Goal: Task Accomplishment & Management: Complete application form

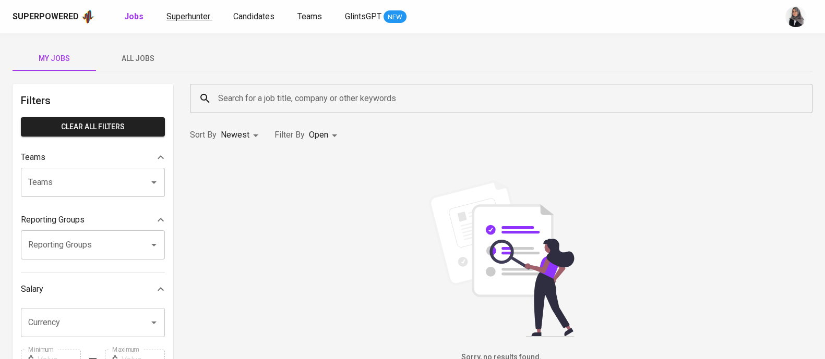
click at [185, 16] on span "Superhunter" at bounding box center [188, 16] width 44 height 10
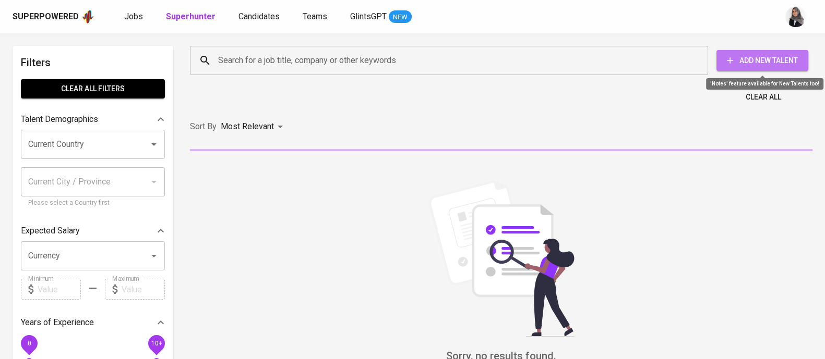
click at [774, 66] on span "Add New Talent" at bounding box center [761, 60] width 75 height 13
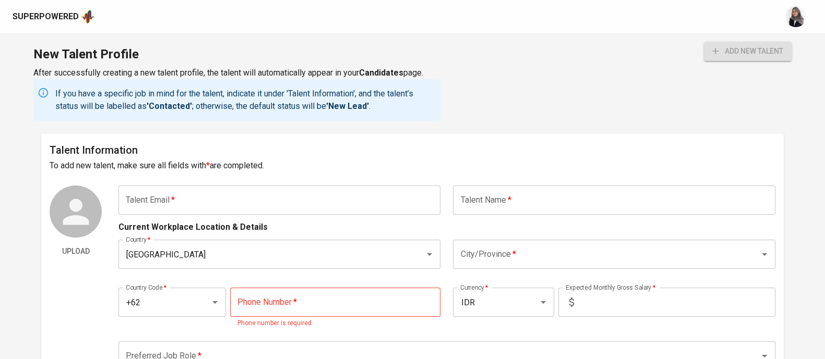
click at [598, 77] on div "New Talent Profile After successfully creating a new talent profile, the talent…" at bounding box center [412, 83] width 825 height 100
click at [585, 101] on div "New Talent Profile After successfully creating a new talent profile, the talent…" at bounding box center [412, 83] width 825 height 100
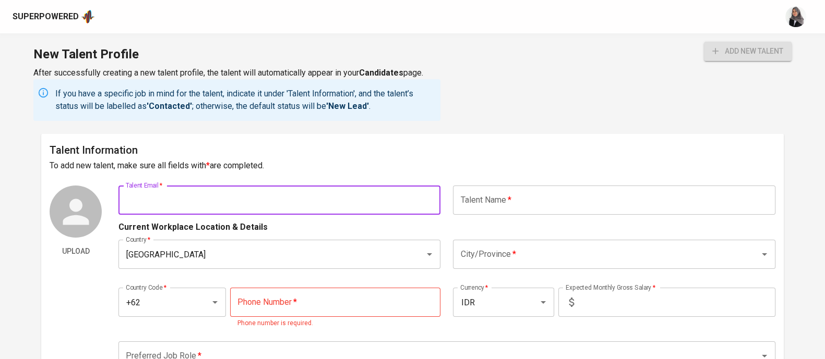
click at [209, 200] on input "text" at bounding box center [279, 200] width 322 height 29
click at [589, 106] on div "New Talent Profile After successfully creating a new talent profile, the talent…" at bounding box center [412, 83] width 825 height 100
click at [579, 110] on div "New Talent Profile After successfully creating a new talent profile, the talent…" at bounding box center [412, 83] width 825 height 100
click at [285, 202] on input "text" at bounding box center [279, 200] width 322 height 29
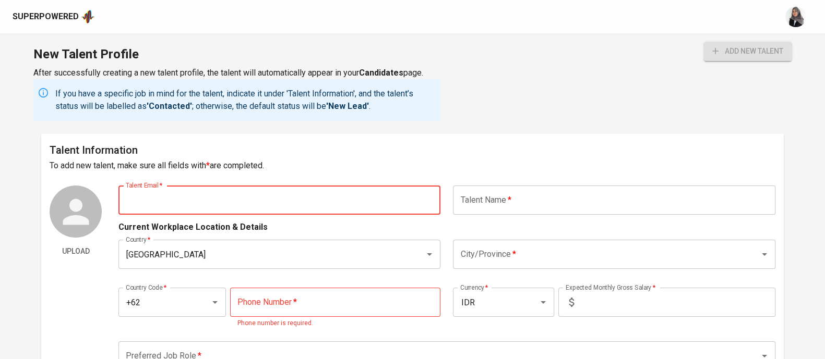
paste input "[EMAIL_ADDRESS][DOMAIN_NAME]"
type input "[EMAIL_ADDRESS][DOMAIN_NAME]"
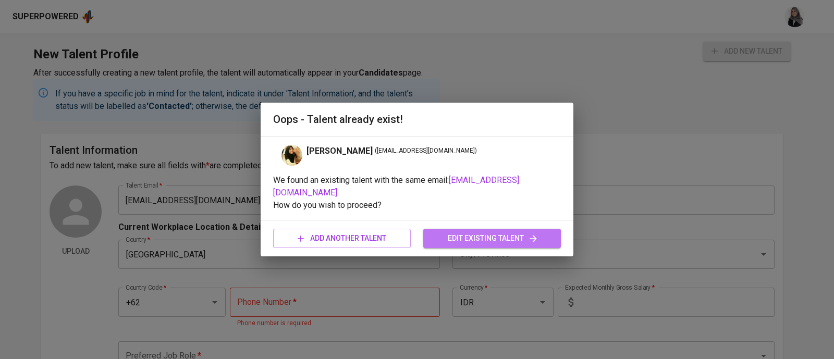
click at [507, 236] on span "edit existing talent" at bounding box center [492, 238] width 121 height 13
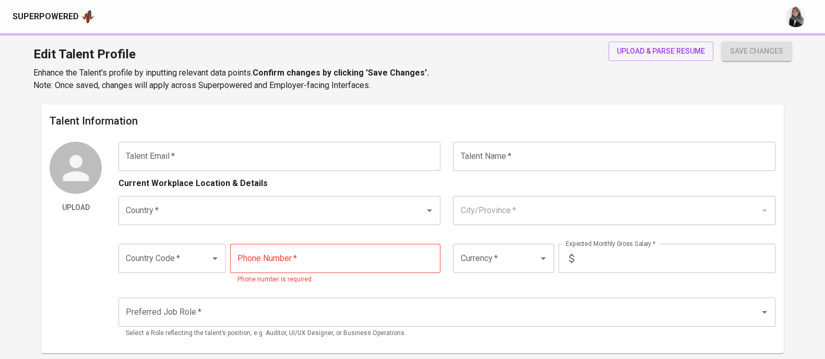
type input "[EMAIL_ADDRESS][DOMAIN_NAME]"
type input "[PERSON_NAME]"
type input "Indonesia"
type input "Palembang, Sumatera Selatan"
type input "+62"
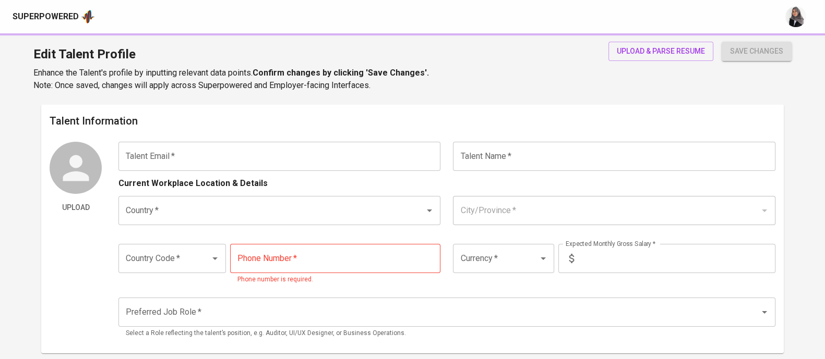
type input "819-9567-4846"
type input "IDR"
radio input "true"
type input "6"
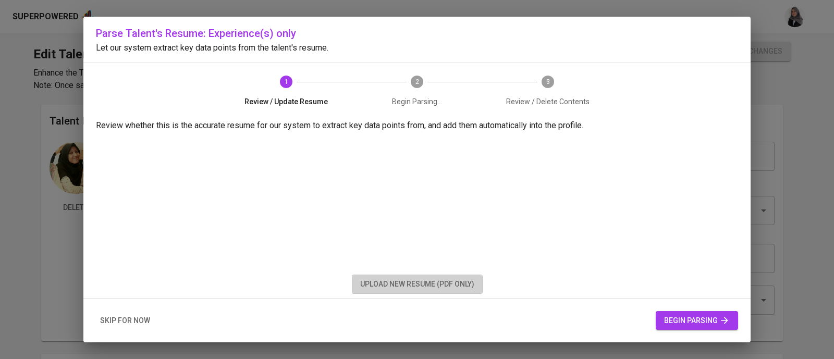
click at [437, 287] on span "upload new resume (pdf only)" at bounding box center [417, 284] width 114 height 13
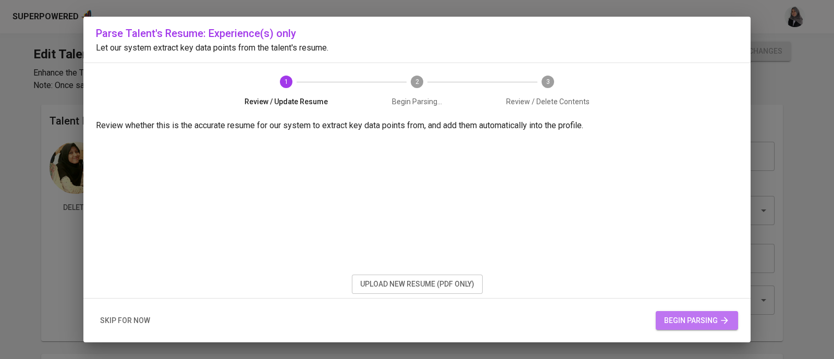
click at [676, 319] on span "begin parsing" at bounding box center [697, 320] width 66 height 13
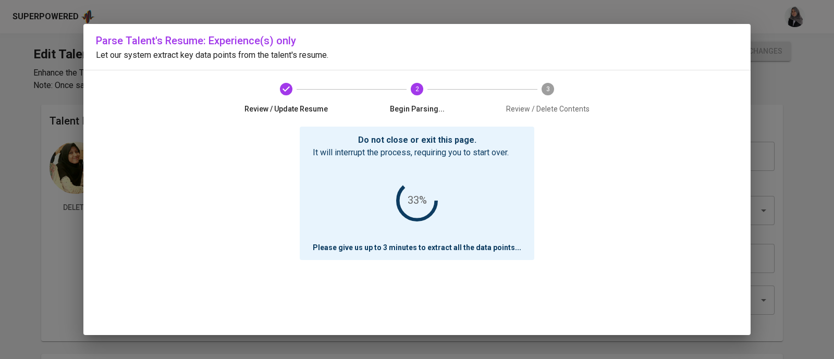
click at [558, 58] on p "Let our system extract key data points from the talent's resume." at bounding box center [417, 55] width 642 height 13
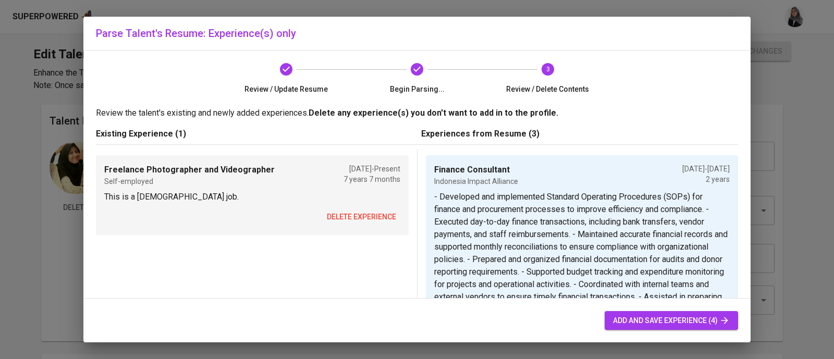
click at [583, 98] on div "Review / Update Resume Begin Parsing... 3 Review / Delete Contents" at bounding box center [417, 79] width 417 height 56
click at [356, 215] on span "delete experience" at bounding box center [361, 217] width 69 height 13
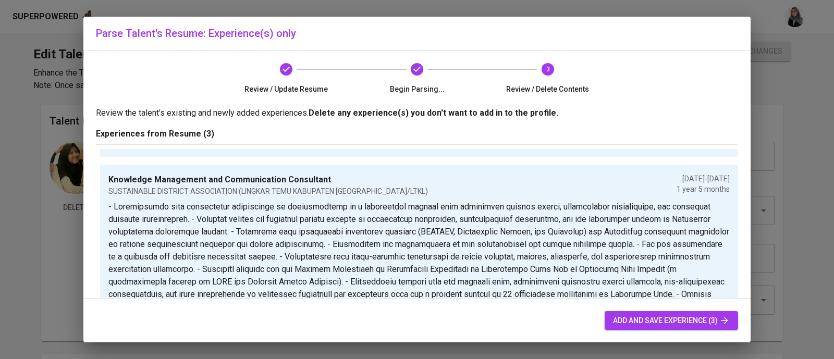
scroll to position [59, 0]
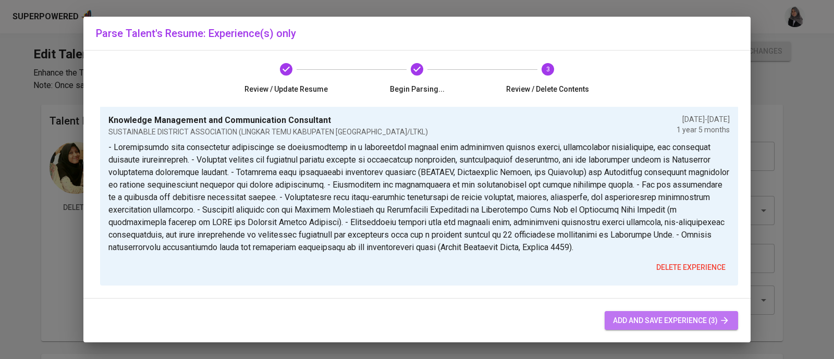
click at [660, 318] on span "add and save experience (3)" at bounding box center [671, 320] width 117 height 13
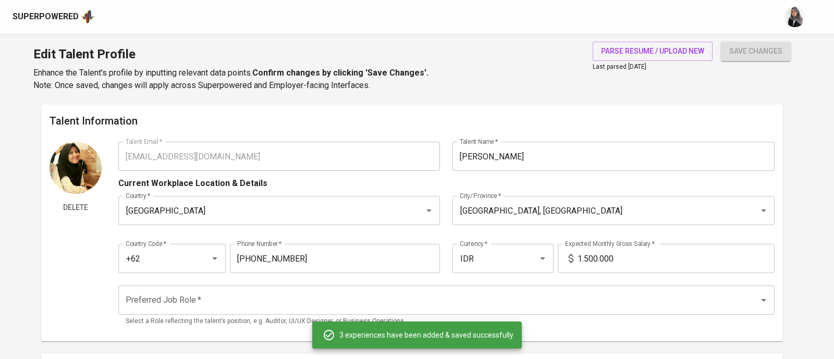
type input "Finance Consultant"
type input "Indonesia Impact Alliance"
checkbox input "false"
type input "08/01/2023"
type input "08/01/2025"
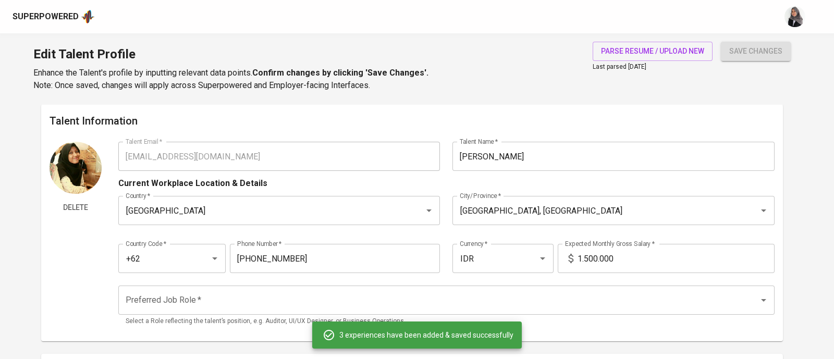
type textarea "- Developed and implemented Standard Operating Procedures (SOPs) for finance an…"
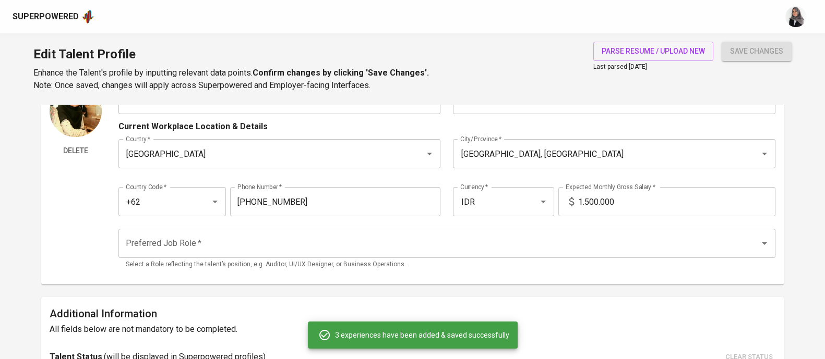
scroll to position [0, 0]
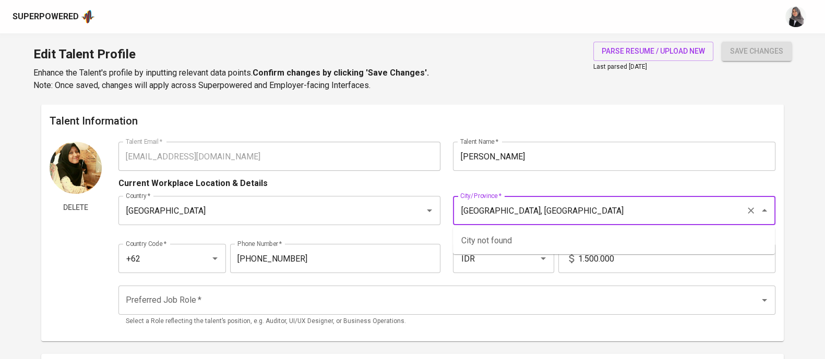
click at [551, 213] on input "Palembang, Sumatera Selatan" at bounding box center [598, 211] width 283 height 20
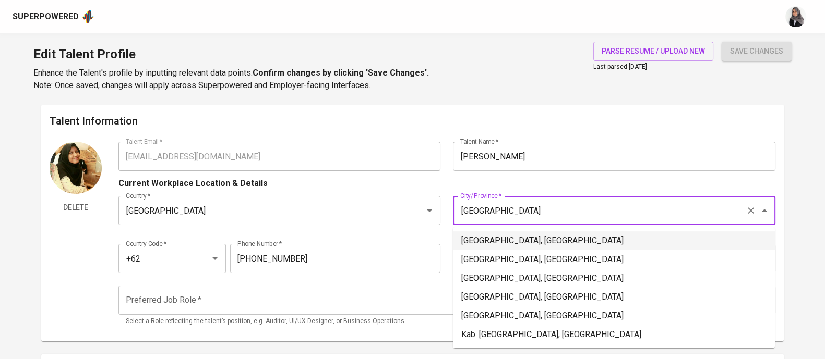
click at [532, 240] on li "Jakarta Selatan, DKI Jakarta" at bounding box center [614, 241] width 322 height 19
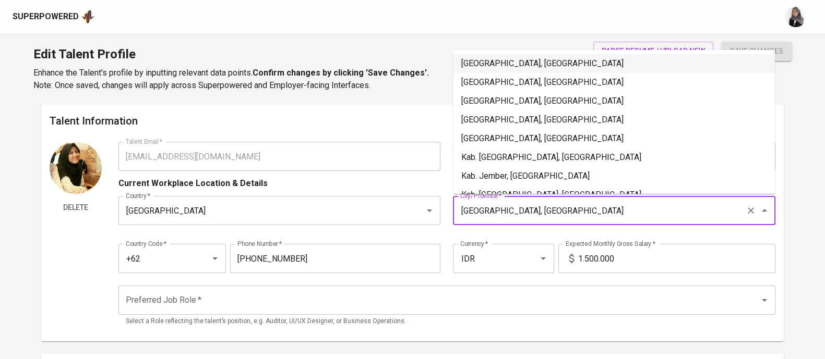
click at [504, 211] on input "Jakarta Selatan, DKI Jakarta" at bounding box center [598, 211] width 283 height 20
type input "Jakarta Selatan, DKI Jakarta"
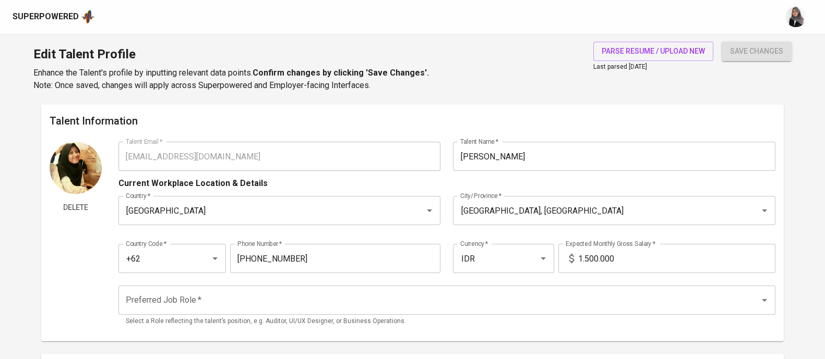
click at [438, 241] on div "Country Code   * +62 Country Code * Phone Number   * 819-9567-4846 Phone Number…" at bounding box center [446, 256] width 657 height 48
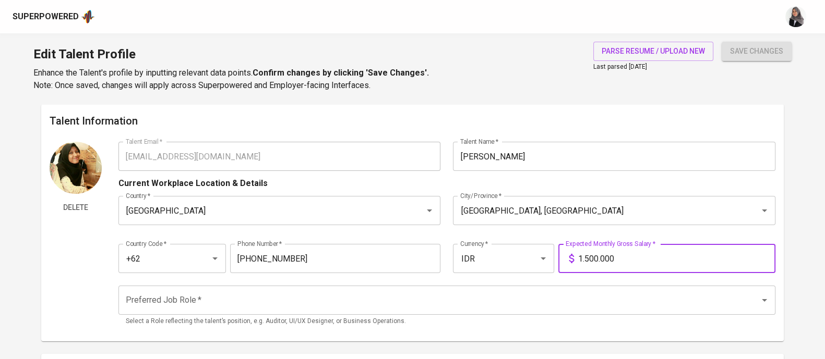
click at [617, 251] on input "1.500.000" at bounding box center [676, 258] width 197 height 29
type input "8.500.000"
click at [721, 42] on button "save changes" at bounding box center [756, 51] width 70 height 19
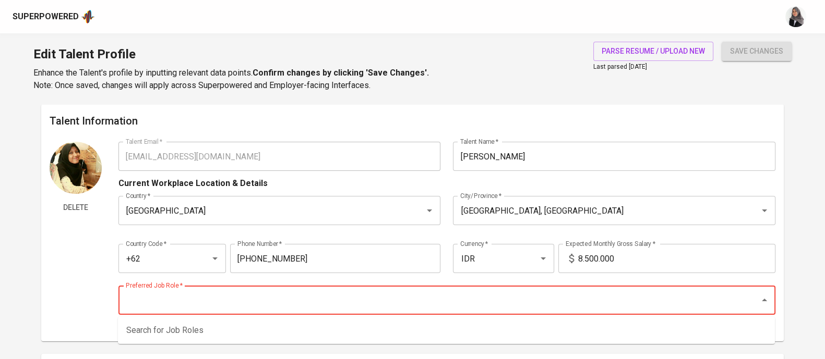
click at [196, 304] on input "Preferred Job Role   *" at bounding box center [432, 300] width 618 height 20
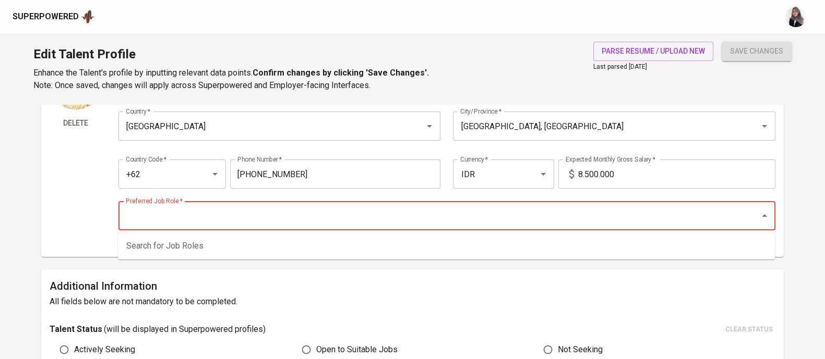
scroll to position [83, 0]
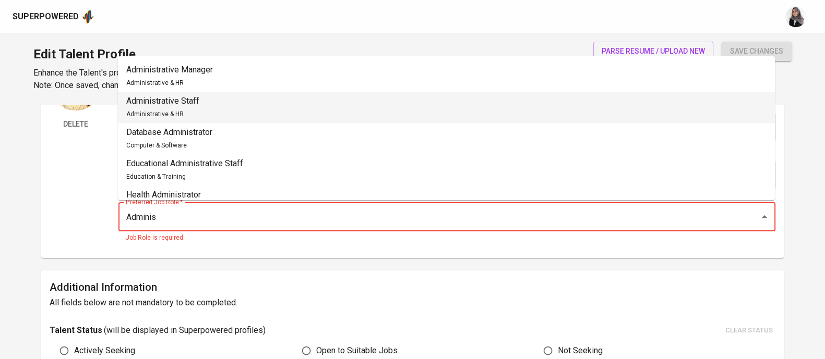
click at [205, 110] on li "Administrative Staff Administrative & HR" at bounding box center [446, 107] width 657 height 31
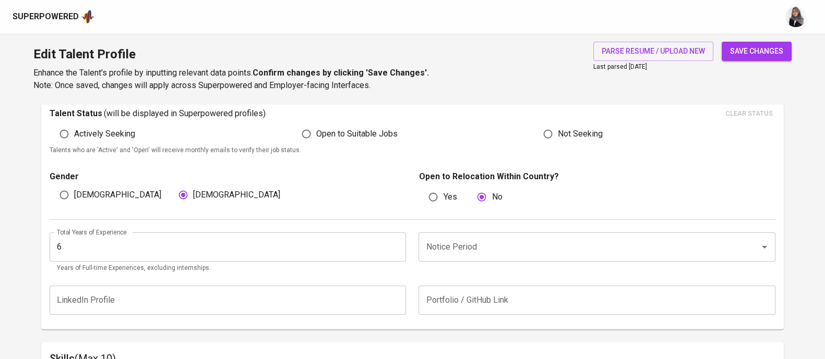
scroll to position [306, 0]
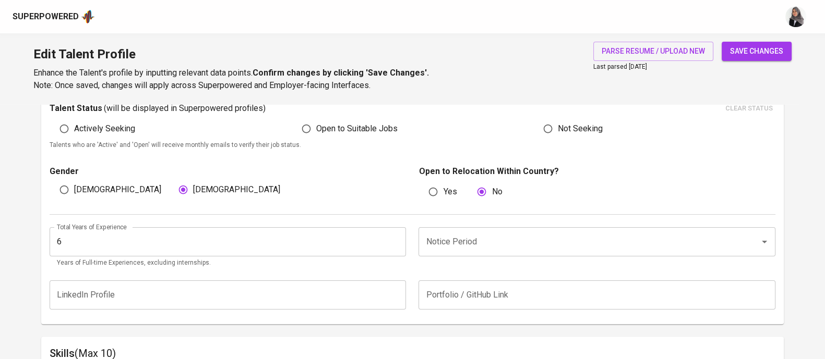
type input "Administrative Staff"
click at [308, 129] on input "Open to Suitable Jobs" at bounding box center [306, 129] width 20 height 20
radio input "true"
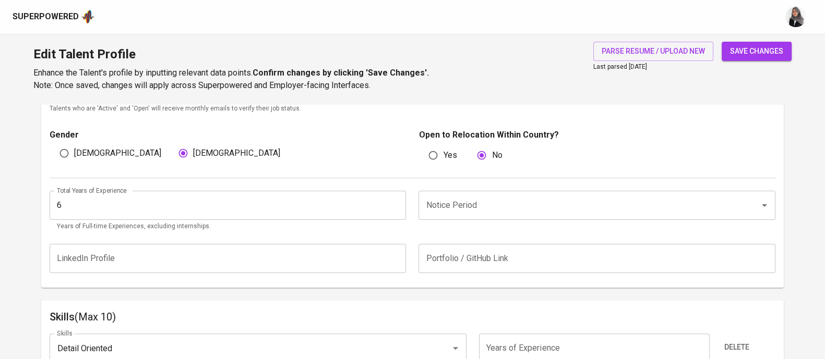
scroll to position [345, 0]
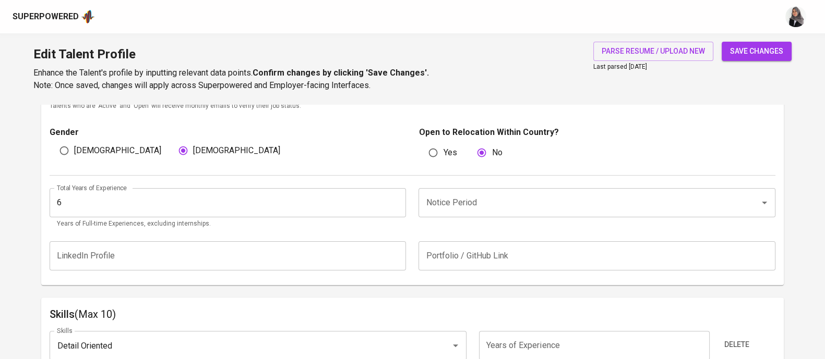
click at [524, 229] on div "Total Years of Experience 6 Total Years of Experience Years of Full-time Experi…" at bounding box center [412, 206] width 725 height 60
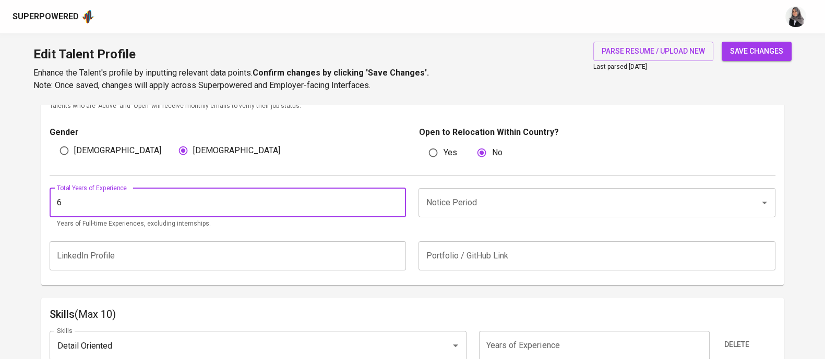
click at [91, 199] on input "6" at bounding box center [228, 202] width 356 height 29
type input "4"
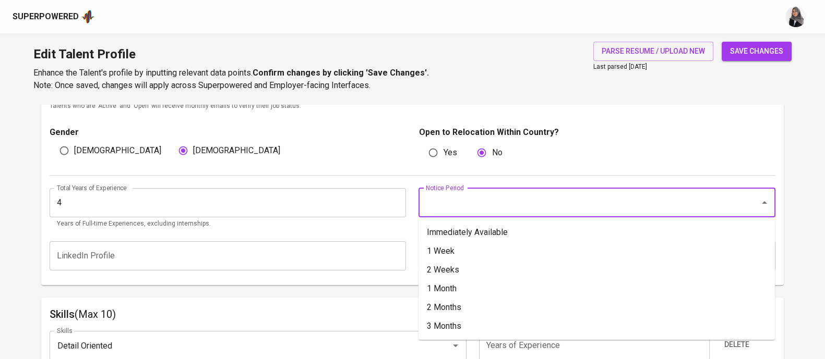
click at [433, 199] on input "Notice Period" at bounding box center [582, 203] width 318 height 20
click at [498, 228] on li "Immediately Available" at bounding box center [596, 232] width 356 height 19
type input "Immediately Available"
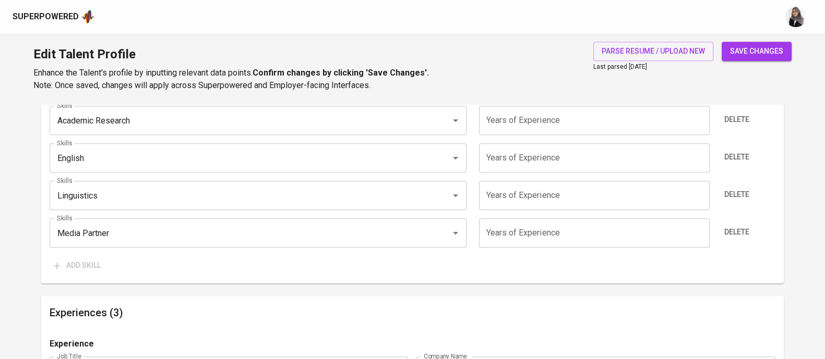
scroll to position [794, 0]
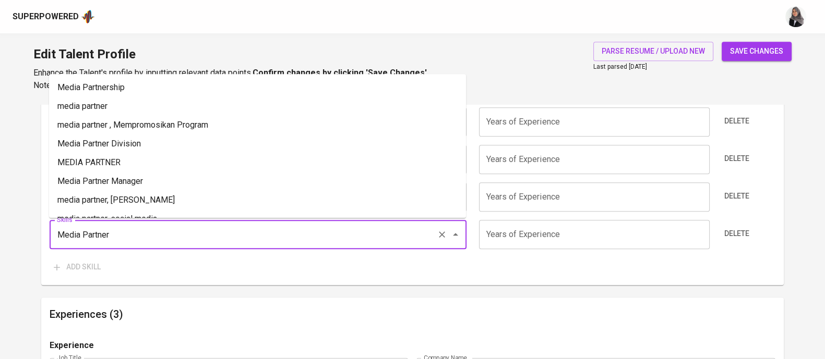
click at [138, 233] on input "Media Partner" at bounding box center [243, 235] width 378 height 20
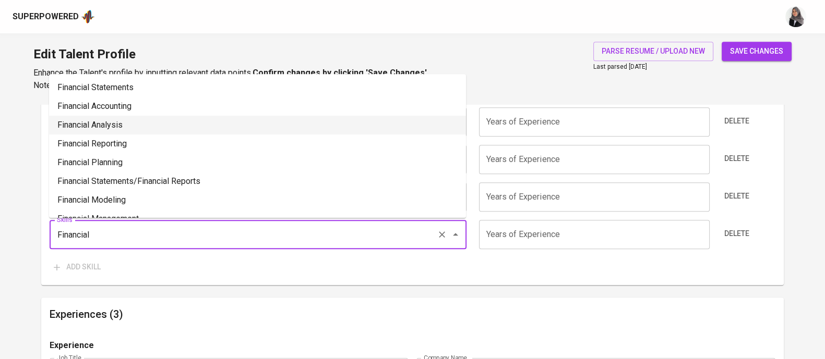
click at [142, 121] on li "Financial Analysis" at bounding box center [257, 125] width 417 height 19
type input "Financial Analysis"
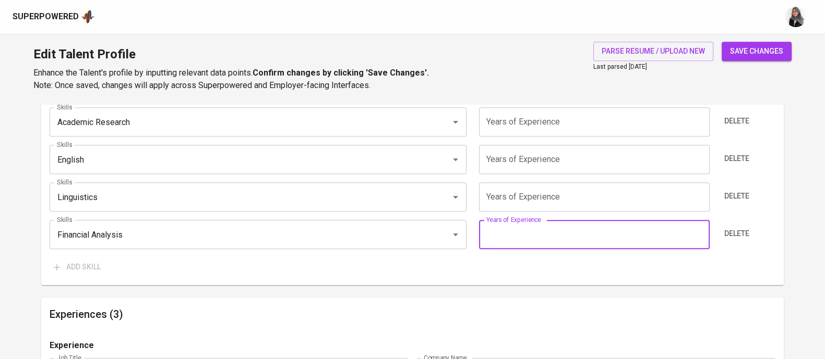
click at [521, 231] on input "number" at bounding box center [594, 234] width 231 height 29
type input "2"
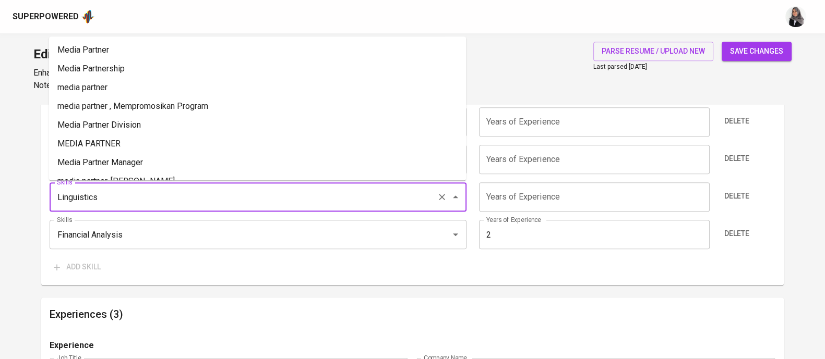
click at [335, 205] on input "Linguistics" at bounding box center [243, 197] width 378 height 20
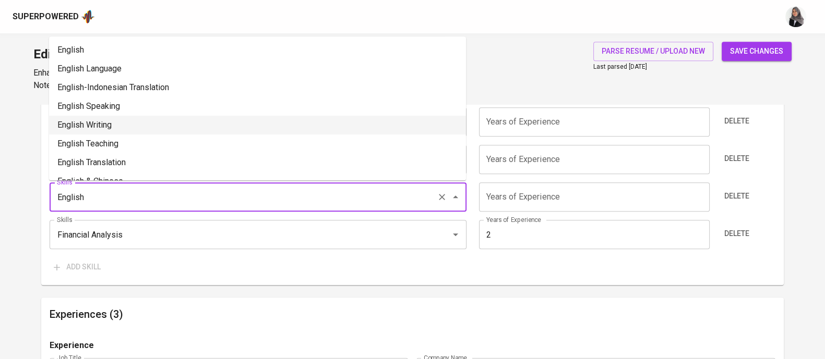
click at [179, 119] on li "English Writing" at bounding box center [257, 125] width 417 height 19
type input "English Writing"
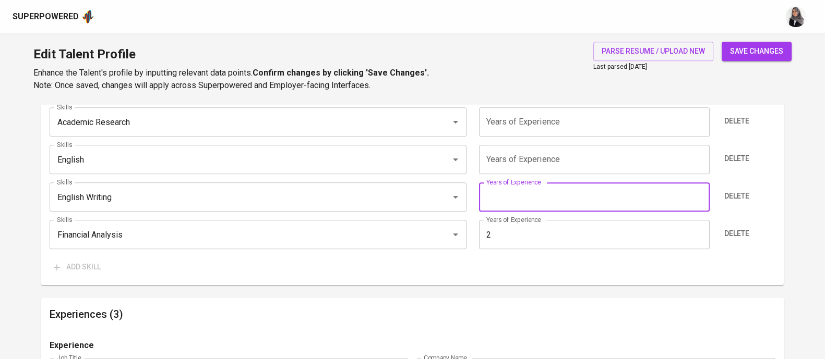
click at [508, 195] on input "number" at bounding box center [594, 197] width 231 height 29
type input "4"
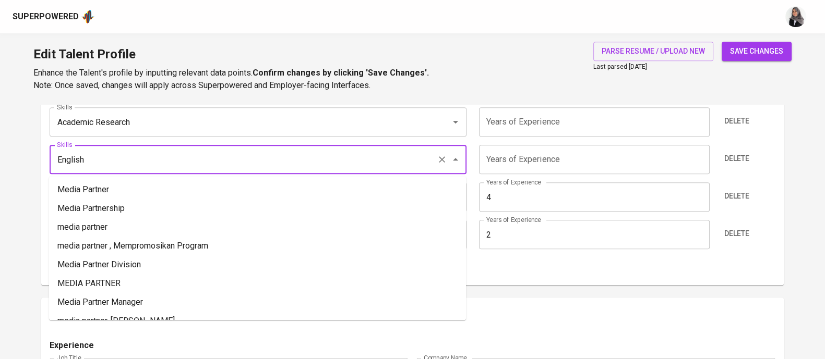
click at [180, 155] on input "English" at bounding box center [243, 160] width 378 height 20
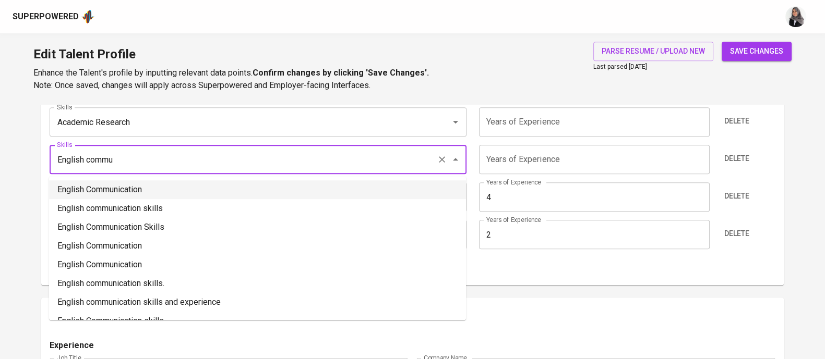
click at [177, 191] on li "English Communication" at bounding box center [257, 189] width 417 height 19
type input "English Communication"
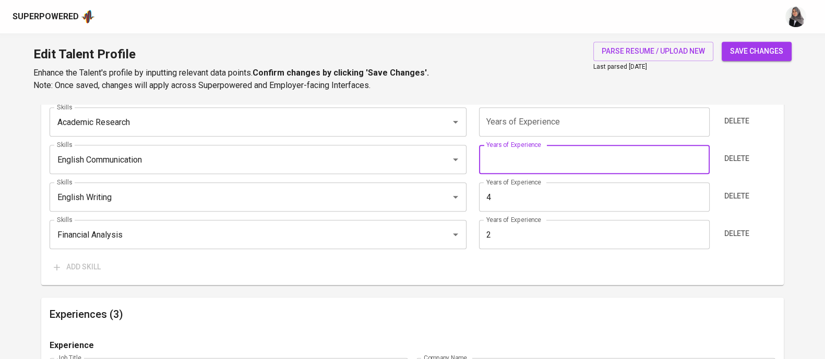
click at [493, 151] on input "number" at bounding box center [594, 159] width 231 height 29
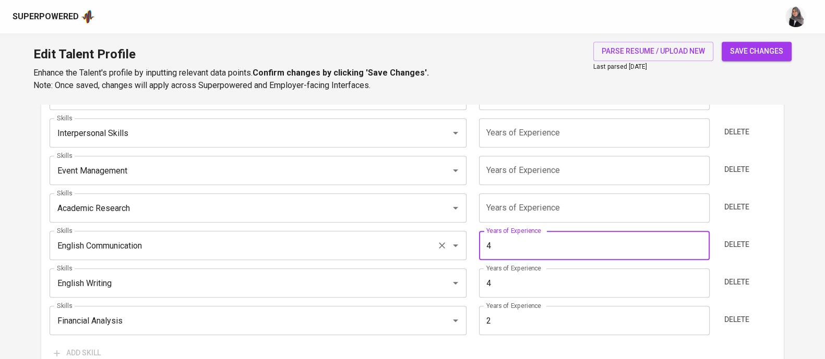
scroll to position [707, 0]
type input "4"
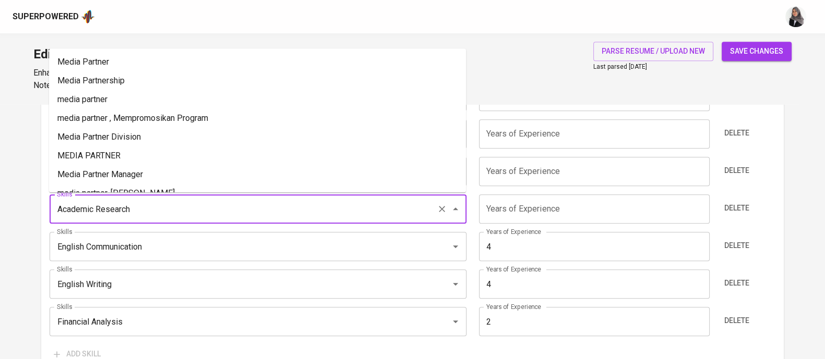
click at [188, 213] on input "Academic Research" at bounding box center [243, 209] width 378 height 20
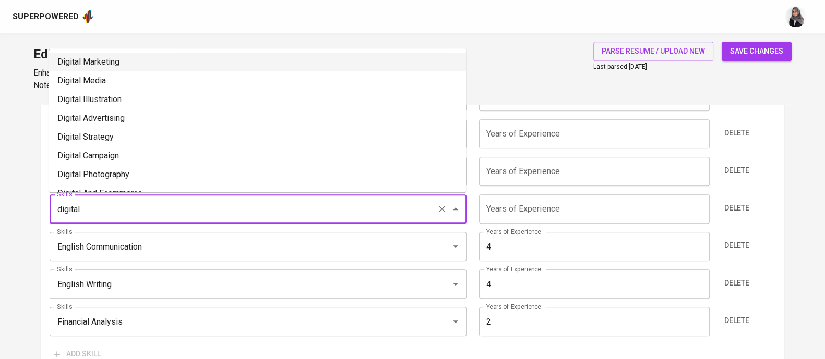
click at [129, 61] on li "Digital Marketing" at bounding box center [257, 62] width 417 height 19
type input "Digital Marketing"
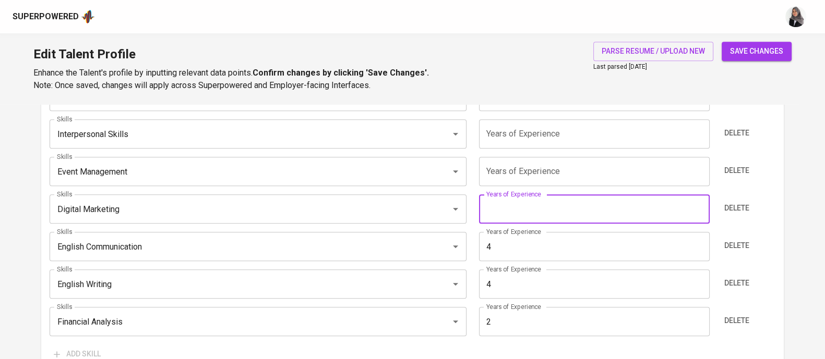
click at [508, 212] on input "number" at bounding box center [594, 209] width 231 height 29
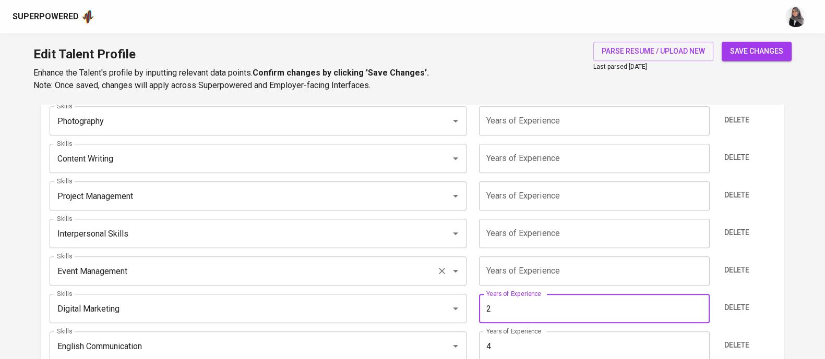
scroll to position [608, 0]
type input "2"
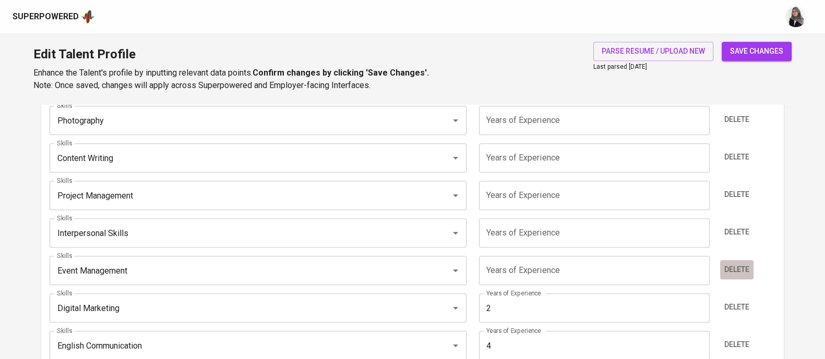
click at [739, 271] on span "Delete" at bounding box center [736, 269] width 25 height 13
click at [737, 238] on span "Delete" at bounding box center [736, 232] width 25 height 13
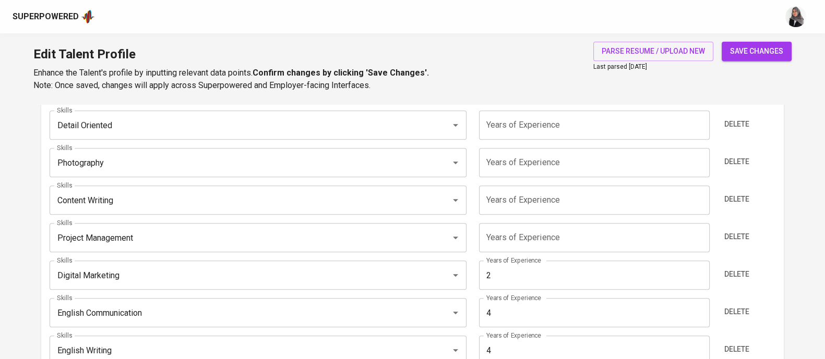
scroll to position [564, 0]
click at [742, 237] on span "Delete" at bounding box center [736, 238] width 25 height 13
click at [737, 195] on span "Delete" at bounding box center [736, 200] width 25 height 13
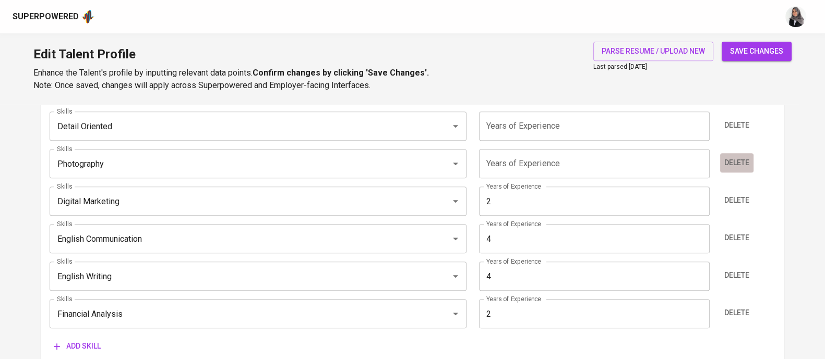
click at [734, 168] on span "Delete" at bounding box center [736, 162] width 25 height 13
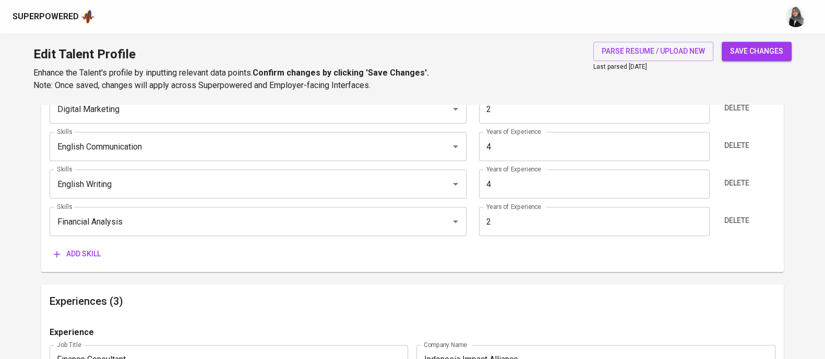
scroll to position [620, 0]
click at [77, 250] on span "Add skill" at bounding box center [77, 253] width 47 height 13
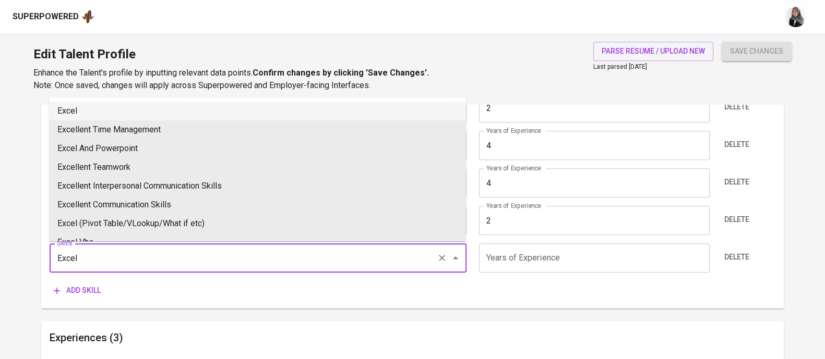
click at [169, 108] on li "Excel" at bounding box center [257, 111] width 417 height 19
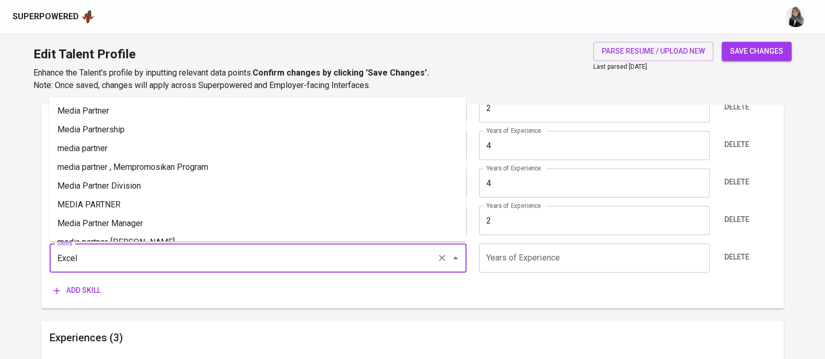
click at [164, 257] on input "Excel" at bounding box center [243, 258] width 378 height 20
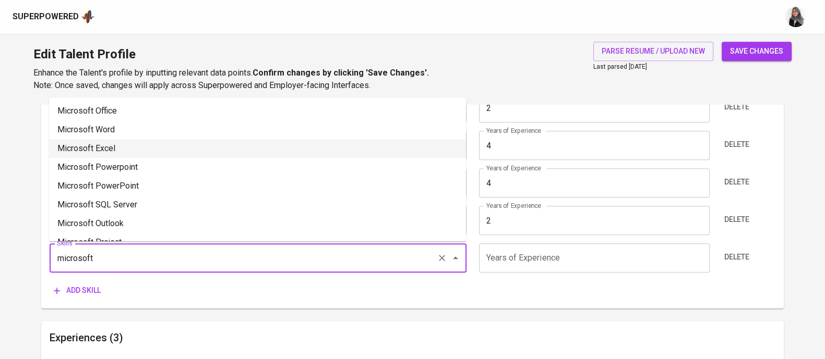
click at [153, 142] on li "Microsoft Excel" at bounding box center [257, 148] width 417 height 19
type input "Microsoft Excel"
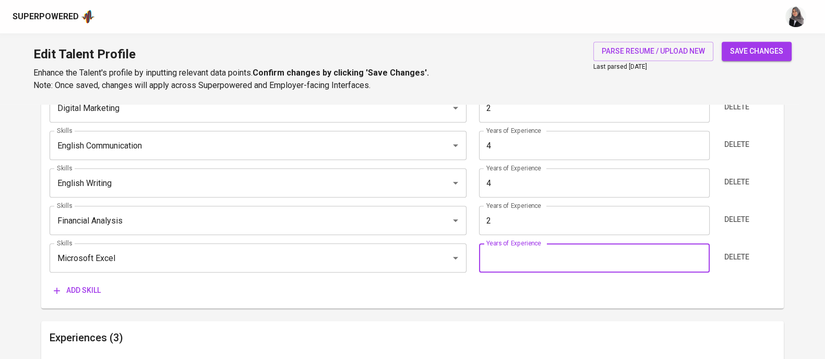
click at [550, 252] on input "number" at bounding box center [594, 258] width 231 height 29
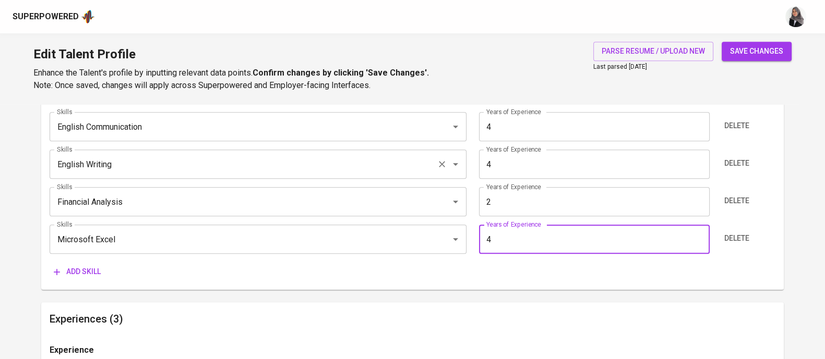
scroll to position [646, 0]
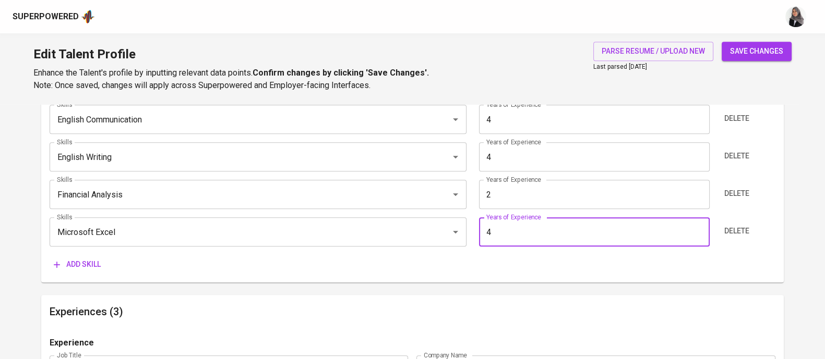
type input "4"
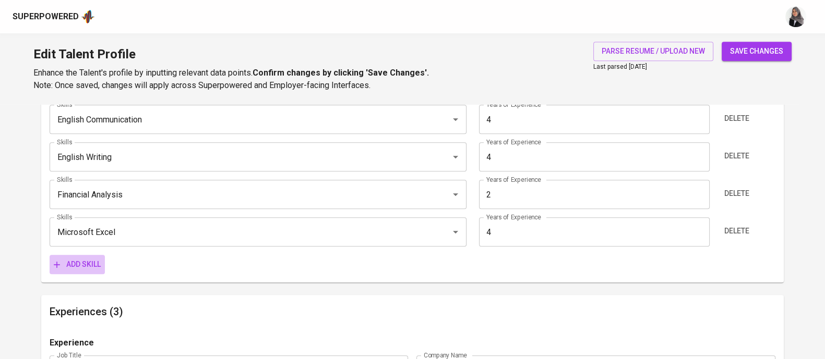
click at [72, 261] on span "Add skill" at bounding box center [77, 264] width 47 height 13
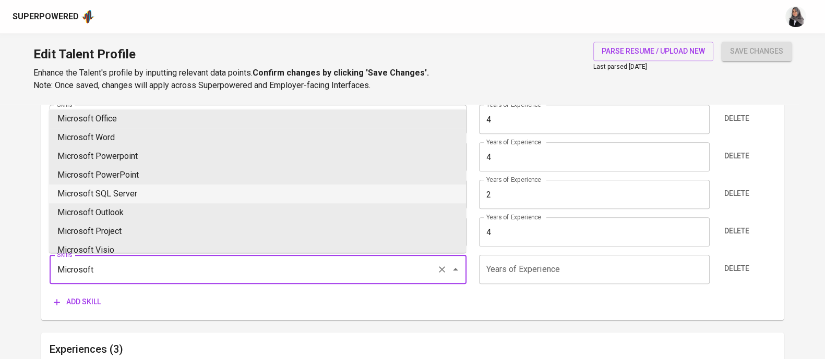
scroll to position [0, 0]
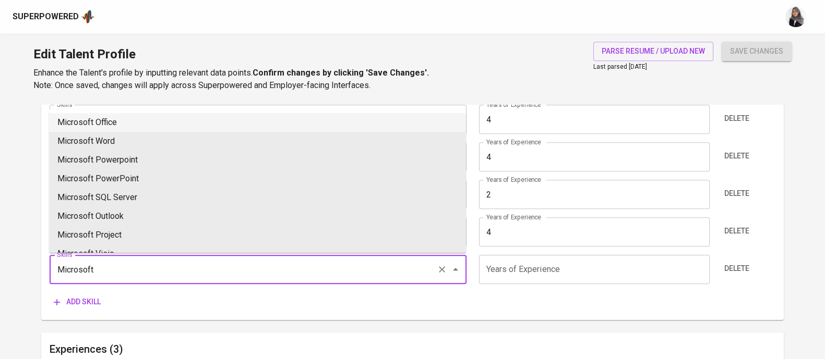
click at [130, 127] on li "Microsoft Office" at bounding box center [257, 122] width 417 height 19
type input "Microsoft Office"
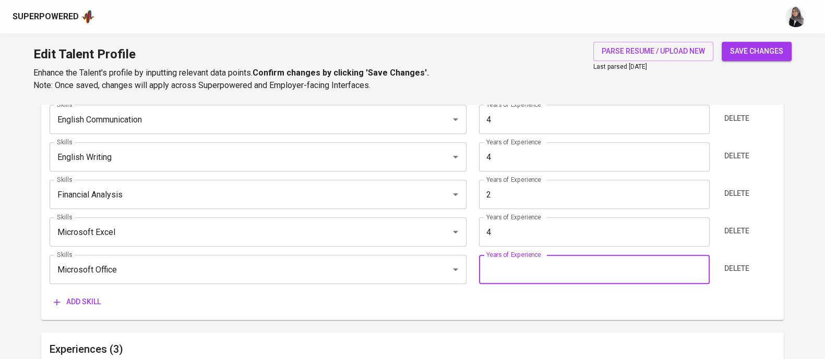
click at [534, 280] on input "number" at bounding box center [594, 269] width 231 height 29
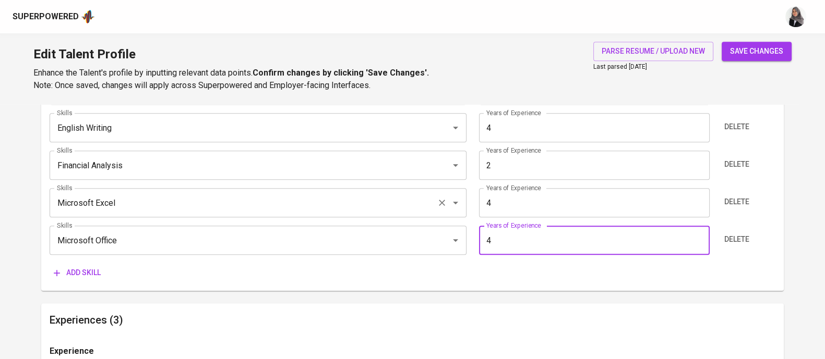
scroll to position [676, 0]
type input "4"
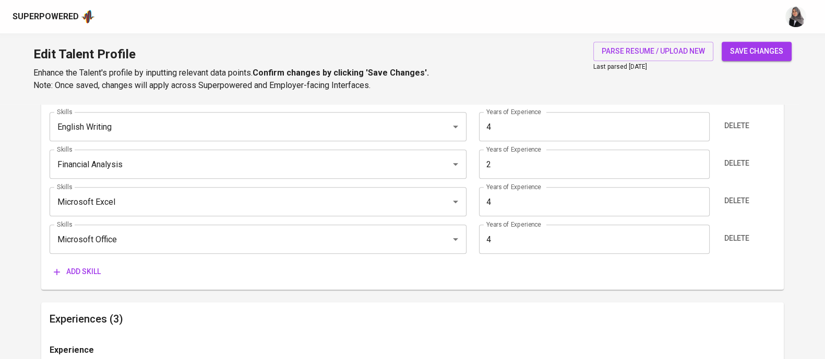
click at [491, 290] on div "Talent Information Delete Talent Email   * adelladeedy@gmail.com Talent Email *…" at bounding box center [412, 278] width 742 height 1701
click at [76, 264] on button "Add skill" at bounding box center [77, 271] width 55 height 19
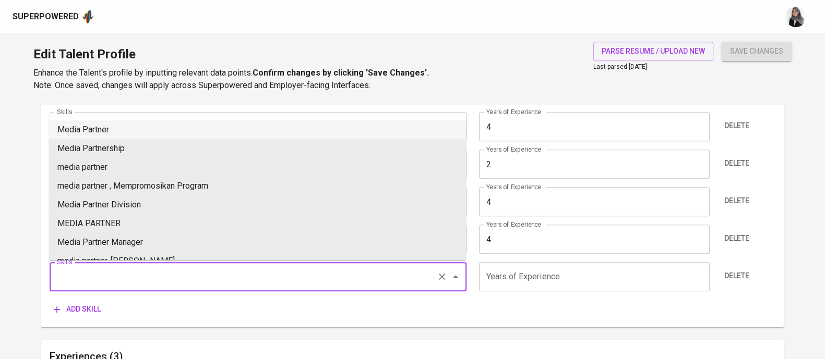
click at [120, 271] on input "Skills" at bounding box center [243, 277] width 378 height 20
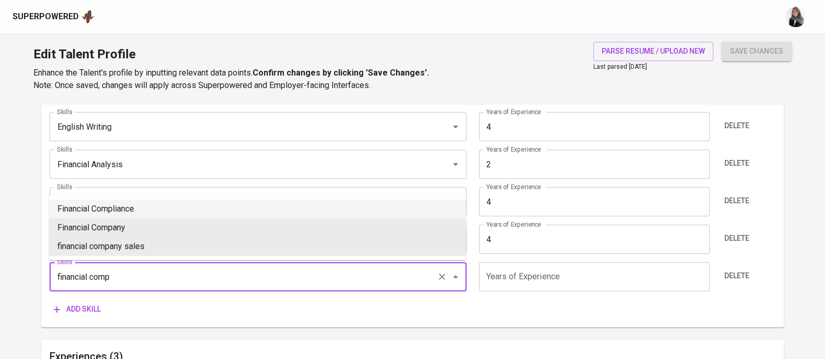
click at [172, 207] on li "Financial Compliance" at bounding box center [257, 209] width 417 height 19
type input "Financial Compliance"
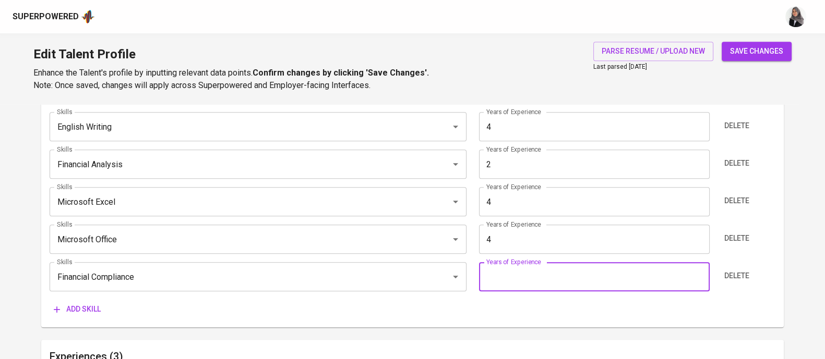
click at [531, 277] on input "number" at bounding box center [594, 276] width 231 height 29
type input "2"
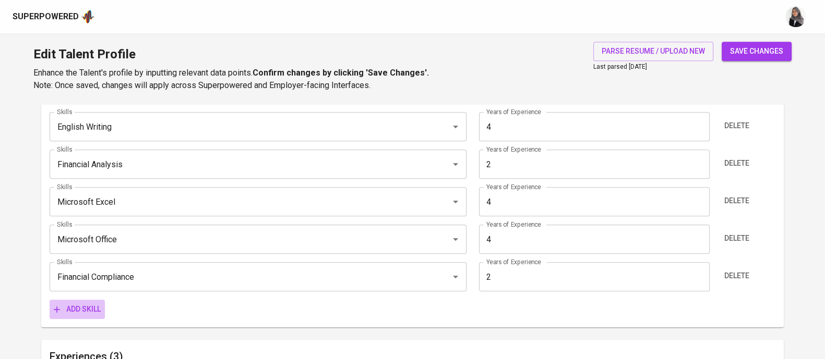
click at [70, 306] on span "Add skill" at bounding box center [77, 309] width 47 height 13
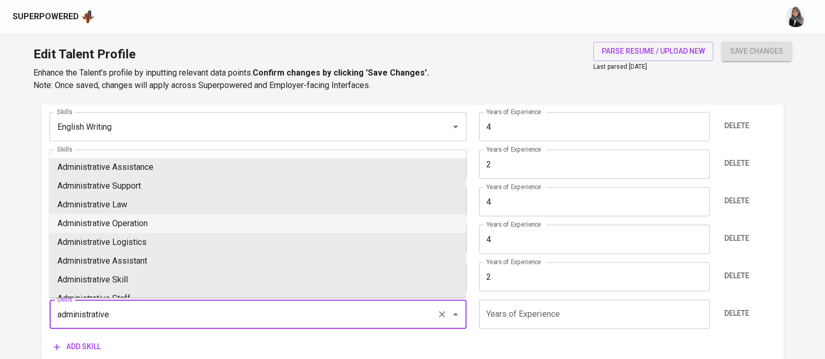
click at [143, 221] on li "Administrative Operation" at bounding box center [257, 223] width 417 height 19
type input "Administrative Operation"
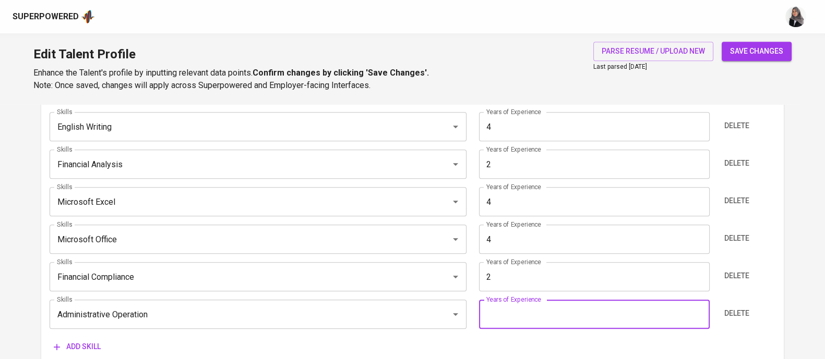
click at [622, 318] on input "number" at bounding box center [594, 314] width 231 height 29
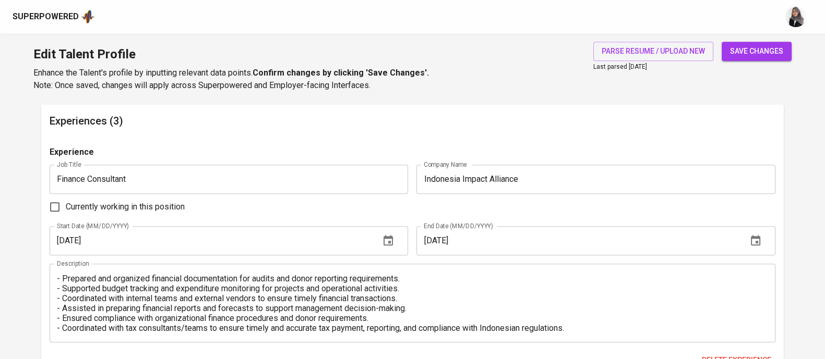
scroll to position [0, 0]
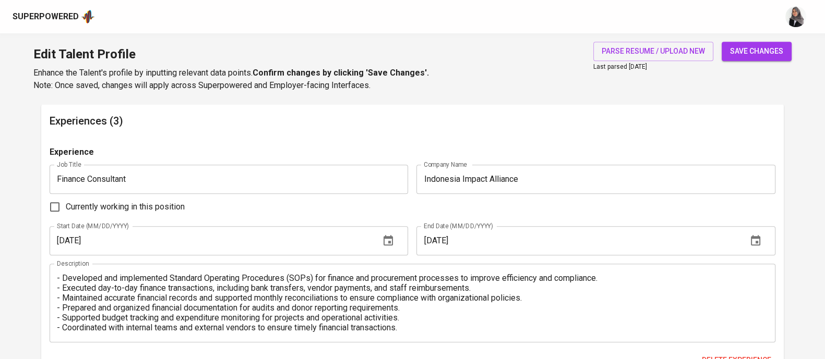
type input "4"
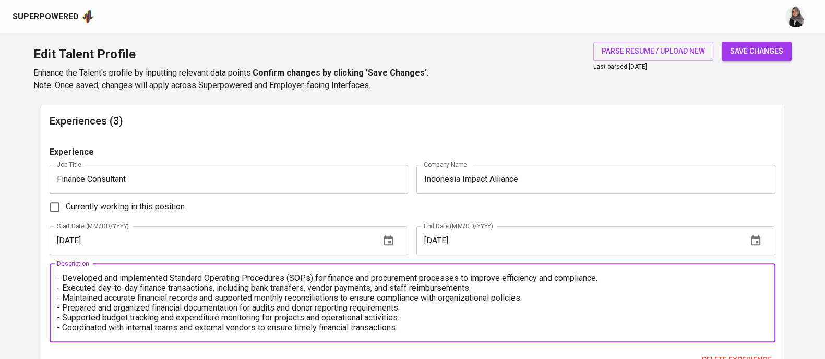
click at [60, 277] on textarea "- Developed and implemented Standard Operating Procedures (SOPs) for finance an…" at bounding box center [412, 302] width 711 height 59
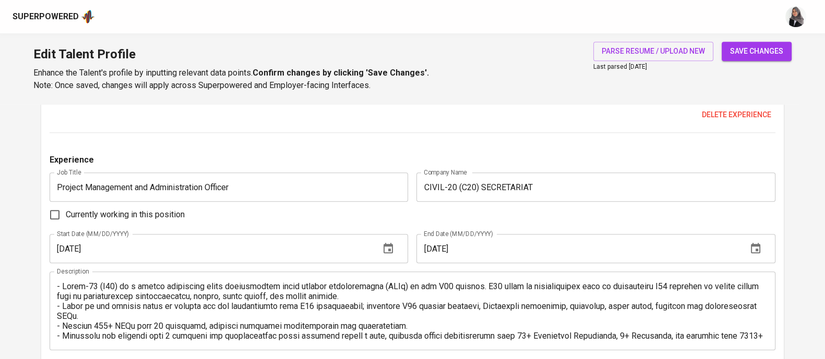
scroll to position [1189, 0]
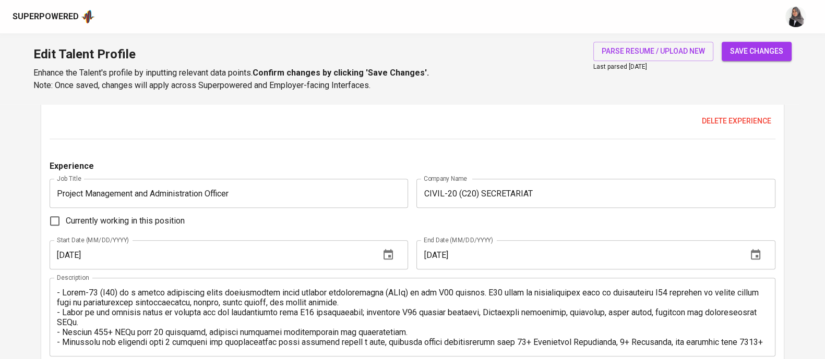
type textarea "1. Developed and implemented Standard Operating Procedures (SOPs) for finance a…"
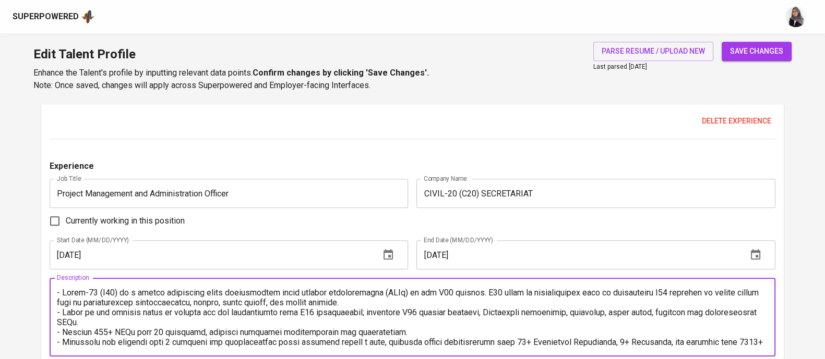
click at [60, 293] on textarea at bounding box center [412, 317] width 711 height 59
click at [60, 311] on textarea at bounding box center [412, 317] width 711 height 59
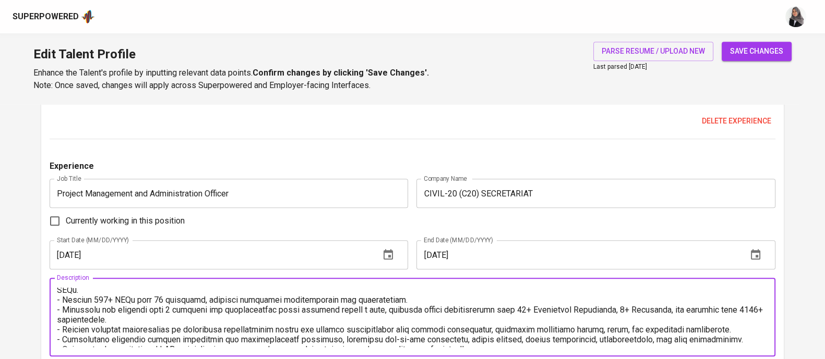
click at [58, 298] on textarea at bounding box center [412, 317] width 711 height 59
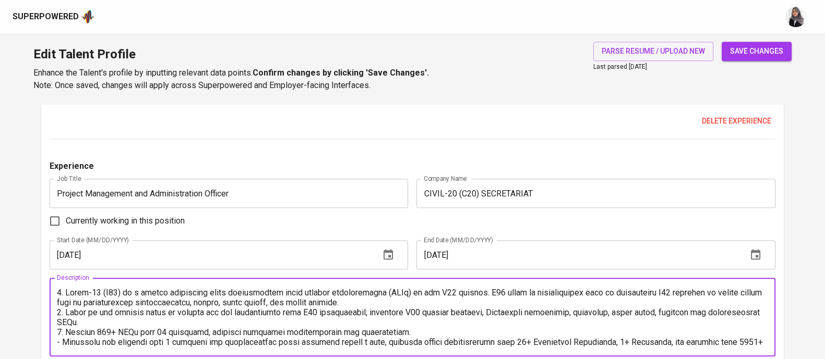
scroll to position [44, 0]
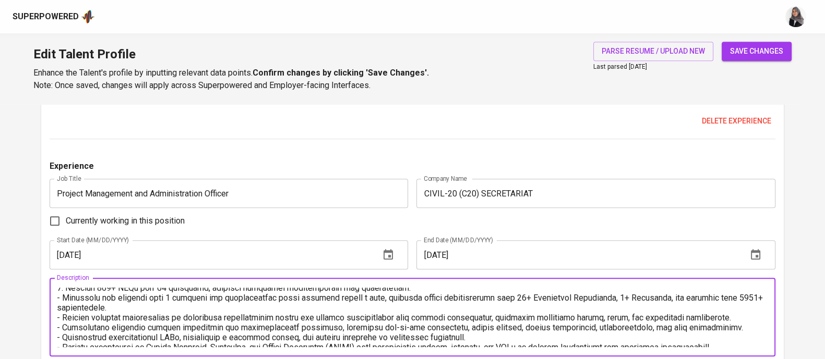
click at [59, 299] on textarea at bounding box center [412, 317] width 711 height 59
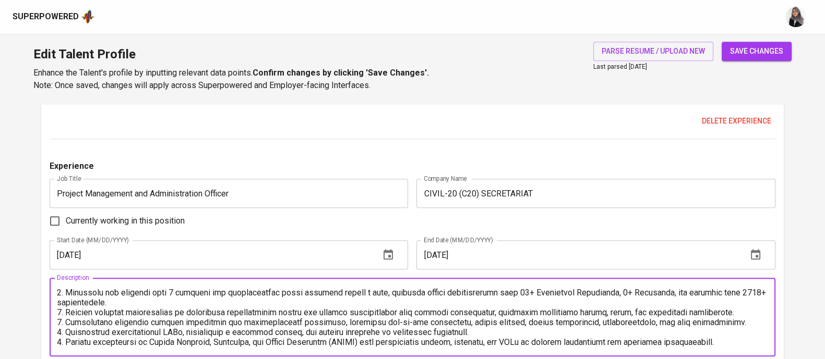
scroll to position [69, 0]
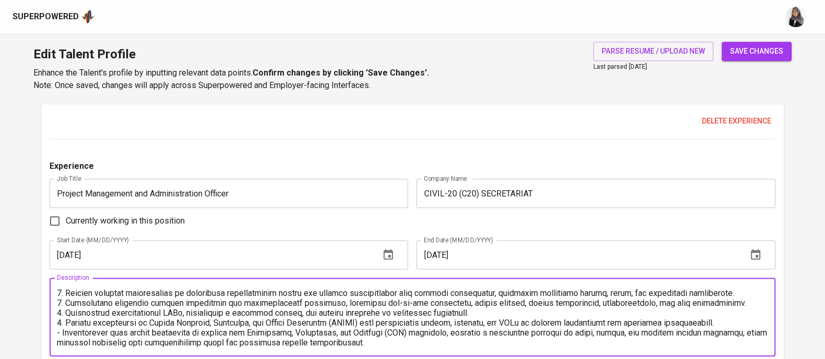
click at [60, 332] on textarea at bounding box center [412, 317] width 711 height 59
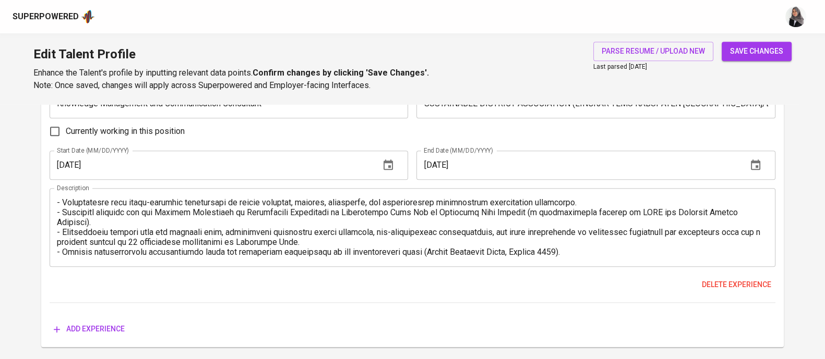
scroll to position [1566, 0]
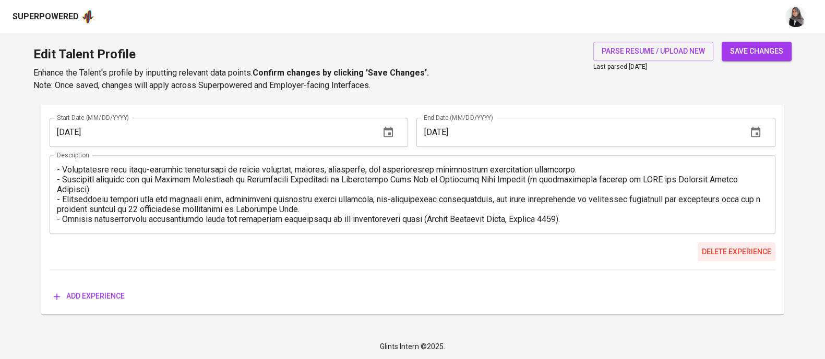
type textarea "1. Civil-20 (C20) is a global engagement group representing civil society organ…"
click at [754, 254] on span "Delete experience" at bounding box center [735, 252] width 69 height 13
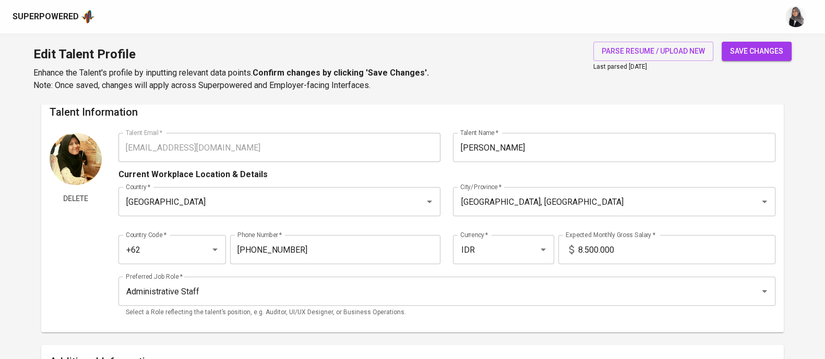
scroll to position [0, 0]
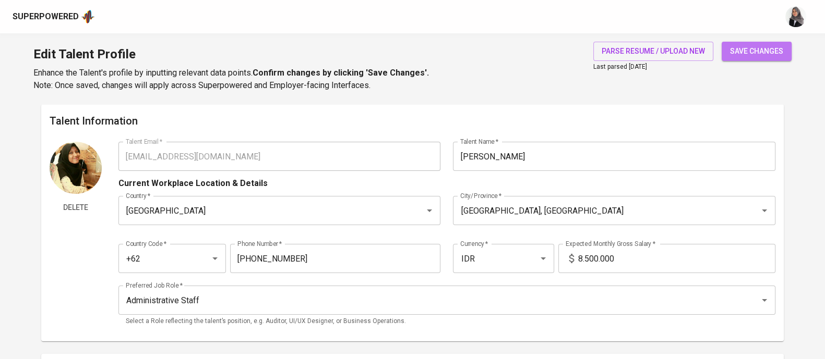
click at [767, 49] on span "save changes" at bounding box center [756, 51] width 53 height 13
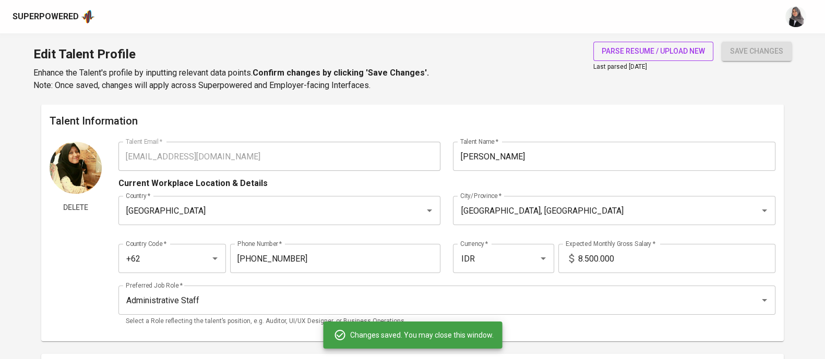
type input "Writing"
type input "4"
type input "English Communication"
type input "4"
type input "Administrative Operation"
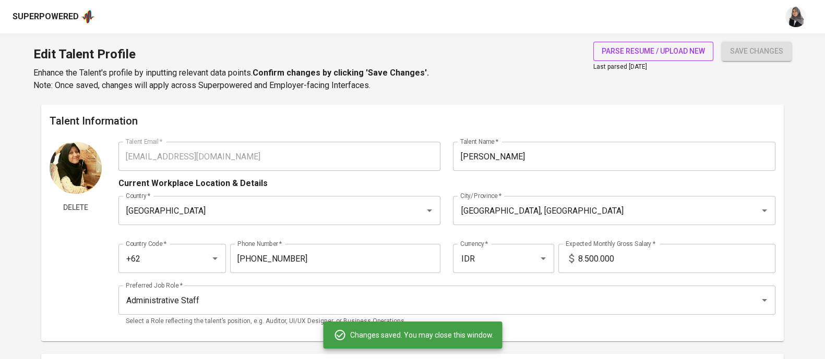
type input "Microsoft Excel"
type input "Microsoft Office"
type input "4"
type input "Digital Marketing"
type input "2"
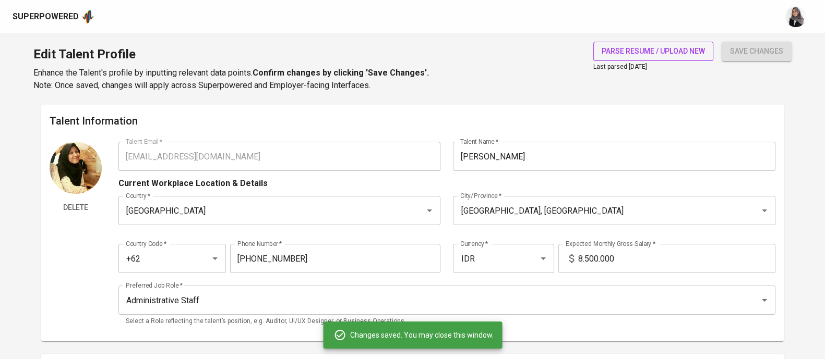
type input "Financial Compliance"
type input "2"
type input "Financial Analysis"
type input "Detail Oriented"
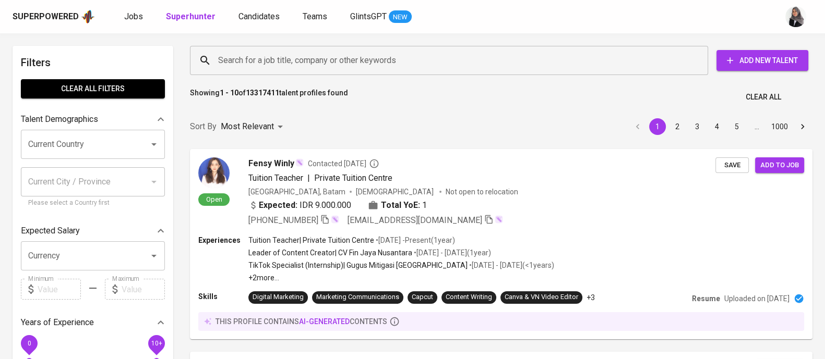
click at [300, 63] on input "Search for a job title, company or other keywords" at bounding box center [451, 61] width 472 height 20
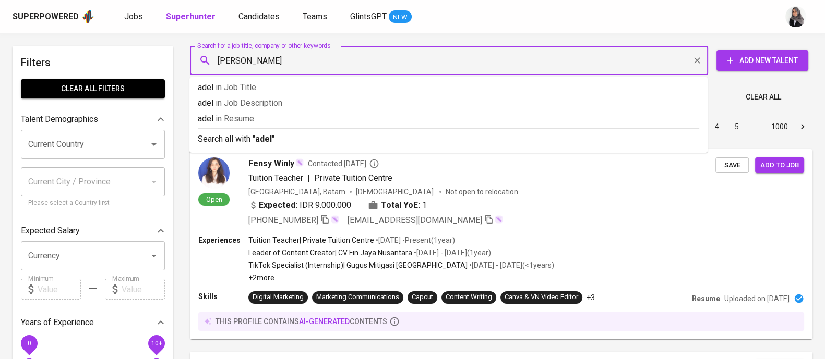
type input "adella"
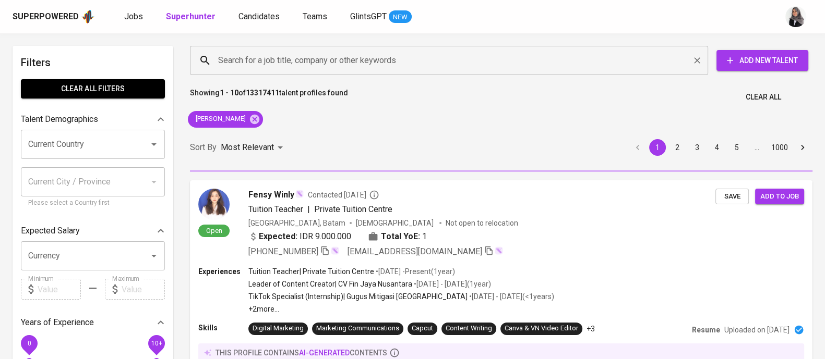
click at [490, 68] on input "Search for a job title, company or other keywords" at bounding box center [451, 61] width 472 height 20
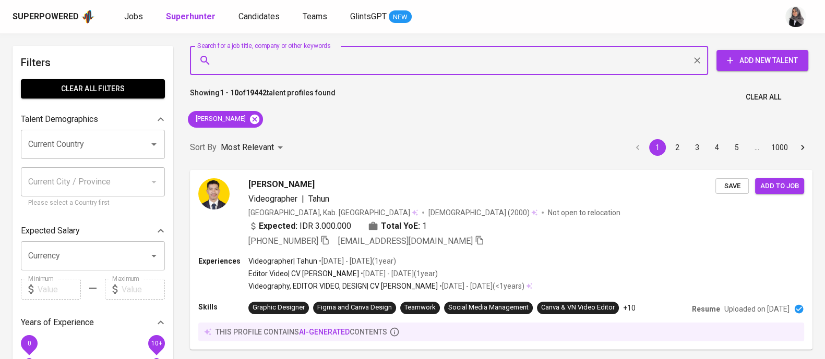
drag, startPoint x: 456, startPoint y: 64, endPoint x: 222, endPoint y: 115, distance: 240.1
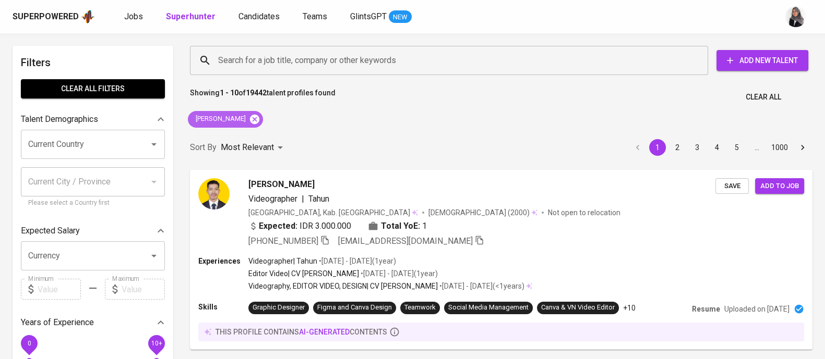
click at [250, 115] on icon at bounding box center [254, 118] width 9 height 9
click at [290, 53] on input "Search for a job title, company or other keywords" at bounding box center [451, 61] width 472 height 20
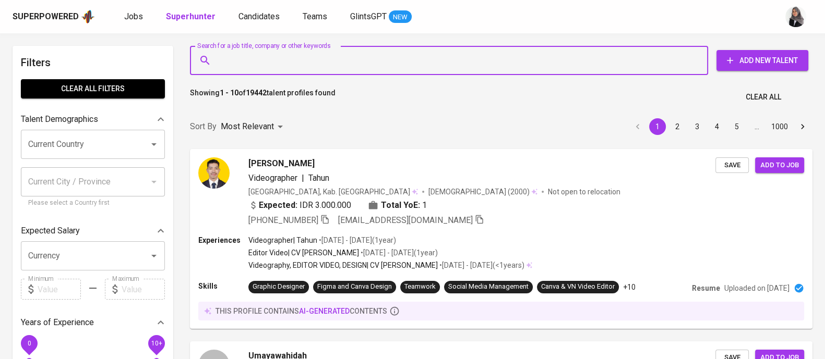
click at [265, 61] on input "Search for a job title, company or other keywords" at bounding box center [451, 61] width 472 height 20
paste input "adelladeedy@gmail.com"
type input "adelladeedy@gmail.com"
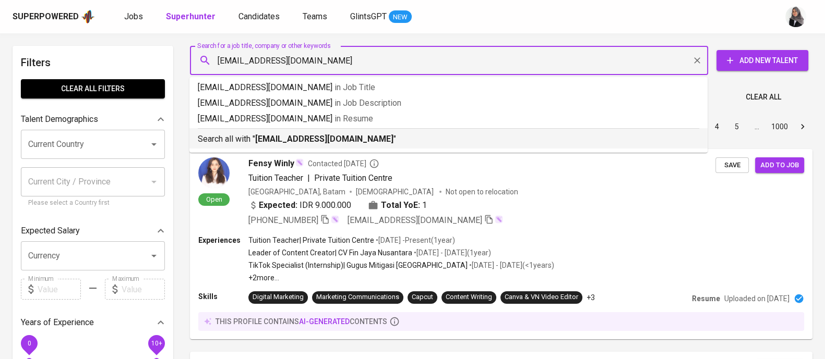
click at [391, 143] on p "Search all with " adelladeedy@gmail.com "" at bounding box center [448, 139] width 501 height 13
click at [391, 143] on div "Sort By Most Relevant MOST_RELEVANT 1 2 3 4 5 … 1000" at bounding box center [501, 127] width 635 height 32
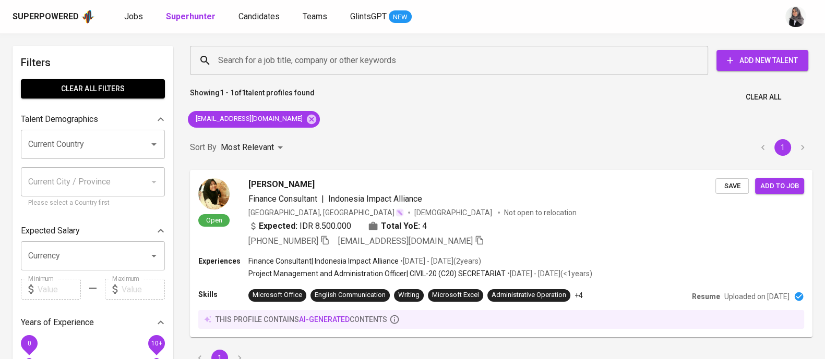
click at [814, 99] on div "Showing 1 - 1 of 1 talent profiles found Clear All" at bounding box center [501, 94] width 635 height 26
click at [782, 184] on span "Add to job" at bounding box center [779, 186] width 39 height 12
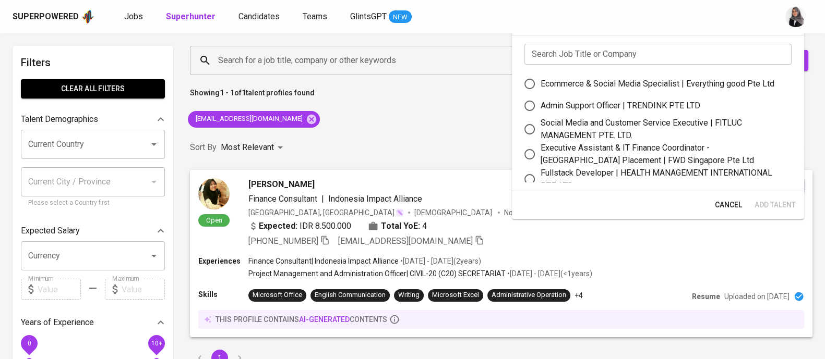
click at [588, 105] on div "Admin Support Officer | TRENDINK PTE LTD" at bounding box center [620, 106] width 160 height 13
click at [540, 105] on input "Admin Support Officer | TRENDINK PTE LTD" at bounding box center [529, 106] width 22 height 22
radio input "true"
click at [769, 207] on span "Add Talent" at bounding box center [774, 205] width 41 height 13
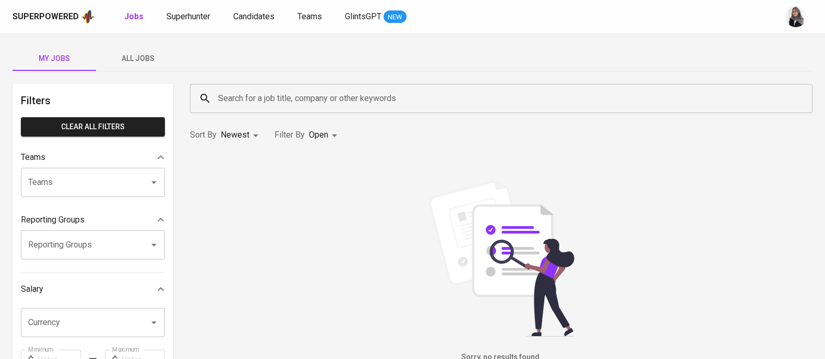
click at [685, 214] on div "Sorry, no results found." at bounding box center [501, 271] width 622 height 183
click at [589, 210] on div "Sorry, no results found." at bounding box center [501, 271] width 622 height 183
click at [146, 58] on span "All Jobs" at bounding box center [137, 58] width 71 height 13
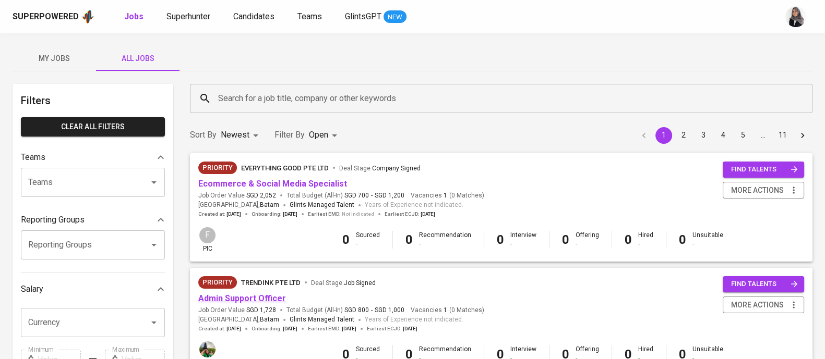
click at [252, 299] on link "Admin Support Officer" at bounding box center [242, 299] width 88 height 10
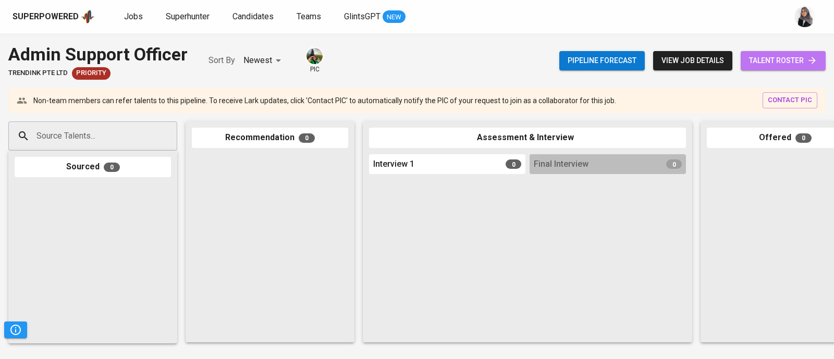
click at [759, 60] on span "talent roster" at bounding box center [783, 60] width 68 height 13
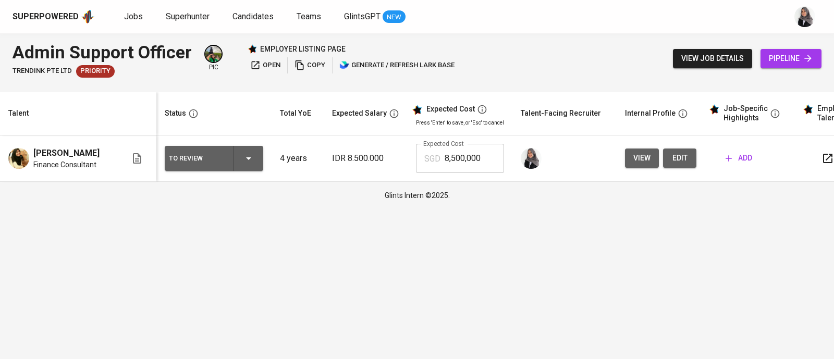
click at [555, 46] on div "Admin Support Officer TRENDINK PTE LTD Priority pic employer listing page open …" at bounding box center [417, 58] width 834 height 51
click at [647, 162] on span "view" at bounding box center [642, 158] width 17 height 13
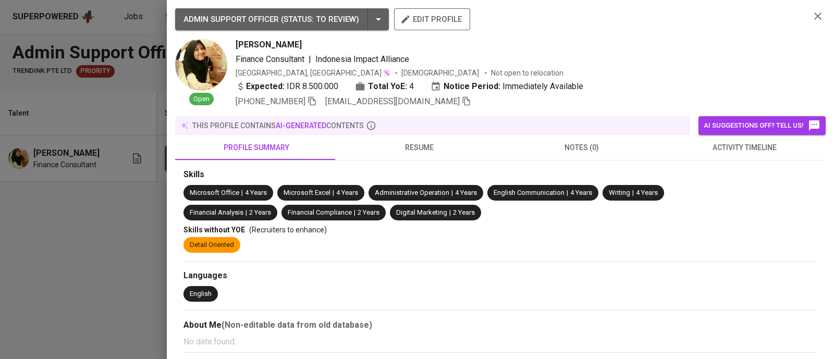
click at [127, 66] on div at bounding box center [417, 179] width 834 height 359
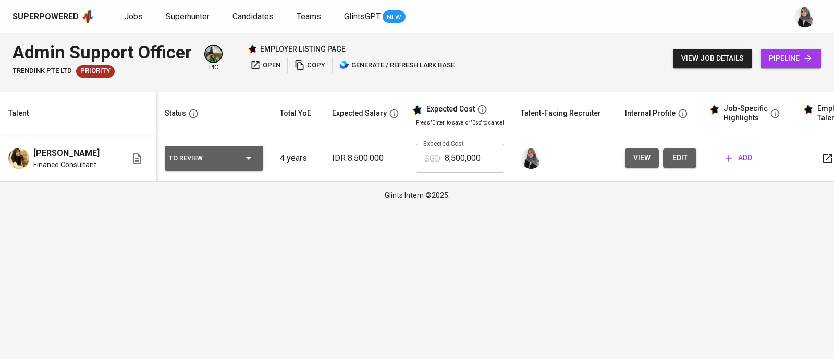
click at [576, 32] on div "Superpowered Jobs Superhunter Candidates Teams GlintsGPT NEW" at bounding box center [417, 16] width 834 height 33
click at [816, 209] on div "Glints Intern ©2025." at bounding box center [417, 195] width 834 height 27
click at [828, 209] on html "Superpowered Jobs Superhunter Candidates Teams GlintsGPT NEW Admin Support Offi…" at bounding box center [417, 104] width 834 height 209
click at [806, 81] on div "Admin Support Officer TRENDINK PTE LTD Priority pic employer listing page open …" at bounding box center [417, 58] width 834 height 51
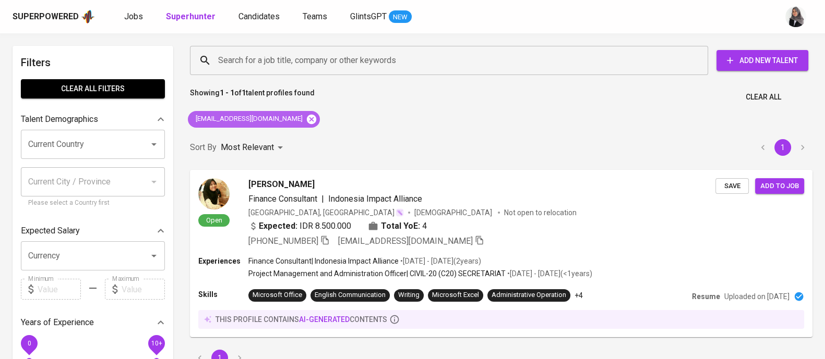
click at [307, 118] on icon at bounding box center [311, 118] width 9 height 9
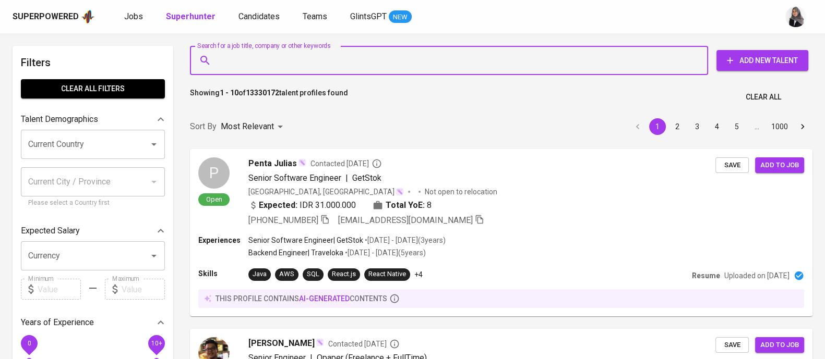
click at [312, 69] on input "Search for a job title, company or other keywords" at bounding box center [451, 61] width 472 height 20
paste input "dwioktaviyaniarifin@gmail.com |"
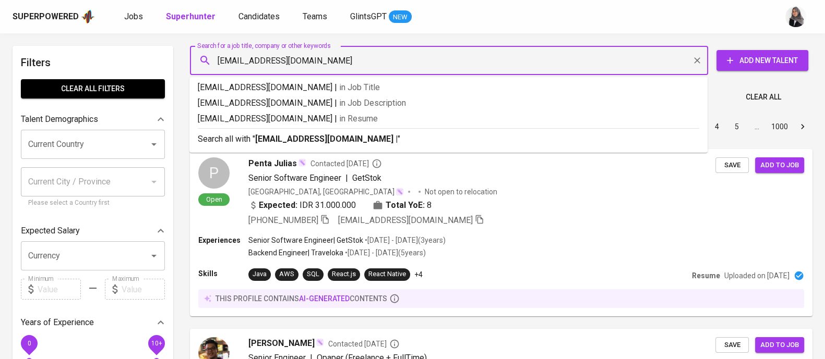
type input "dwioktaviyaniarifin@gmail.com"
click at [391, 145] on p "Search all with " dwioktaviyaniarifin@gmail.com "" at bounding box center [448, 139] width 501 height 13
click at [391, 143] on div "Sort By Most Relevant MOST_RELEVANT 1 2 3 4 5 … 1000" at bounding box center [501, 127] width 635 height 32
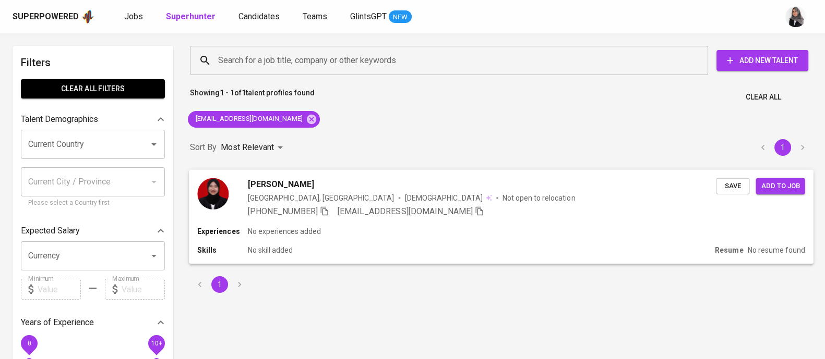
click at [588, 214] on div "+62 877-1670-5512 dwioktaviyaniarifin@gmail.com" at bounding box center [482, 211] width 468 height 13
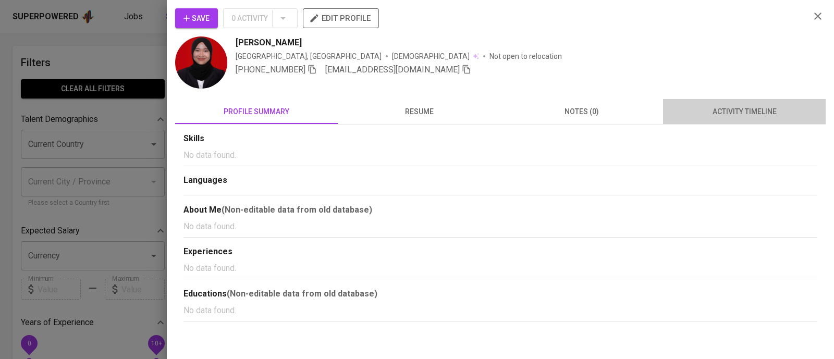
click at [717, 115] on span "activity timeline" at bounding box center [745, 111] width 150 height 13
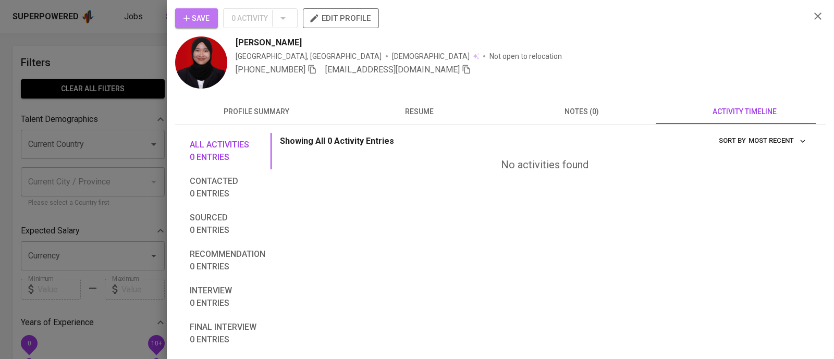
click at [198, 17] on span "Save" at bounding box center [197, 18] width 26 height 13
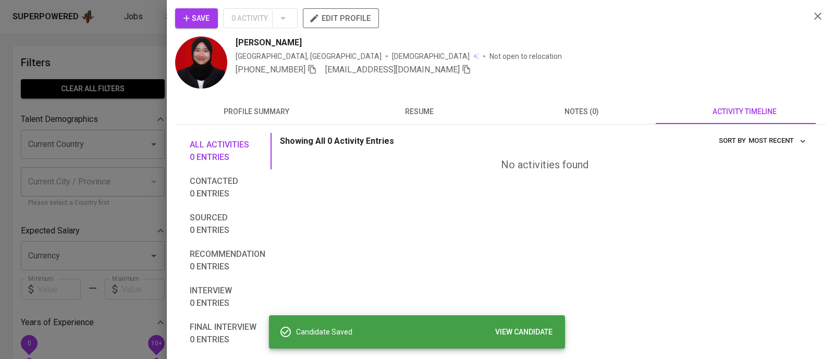
click at [100, 43] on div at bounding box center [417, 179] width 834 height 359
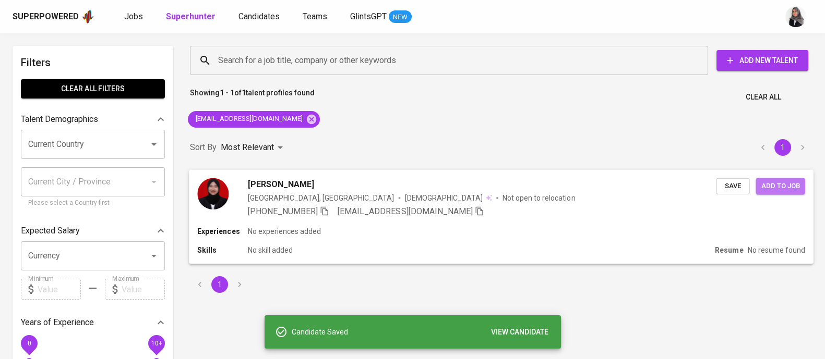
click at [788, 187] on span "Add to job" at bounding box center [779, 186] width 39 height 12
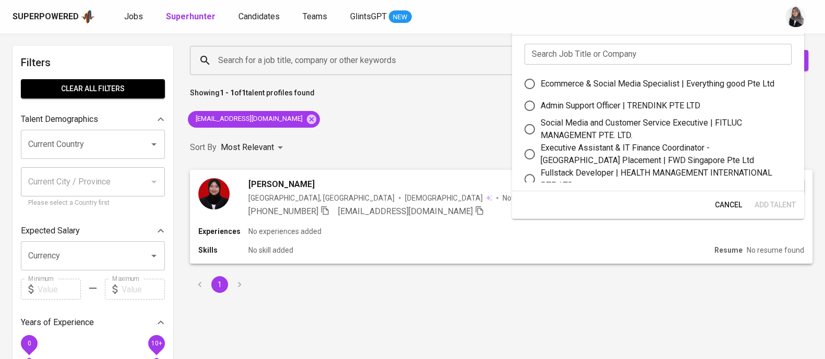
click at [588, 107] on div "Admin Support Officer | TRENDINK PTE LTD" at bounding box center [620, 106] width 160 height 13
click at [540, 107] on input "Admin Support Officer | TRENDINK PTE LTD" at bounding box center [529, 106] width 22 height 22
radio input "true"
drag, startPoint x: 770, startPoint y: 202, endPoint x: 706, endPoint y: 9, distance: 203.8
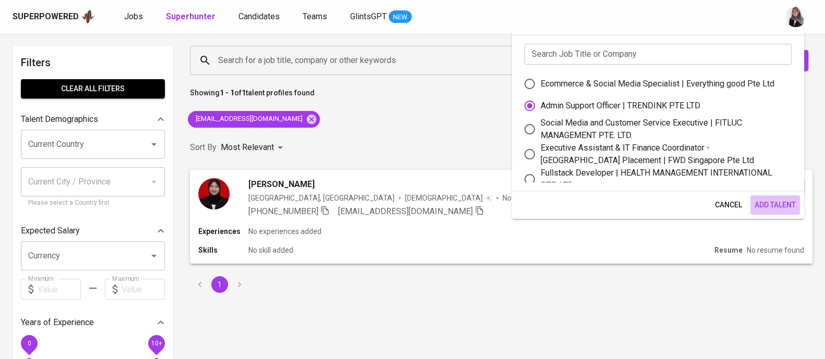
click at [771, 202] on span "Add Talent" at bounding box center [774, 205] width 41 height 13
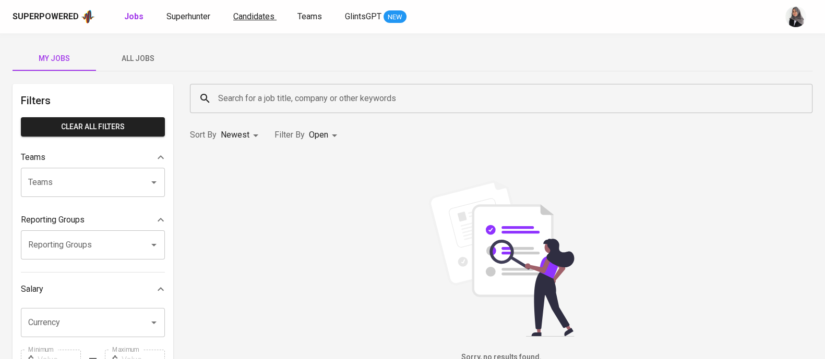
click at [246, 21] on span "Candidates" at bounding box center [253, 16] width 41 height 10
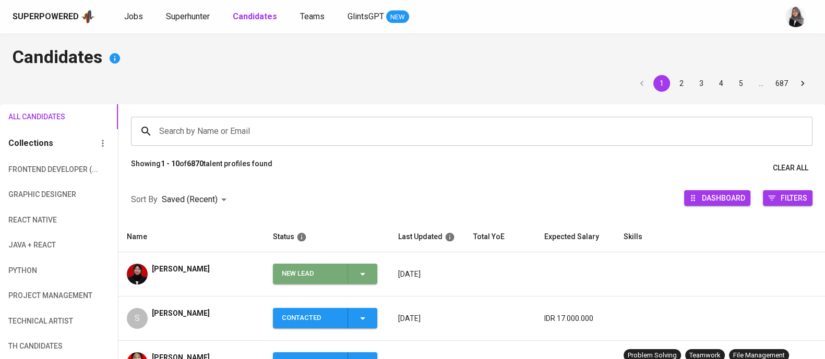
click at [365, 270] on icon "button" at bounding box center [362, 274] width 13 height 13
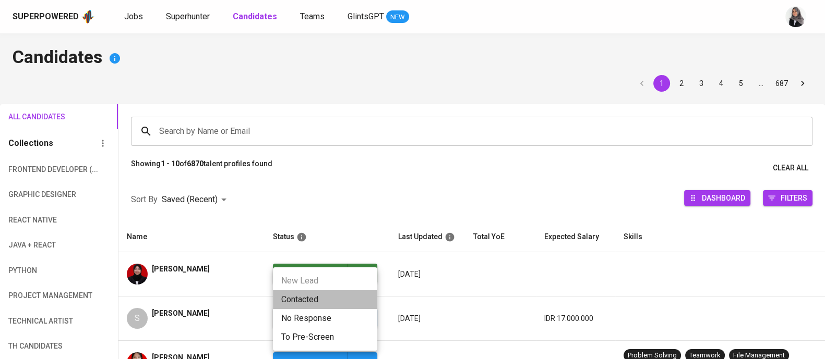
click at [305, 296] on li "Contacted" at bounding box center [325, 299] width 104 height 19
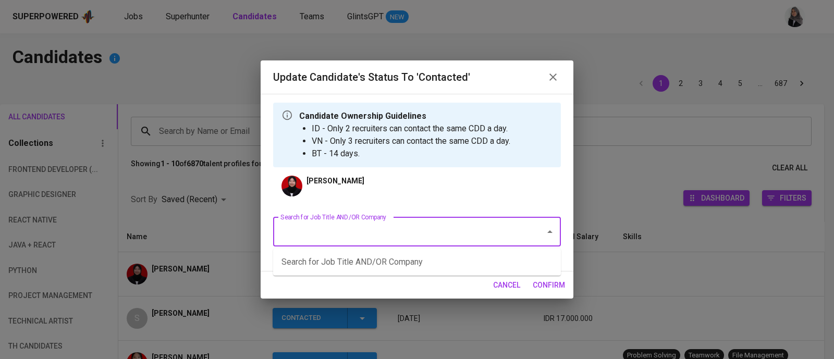
click at [401, 229] on input "Search for Job Title AND/OR Company" at bounding box center [402, 232] width 249 height 20
type input "trendink"
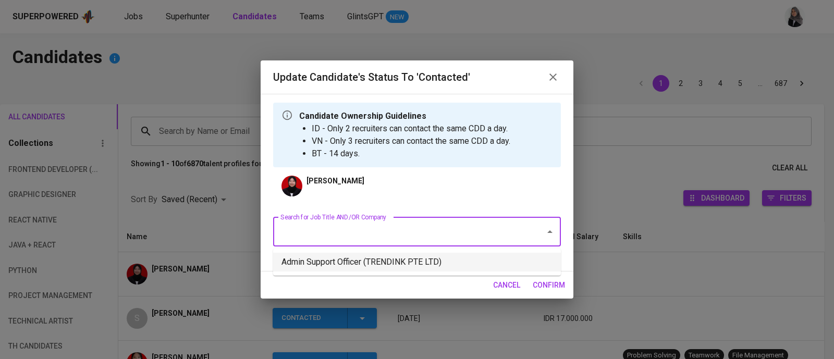
click at [372, 257] on li "Admin Support Officer (TRENDINK PTE LTD)" at bounding box center [417, 262] width 288 height 19
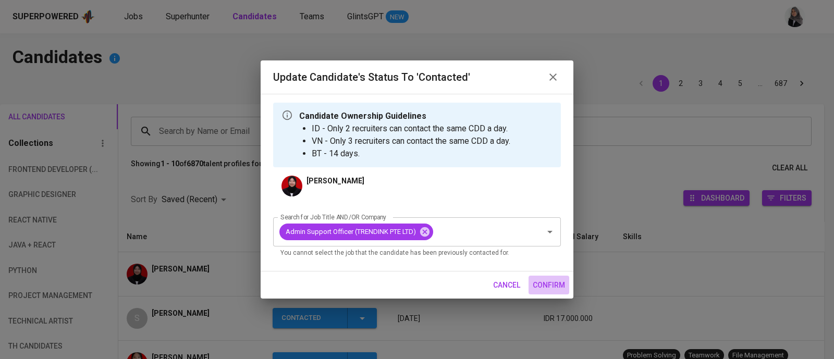
click at [541, 292] on button "confirm" at bounding box center [549, 285] width 41 height 19
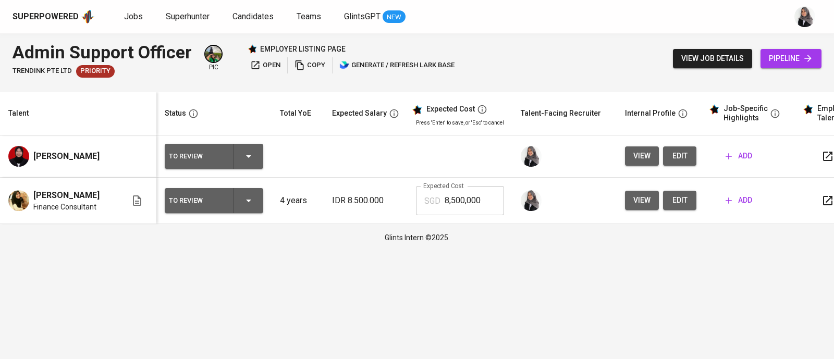
click at [707, 11] on div "Superpowered Jobs Superhunter Candidates Teams GlintsGPT NEW" at bounding box center [401, 17] width 776 height 16
click at [676, 156] on span "edit" at bounding box center [680, 156] width 17 height 13
click at [642, 199] on span "view" at bounding box center [642, 200] width 17 height 13
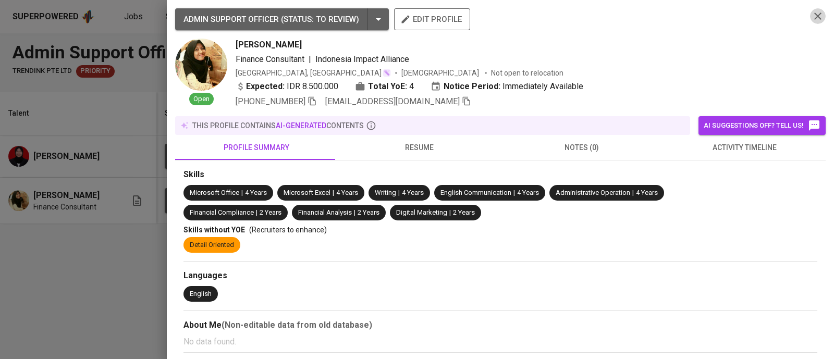
click at [812, 17] on icon "button" at bounding box center [818, 16] width 13 height 13
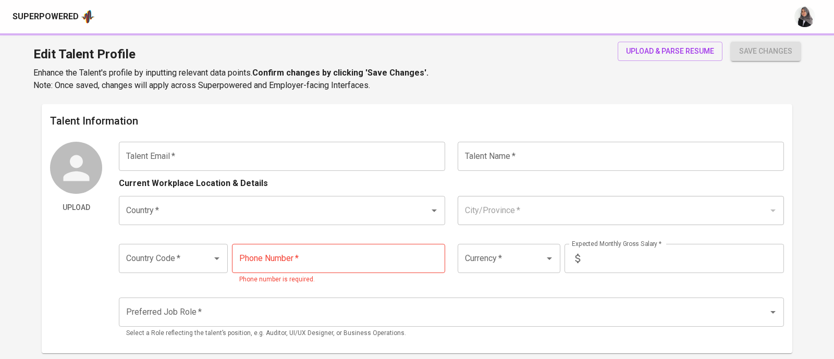
type input "[EMAIL_ADDRESS][DOMAIN_NAME]"
type input "[PERSON_NAME]"
type input "[GEOGRAPHIC_DATA]"
type input "Bekasi, [GEOGRAPHIC_DATA]"
type input "+62"
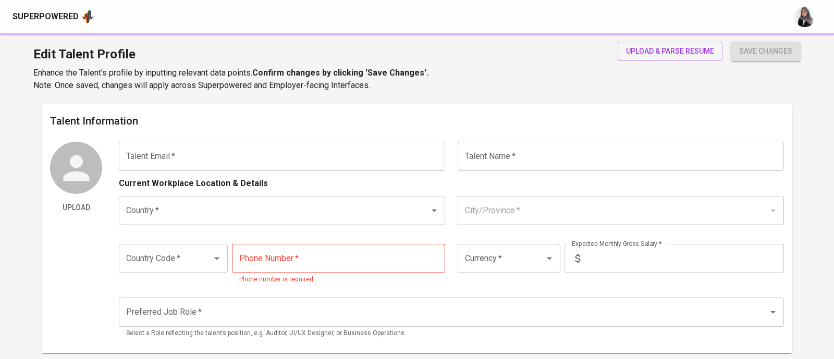
type input "[PHONE_NUMBER]"
type input "IDR"
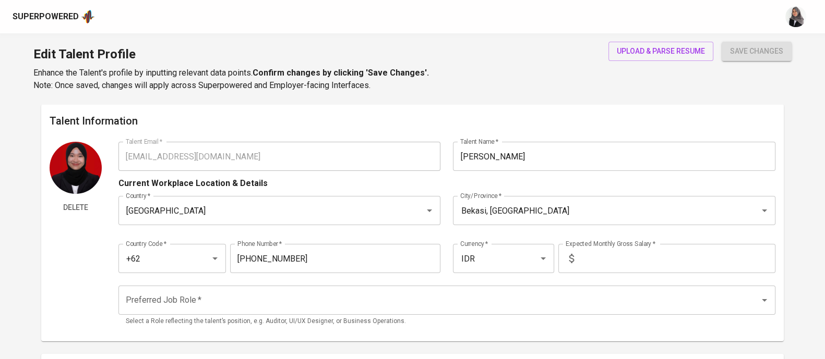
click at [542, 64] on div "Edit Talent Profile Enhance the Talent's profile by inputting relevant data poi…" at bounding box center [412, 68] width 825 height 71
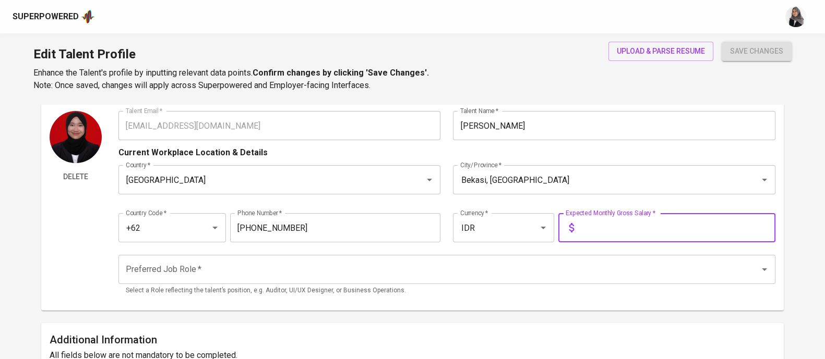
click at [595, 223] on input "text" at bounding box center [676, 227] width 197 height 29
type input "6.000.000"
click at [721, 42] on button "save changes" at bounding box center [756, 51] width 70 height 19
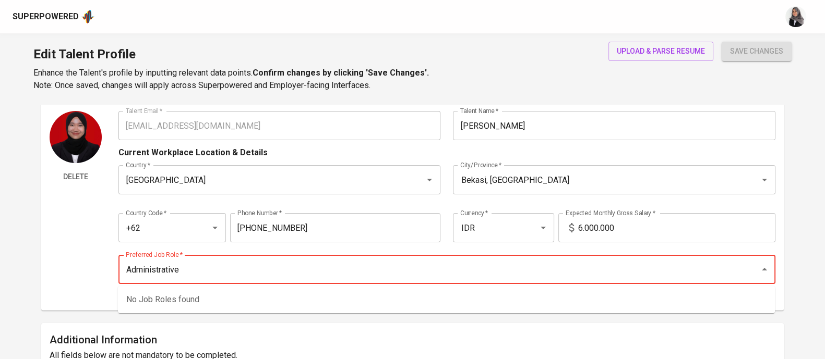
click at [721, 42] on button "save changes" at bounding box center [756, 51] width 70 height 19
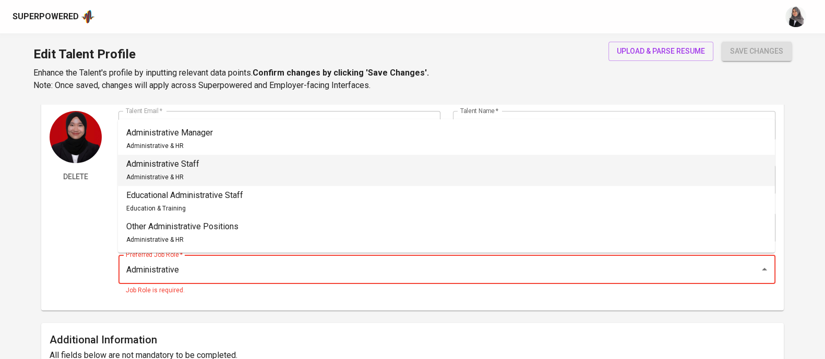
click at [295, 165] on li "Administrative Staff Administrative & HR" at bounding box center [446, 170] width 657 height 31
type input "Administrative Staff"
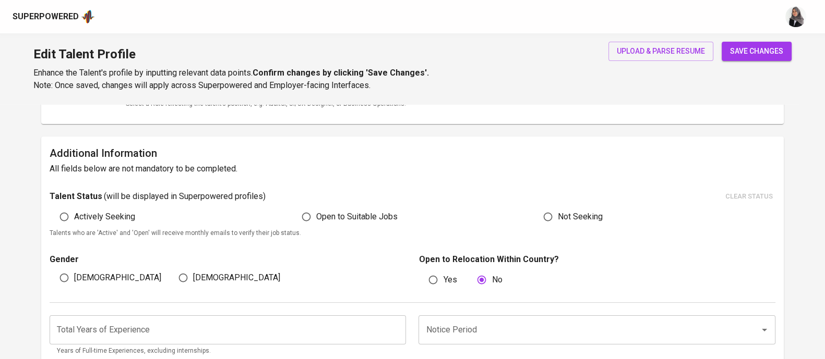
scroll to position [219, 0]
click at [311, 211] on input "Open to Suitable Jobs" at bounding box center [306, 216] width 20 height 20
radio input "true"
click at [65, 217] on input "Actively Seeking" at bounding box center [64, 216] width 20 height 20
radio input "true"
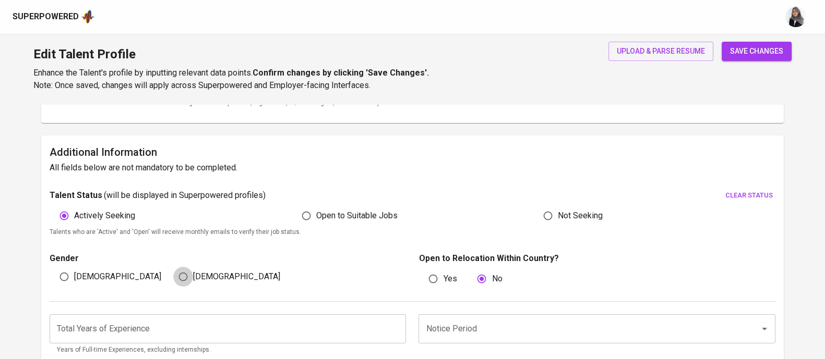
click at [179, 275] on input "[DEMOGRAPHIC_DATA]" at bounding box center [183, 277] width 20 height 20
radio input "true"
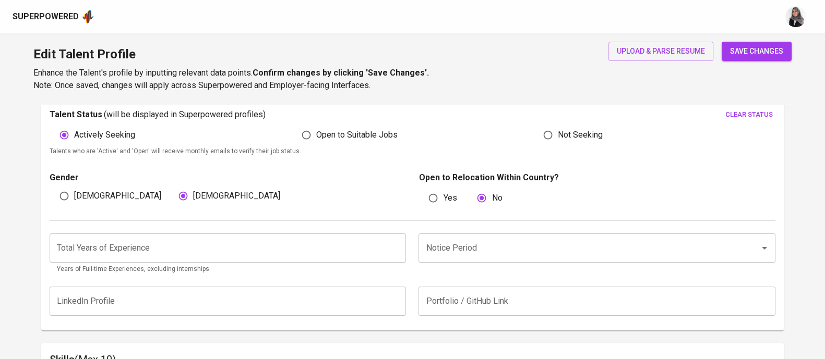
scroll to position [306, 0]
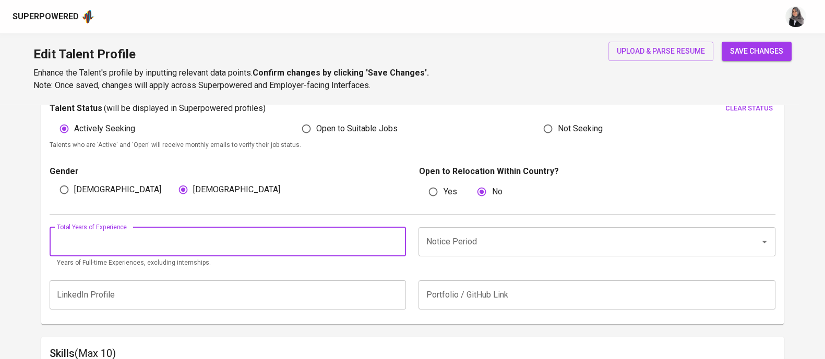
click at [188, 249] on input "number" at bounding box center [228, 241] width 356 height 29
type input "1"
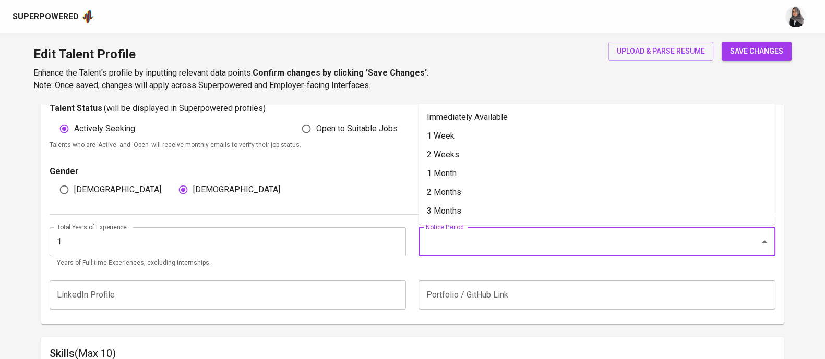
click at [479, 233] on input "Notice Period" at bounding box center [582, 242] width 318 height 20
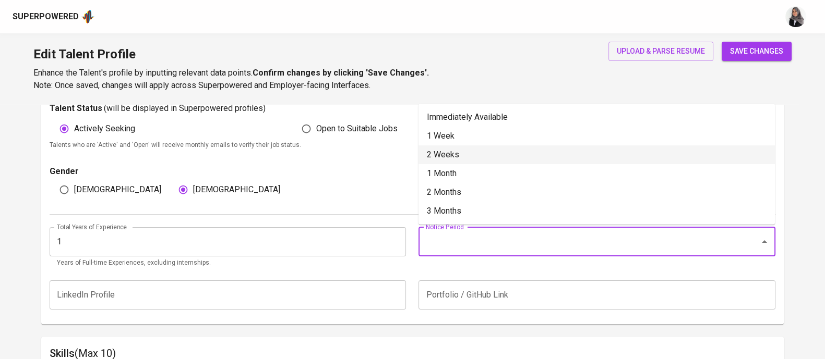
click at [513, 159] on li "2 Weeks" at bounding box center [596, 155] width 356 height 19
type input "2 Weeks"
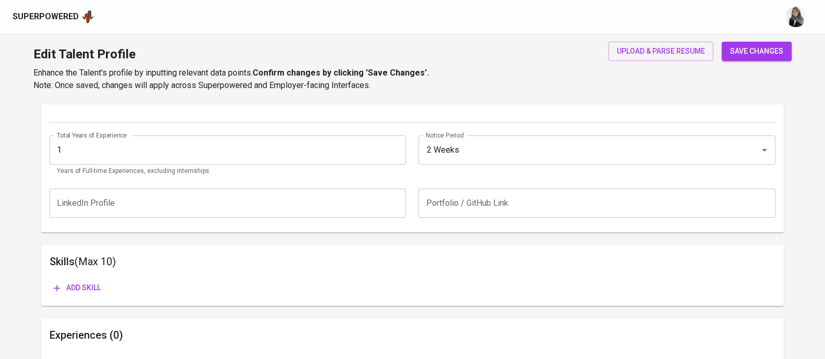
scroll to position [398, 0]
click at [79, 284] on span "Add skill" at bounding box center [77, 287] width 47 height 13
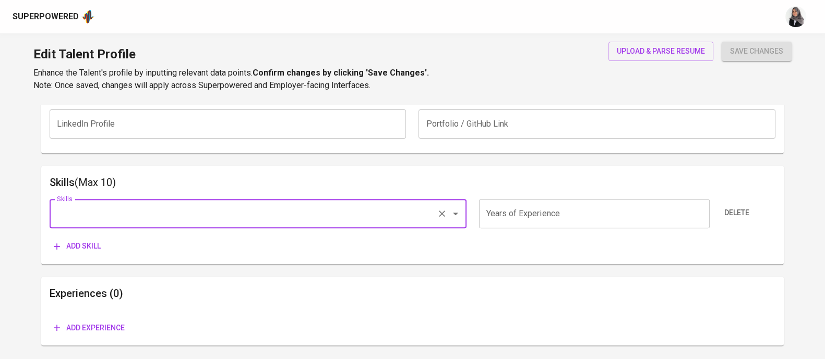
scroll to position [479, 0]
click at [150, 212] on input "Skills" at bounding box center [243, 211] width 378 height 20
click at [430, 204] on input "Skills" at bounding box center [243, 211] width 378 height 20
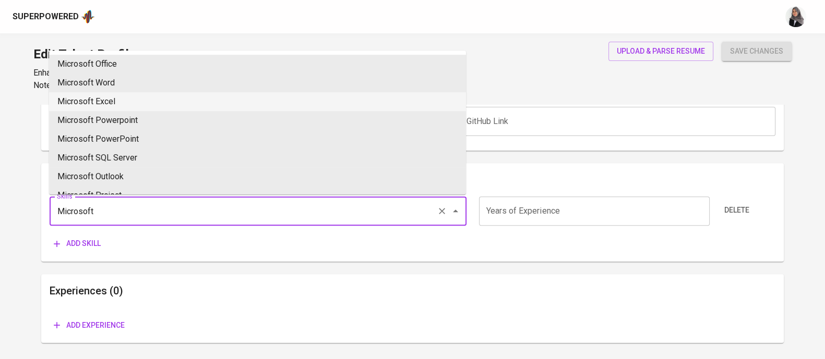
click at [228, 102] on li "Microsoft Excel" at bounding box center [257, 101] width 417 height 19
type input "Microsoft Excel"
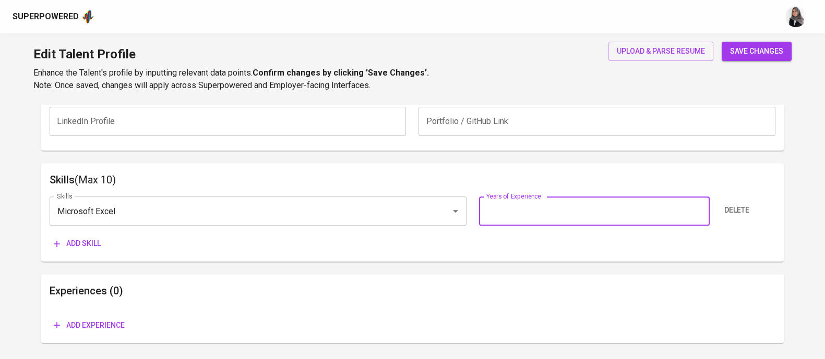
click at [550, 205] on input "number" at bounding box center [594, 211] width 231 height 29
type input "1"
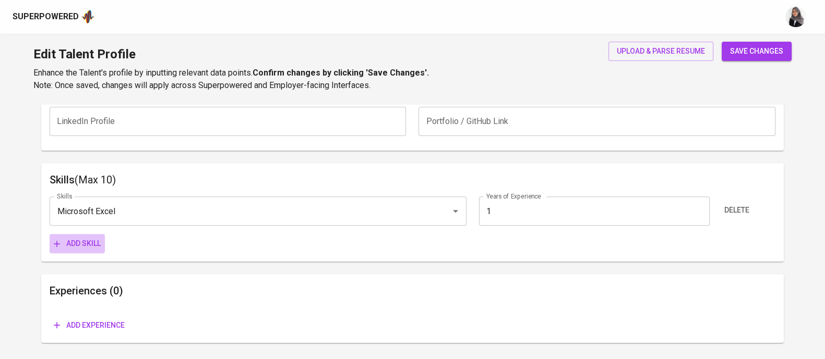
click at [81, 248] on span "Add skill" at bounding box center [77, 243] width 47 height 13
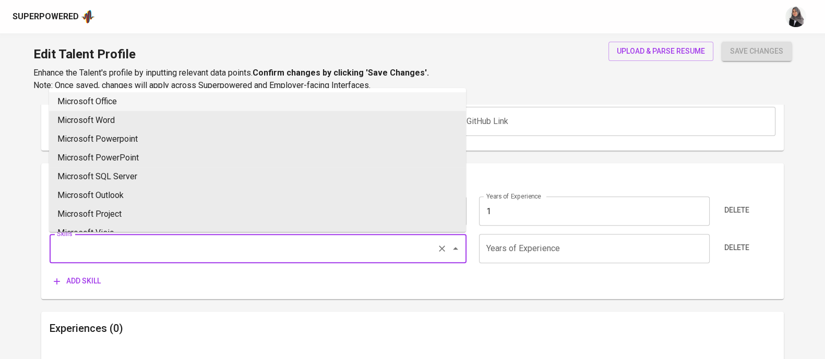
click at [118, 246] on input "Skills" at bounding box center [243, 249] width 378 height 20
click at [127, 95] on li "Microsoft Office" at bounding box center [257, 101] width 417 height 19
type input "Microsoft Office"
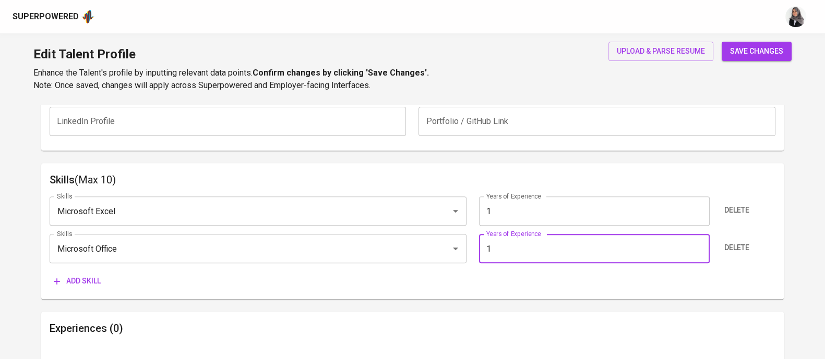
click at [507, 240] on input "1" at bounding box center [594, 248] width 231 height 29
type input "1"
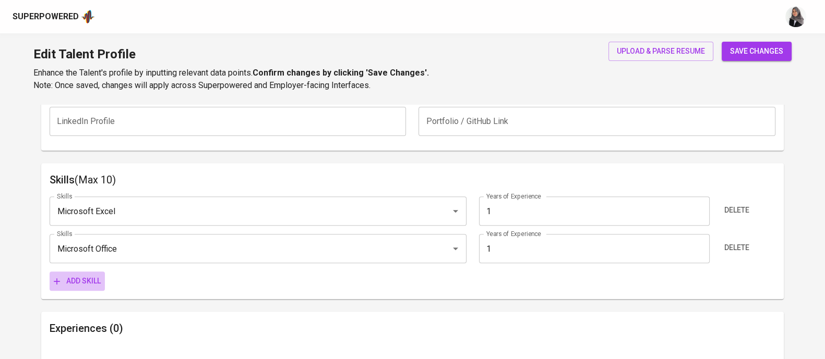
click at [73, 280] on span "Add skill" at bounding box center [77, 281] width 47 height 13
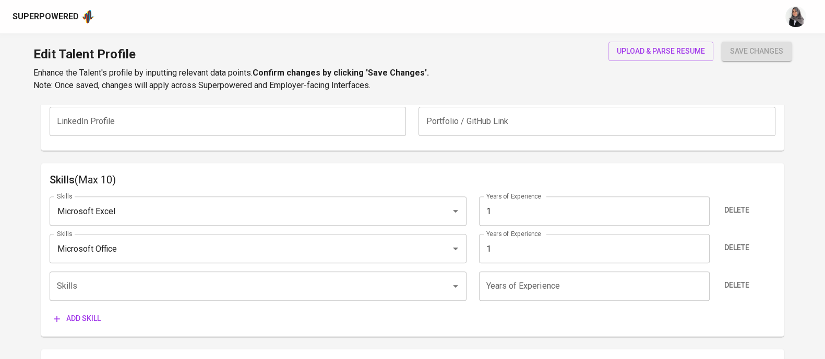
click at [496, 157] on div "Talent Information Delete Talent Email   * dwioktaviyaniarifin@gmail.com Talent…" at bounding box center [412, 21] width 742 height 793
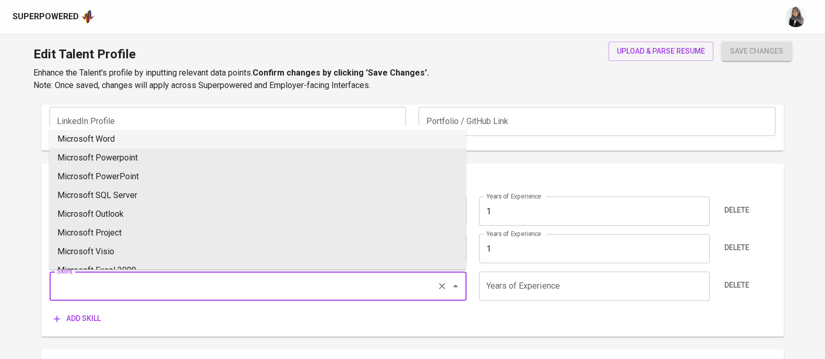
click at [253, 285] on input "Skills" at bounding box center [243, 286] width 378 height 20
click at [189, 139] on li "Data Analyst" at bounding box center [257, 139] width 417 height 19
type input "Data Analyst"
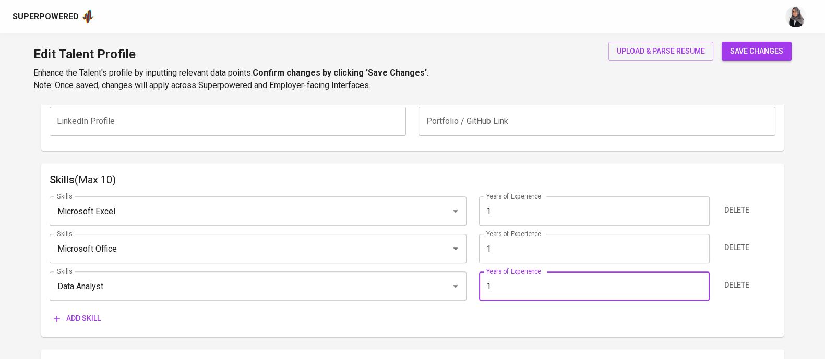
click at [517, 292] on input "1" at bounding box center [594, 286] width 231 height 29
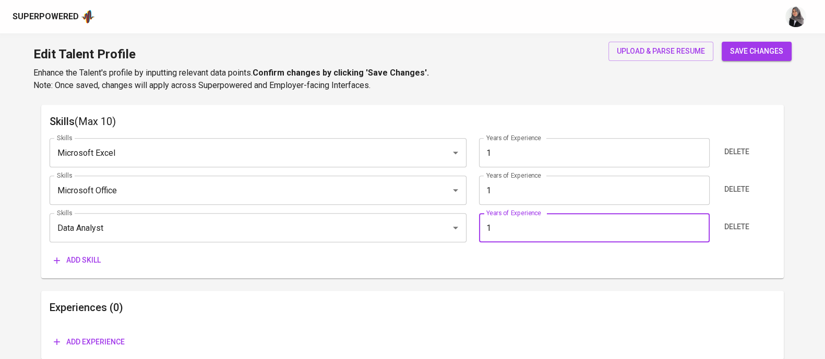
scroll to position [538, 0]
type input "1"
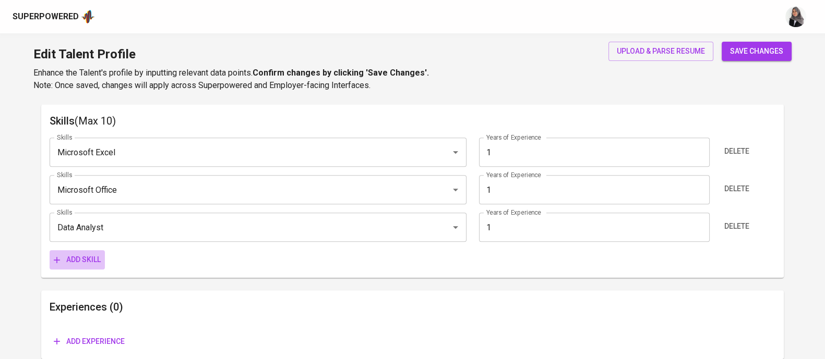
click at [86, 258] on span "Add skill" at bounding box center [77, 259] width 47 height 13
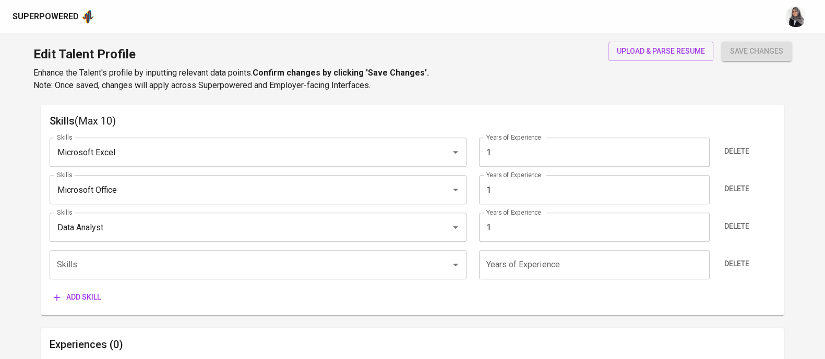
click at [468, 89] on div "Edit Talent Profile Enhance the Talent's profile by inputting relevant data poi…" at bounding box center [412, 68] width 825 height 71
click at [168, 261] on input "Skills" at bounding box center [243, 265] width 378 height 20
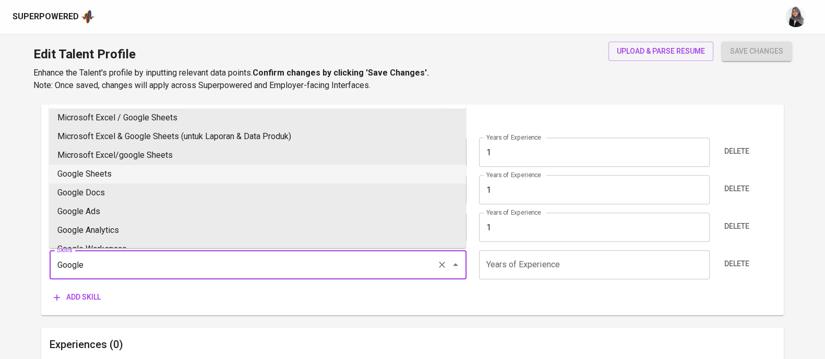
click at [154, 168] on li "Google Sheets" at bounding box center [257, 174] width 417 height 19
type input "Google Sheets"
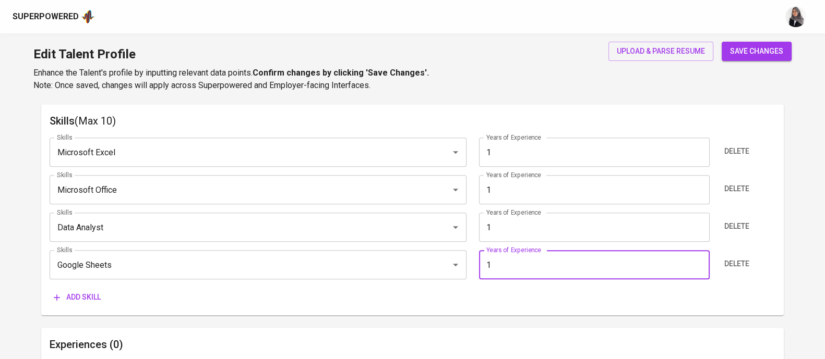
click at [564, 265] on input "1" at bounding box center [594, 264] width 231 height 29
type input "1"
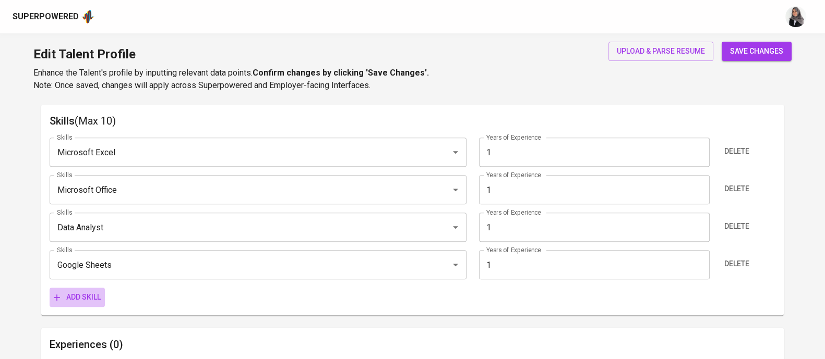
click at [82, 288] on button "Add skill" at bounding box center [77, 297] width 55 height 19
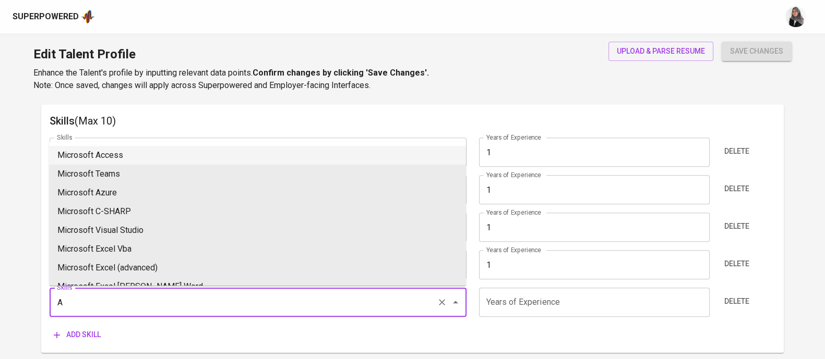
click at [142, 293] on input "A" at bounding box center [243, 303] width 378 height 20
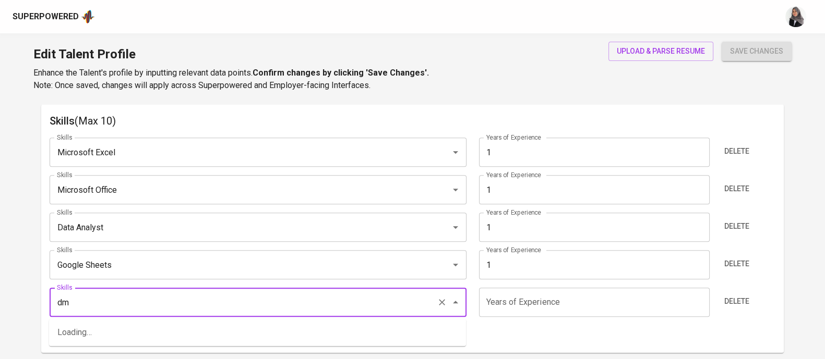
type input "d"
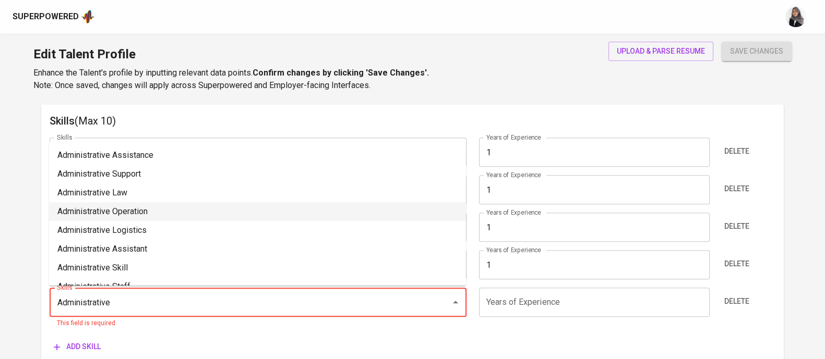
click at [168, 215] on li "Administrative Operation" at bounding box center [257, 211] width 417 height 19
type input "Administrative Operation"
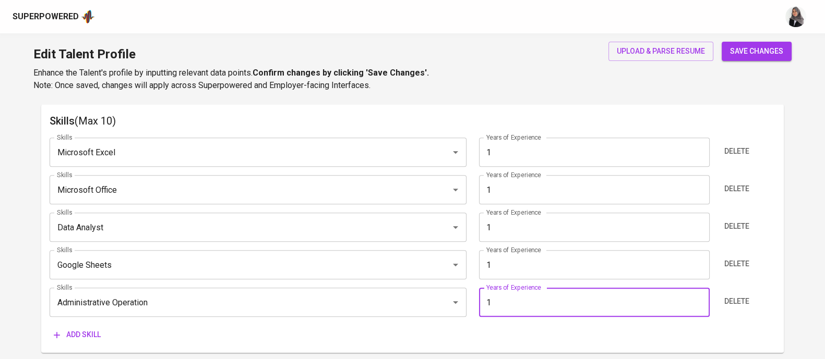
click at [524, 308] on input "1" at bounding box center [594, 302] width 231 height 29
type input "1"
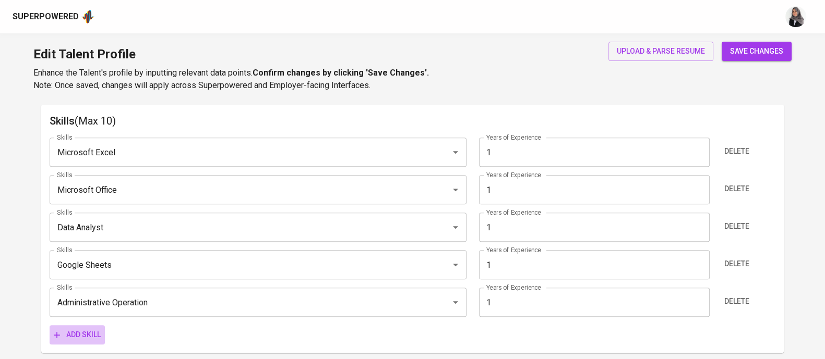
click at [75, 331] on span "Add skill" at bounding box center [77, 335] width 47 height 13
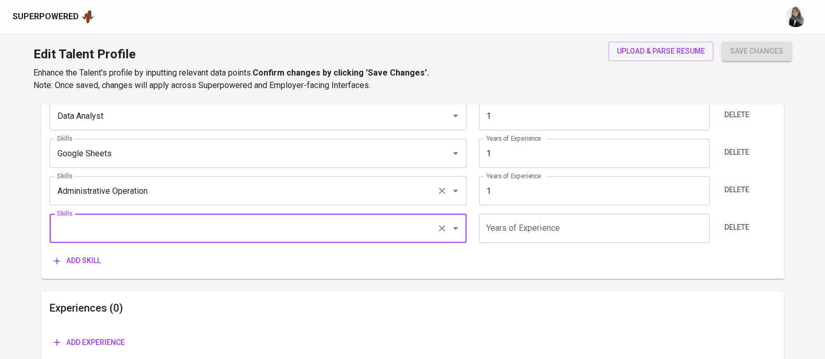
scroll to position [652, 0]
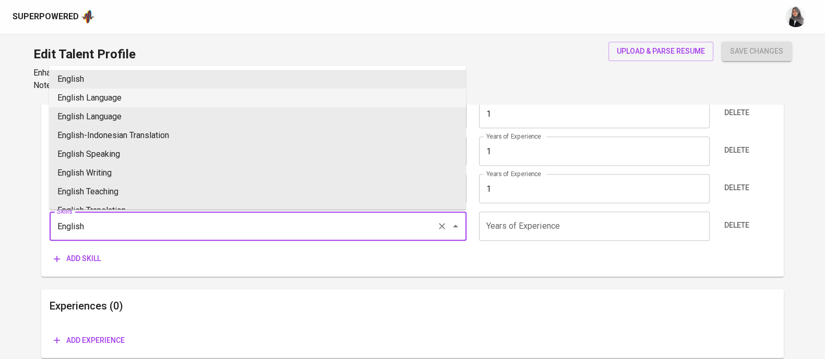
click at [129, 96] on li "English Language" at bounding box center [257, 98] width 417 height 19
type input "English Language"
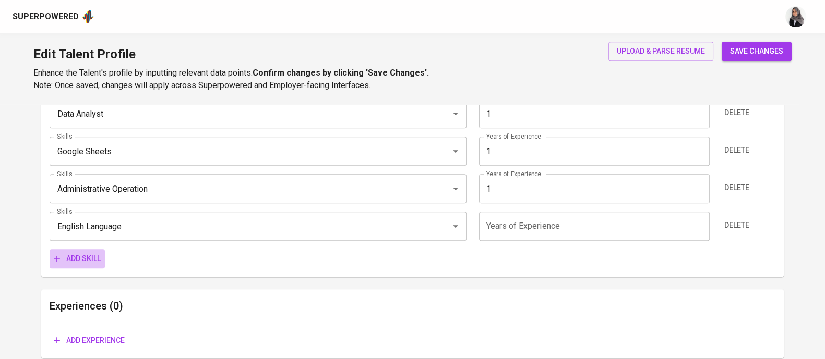
click at [90, 261] on span "Add skill" at bounding box center [77, 258] width 47 height 13
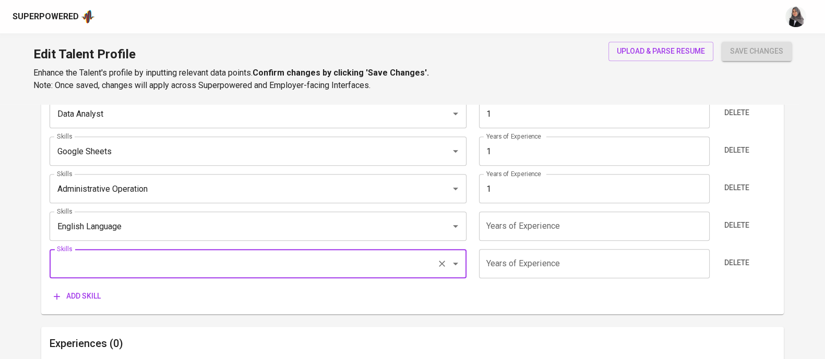
type input "D"
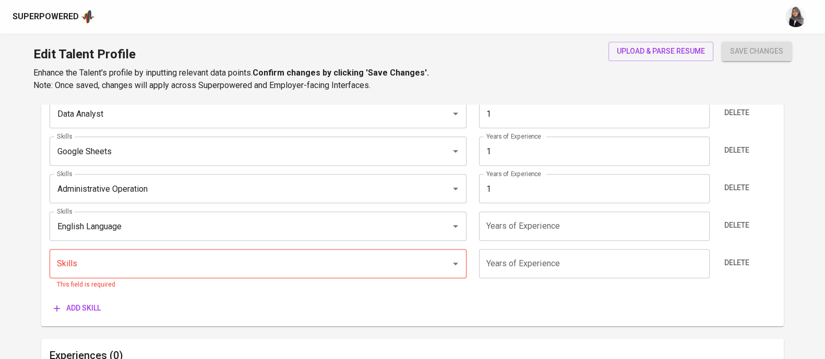
click at [243, 259] on input "Skills" at bounding box center [243, 264] width 378 height 20
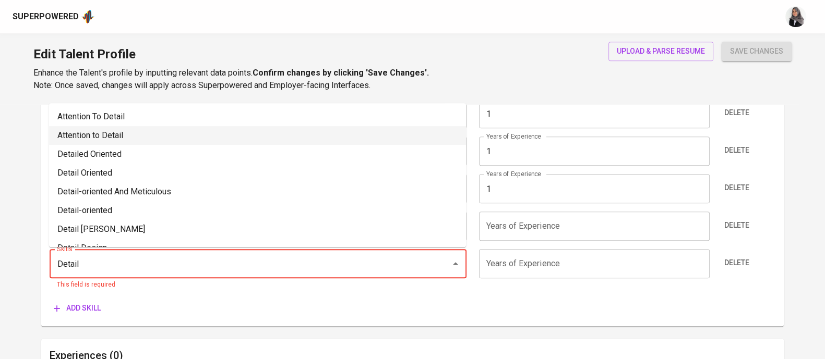
click at [165, 134] on li "Attention to Detail" at bounding box center [257, 135] width 417 height 19
type input "Attention to Detail"
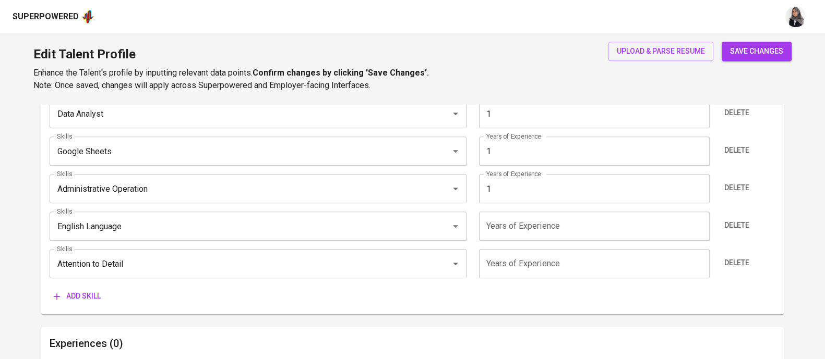
click at [556, 277] on input "number" at bounding box center [594, 263] width 231 height 29
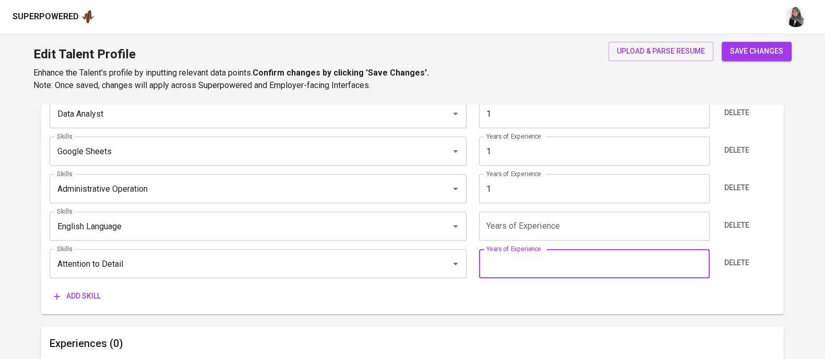
click at [472, 306] on div "Skills (Max 10) Skills Microsoft Excel Skills Years of Experience 1 Years of Ex…" at bounding box center [412, 153] width 742 height 324
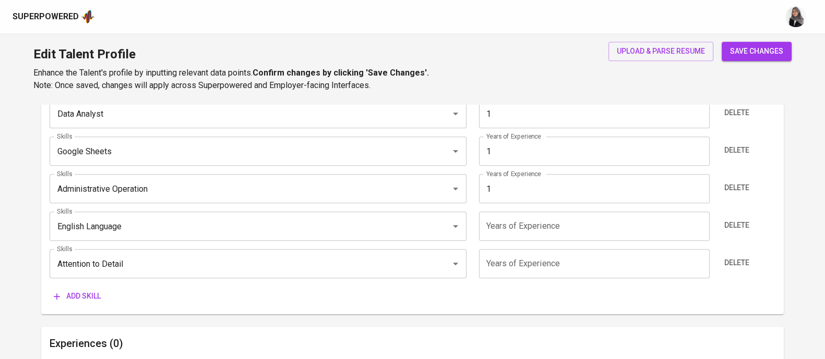
scroll to position [734, 0]
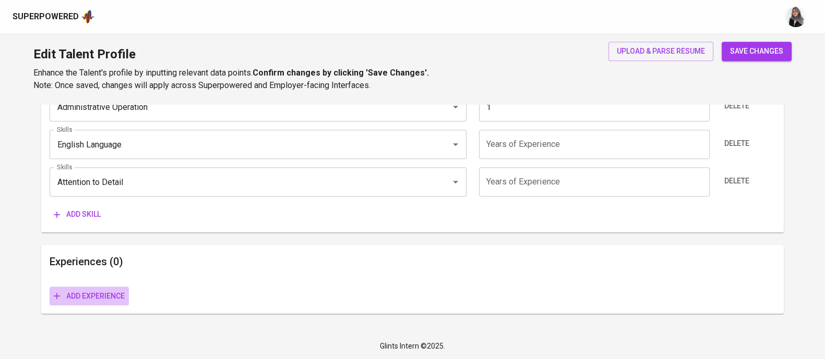
click at [106, 300] on span "Add experience" at bounding box center [89, 296] width 71 height 13
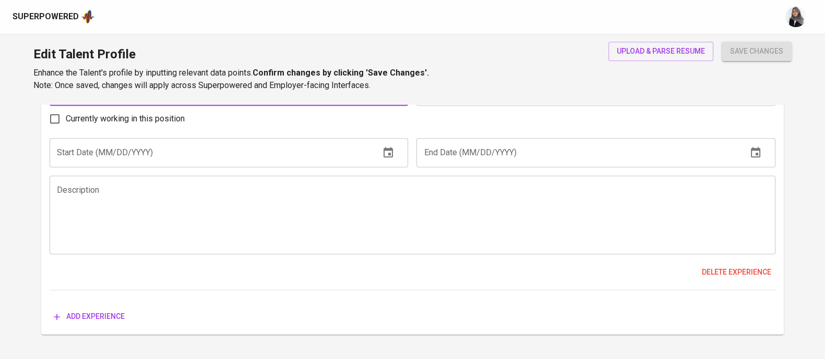
scroll to position [968, 0]
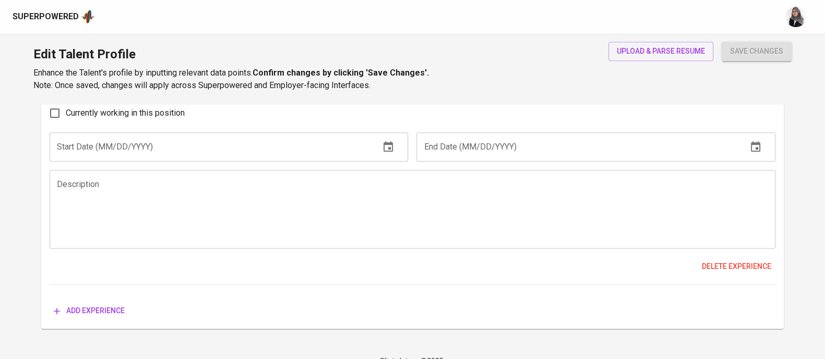
click at [439, 120] on div "Currently working in this position" at bounding box center [412, 113] width 725 height 22
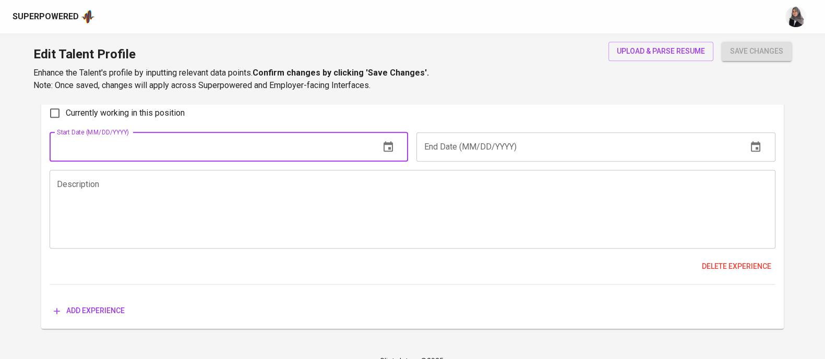
click at [175, 147] on input "text" at bounding box center [211, 146] width 322 height 29
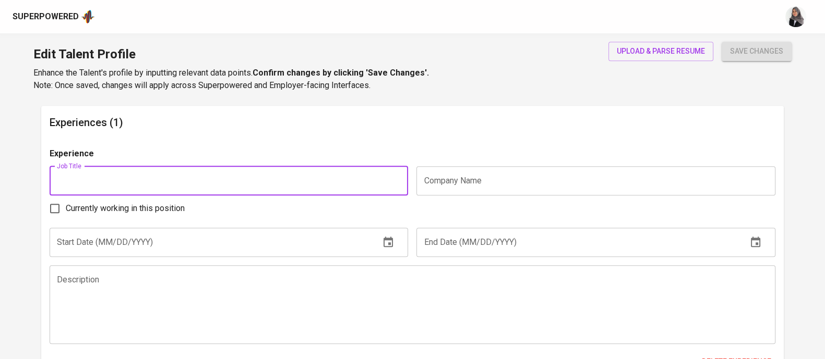
click at [162, 181] on input "text" at bounding box center [229, 180] width 358 height 29
paste input "Data Enrichment Intern"
type input "Data Enrichment Intern"
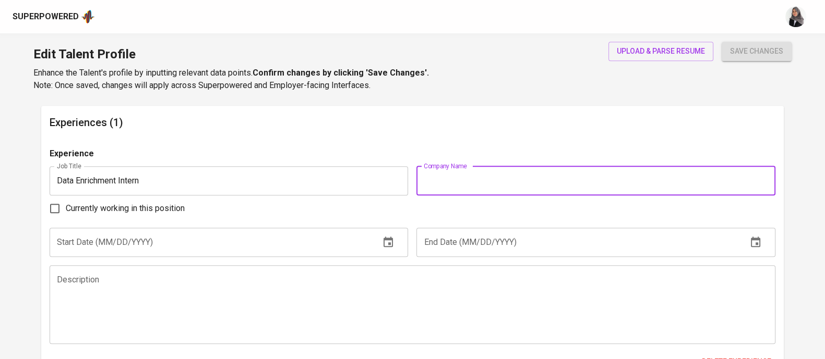
click at [482, 192] on input "text" at bounding box center [595, 180] width 358 height 29
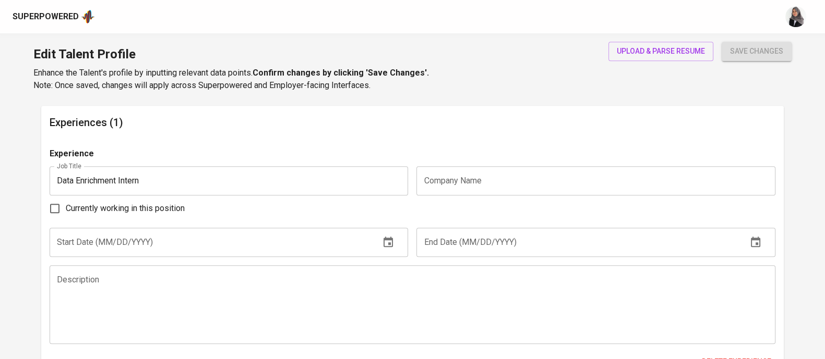
click at [463, 180] on input "text" at bounding box center [595, 180] width 358 height 29
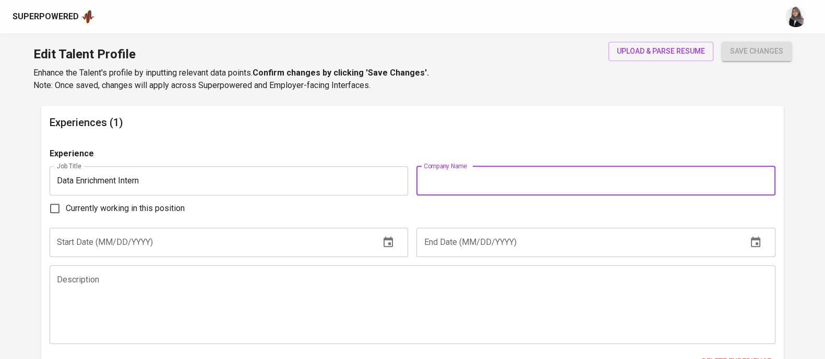
paste input "ZUZU Hospitality"
type input "ZUZU Hospitality"
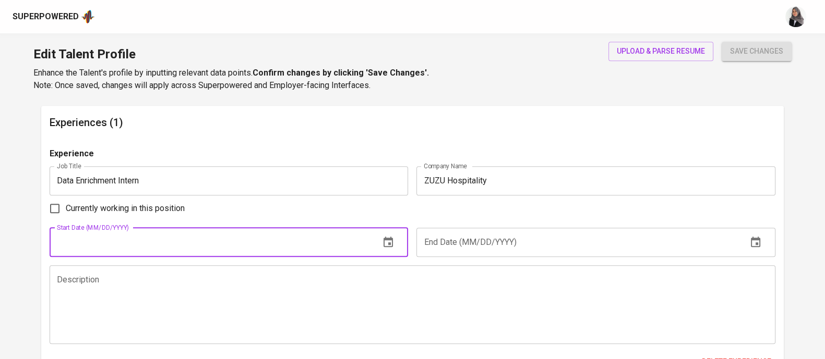
click at [192, 237] on input "text" at bounding box center [211, 242] width 322 height 29
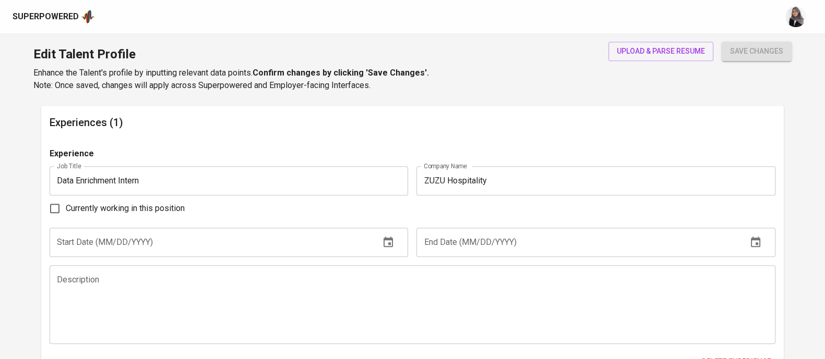
click at [562, 139] on div "Experiences (1) Experience Job Title Data Enrichment Intern Job Title Company N…" at bounding box center [412, 265] width 742 height 319
click at [195, 238] on input "text" at bounding box center [211, 242] width 322 height 29
click at [526, 139] on div "Experiences (1) Experience Job Title Data Enrichment Intern Job Title Company N…" at bounding box center [412, 265] width 742 height 319
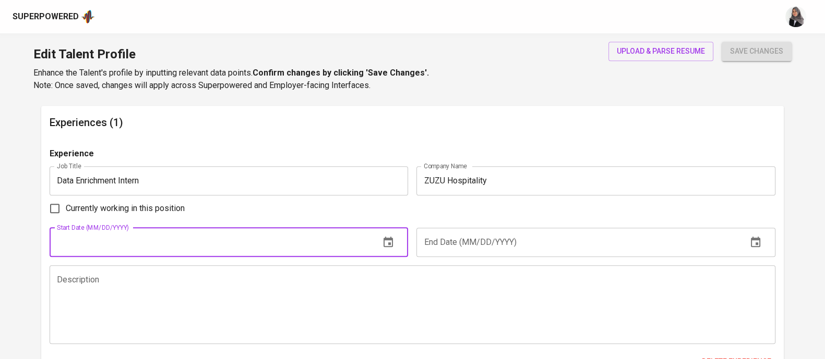
click at [205, 245] on input "text" at bounding box center [211, 242] width 322 height 29
click at [57, 208] on input "Currently working in this position" at bounding box center [55, 209] width 22 height 22
checkbox input "true"
click at [115, 241] on input "text" at bounding box center [211, 242] width 322 height 29
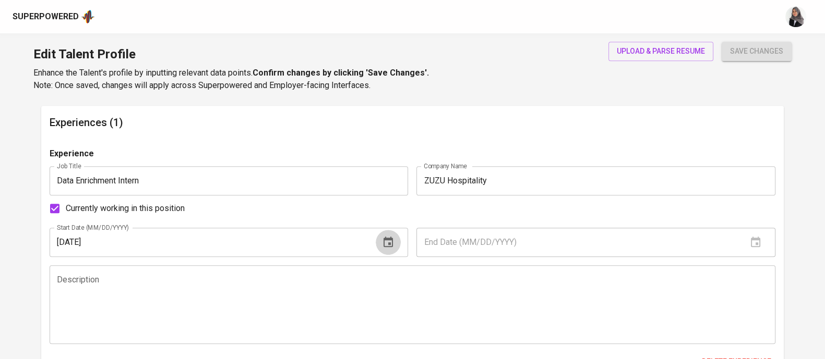
click at [385, 236] on icon "button" at bounding box center [388, 242] width 13 height 13
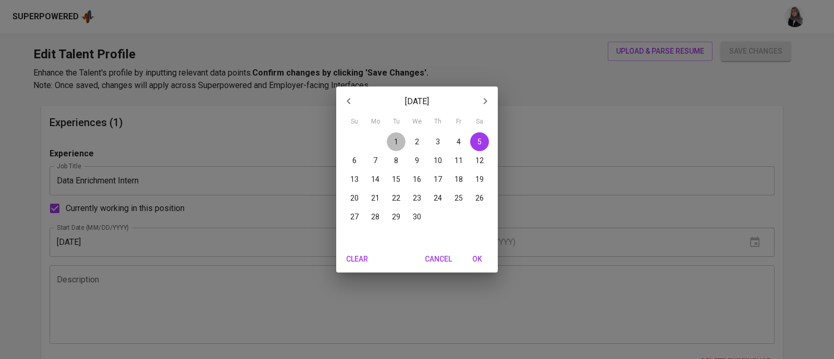
click at [396, 142] on p "1" at bounding box center [396, 142] width 4 height 10
type input "04/01/2025"
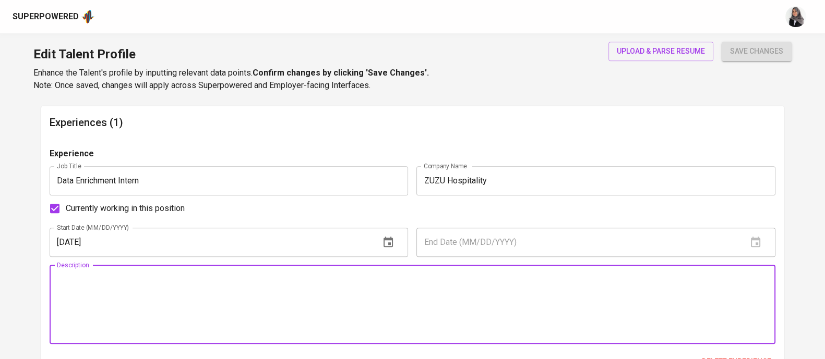
click at [313, 281] on textarea at bounding box center [412, 304] width 711 height 59
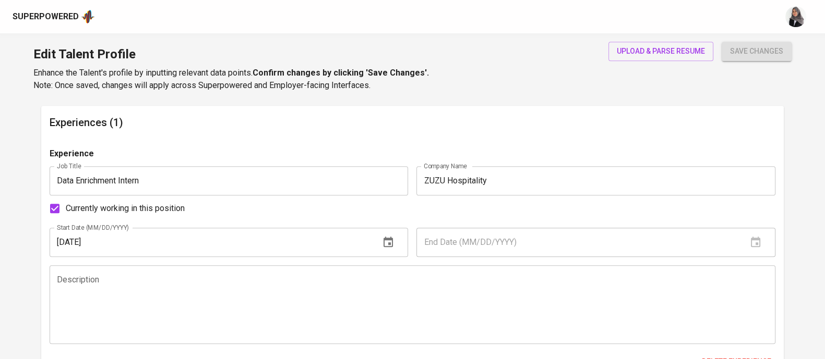
click at [451, 272] on div "Description" at bounding box center [412, 304] width 725 height 79
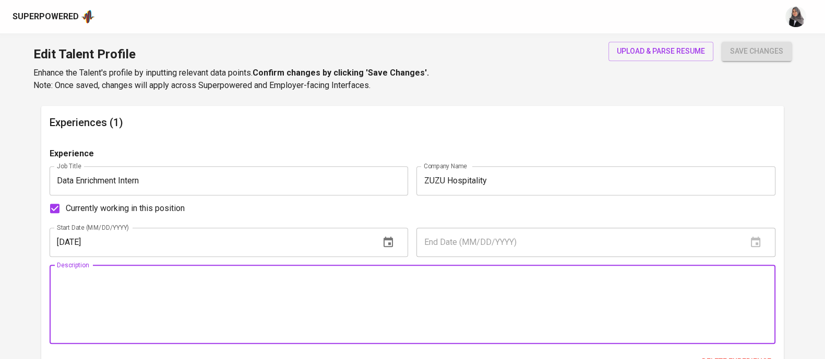
paste textarea "A Singapore-based revenue management and tech solution company for independent …"
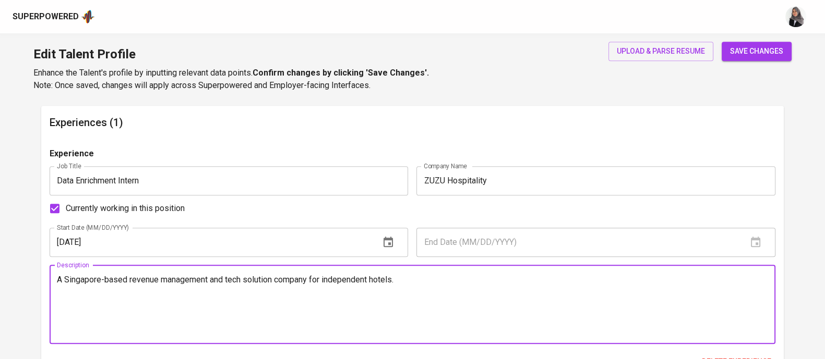
click at [60, 278] on textarea "A Singapore-based revenue management and tech solution company for independent …" at bounding box center [412, 304] width 711 height 59
click at [507, 284] on textarea "Zuzu hospitality is a Singapore-based revenue management and tech solution comp…" at bounding box center [412, 304] width 711 height 59
click at [74, 280] on textarea "Zuzu hospitality is a Singapore-based revenue management and tech solution comp…" at bounding box center [412, 304] width 711 height 59
click at [476, 280] on textarea "ZUZU hospitality is a Singapore-based revenue management and tech solution comp…" at bounding box center [412, 304] width 711 height 59
click at [450, 304] on textarea "ZUZU hospitality is a Singapore-based revenue management and tech solution comp…" at bounding box center [412, 304] width 711 height 59
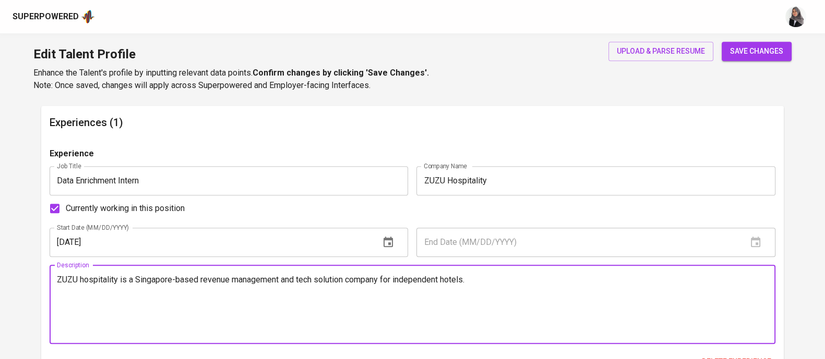
paste textarea "Updated and cleaned 60+ CRM property records daily to keep data accurate and co…"
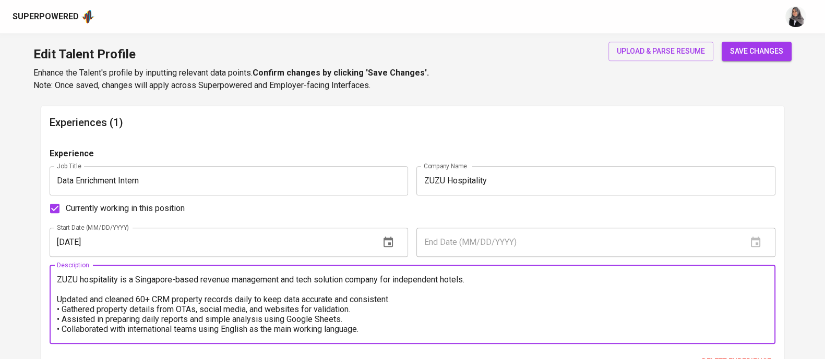
click at [61, 286] on textarea "ZUZU hospitality is a Singapore-based revenue management and tech solution comp…" at bounding box center [412, 304] width 711 height 59
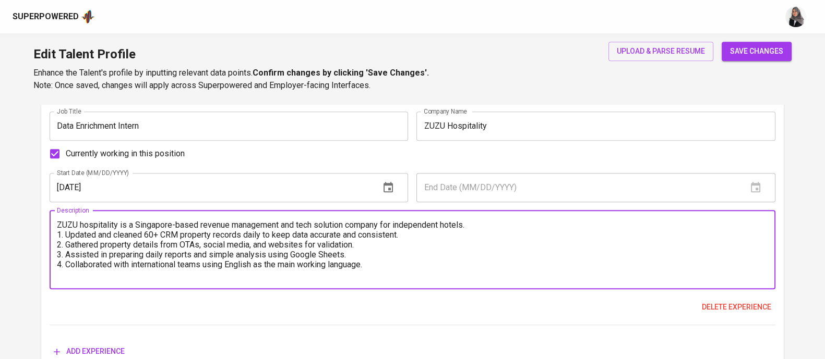
scroll to position [929, 0]
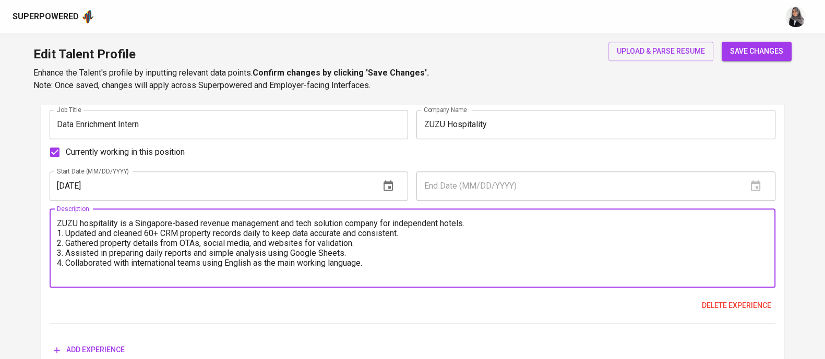
click at [380, 262] on textarea "ZUZU hospitality is a Singapore-based revenue management and tech solution comp…" at bounding box center [412, 248] width 711 height 59
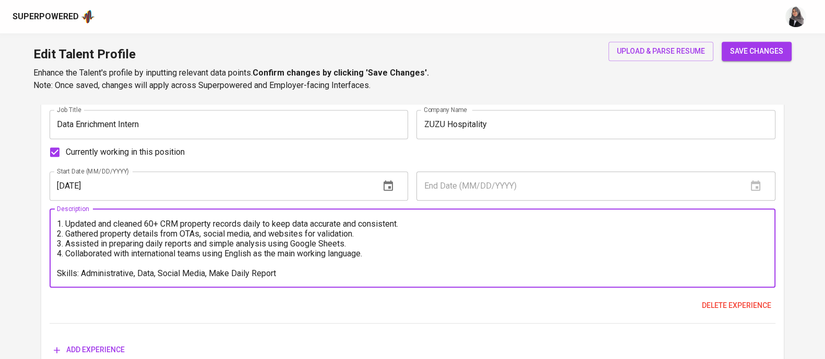
scroll to position [983, 0]
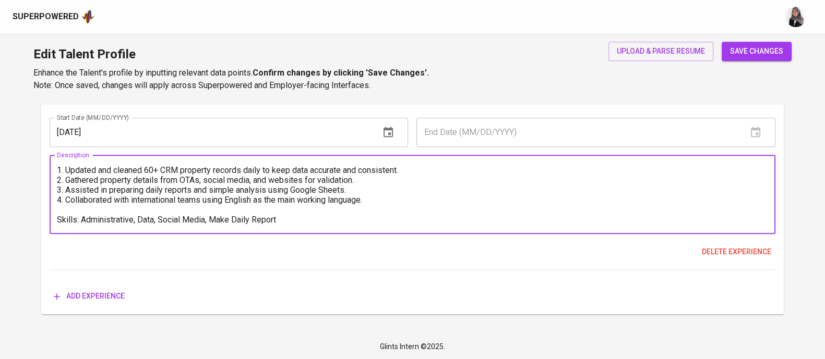
type textarea "ZUZU hospitality is a Singapore-based revenue management and tech solution comp…"
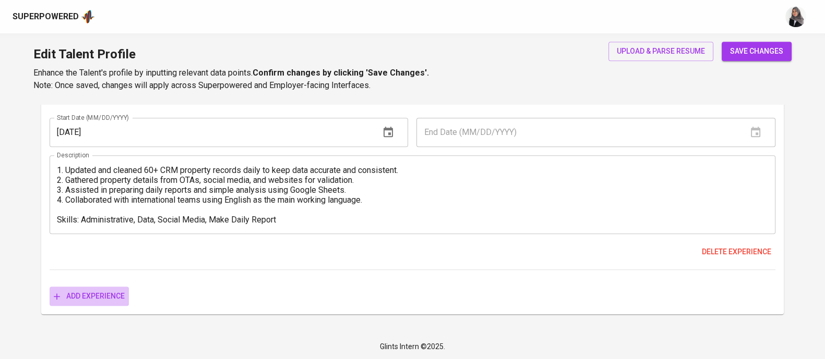
click at [79, 293] on span "Add experience" at bounding box center [89, 296] width 71 height 13
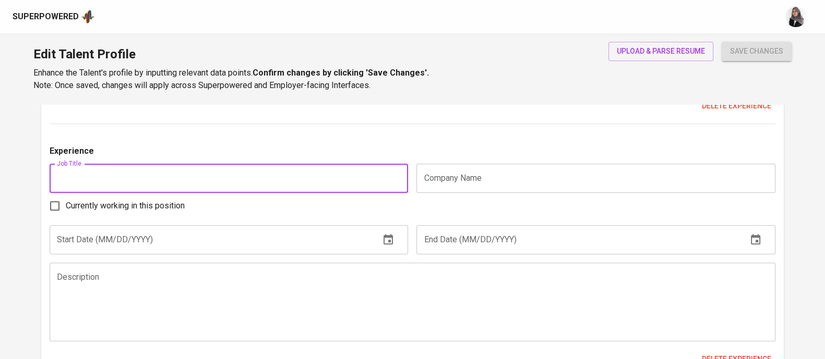
scroll to position [1131, 0]
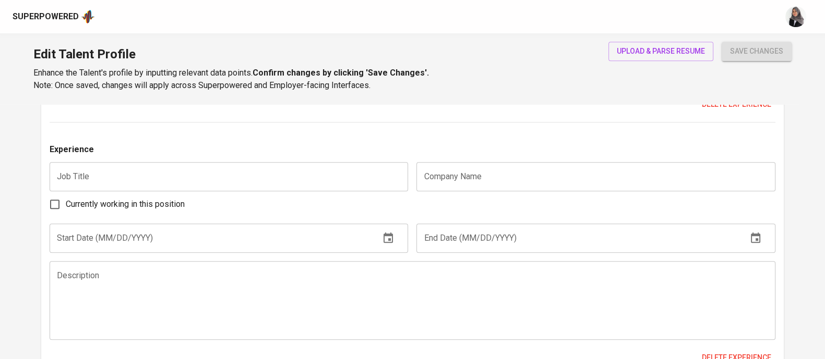
click at [470, 298] on textarea at bounding box center [412, 300] width 711 height 59
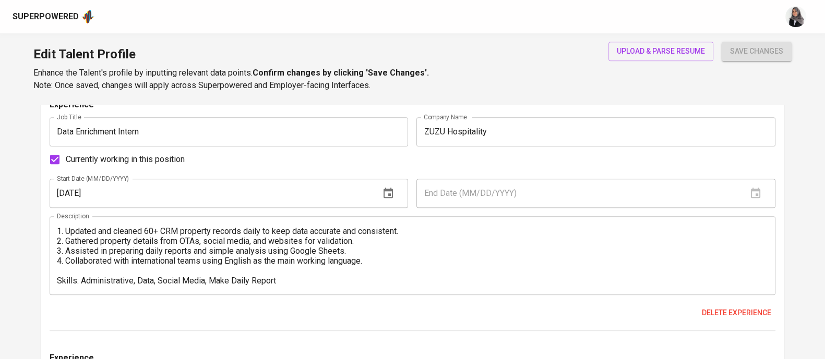
scroll to position [919, 0]
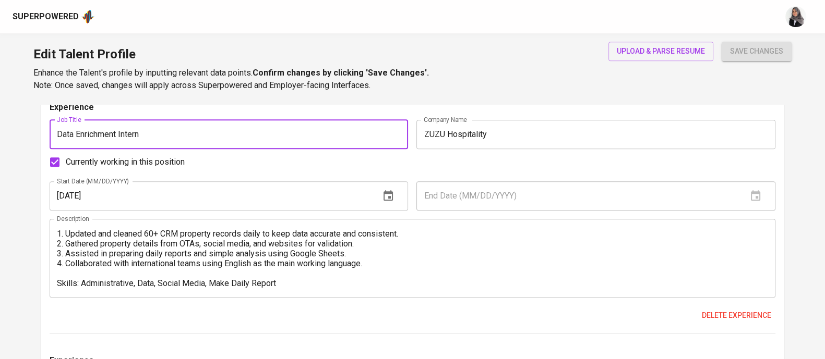
click at [57, 134] on input "Data Enrichment Intern" at bounding box center [229, 134] width 358 height 29
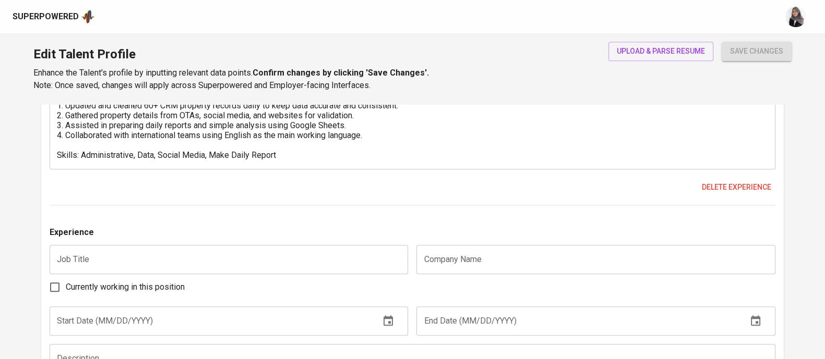
type input "Administrative and Data Enrichment Intern"
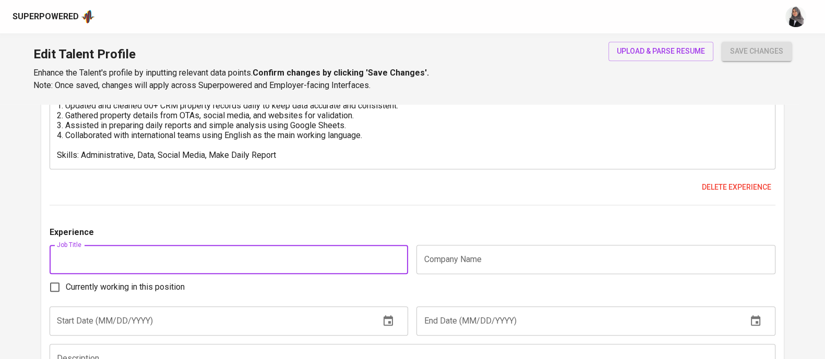
click at [105, 261] on input "text" at bounding box center [229, 259] width 358 height 29
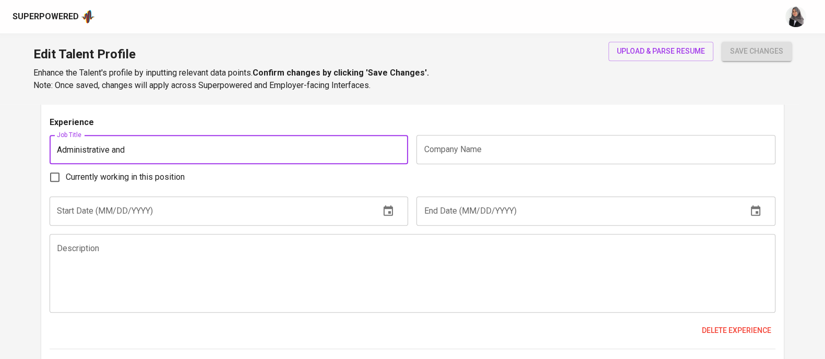
scroll to position [1158, 0]
type input "Administrative and"
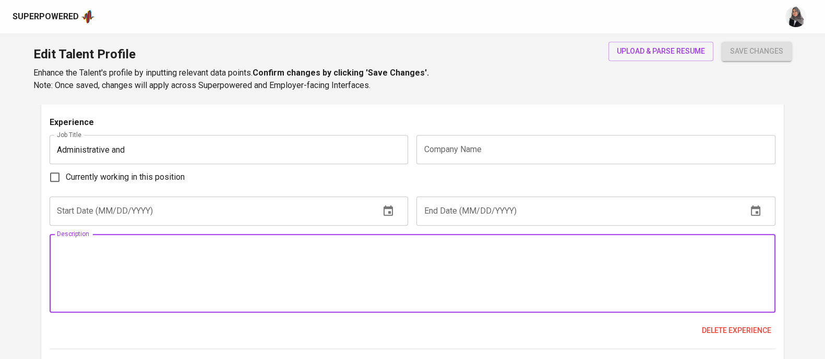
click at [124, 264] on textarea at bounding box center [412, 273] width 711 height 59
paste textarea "Extracted and cleaned large datasets from internal databases using Excel. • Ana…"
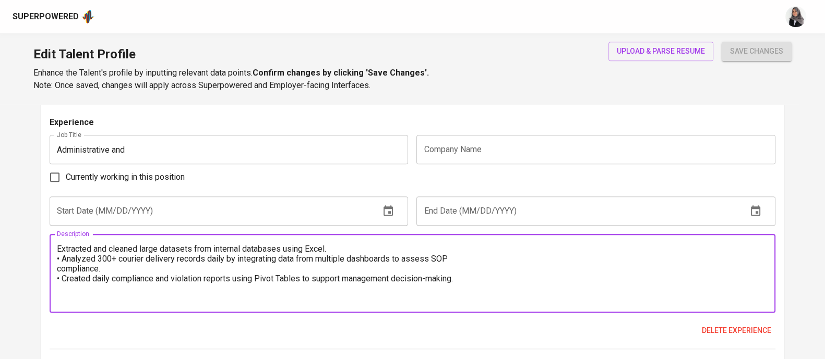
scroll to position [1149, 0]
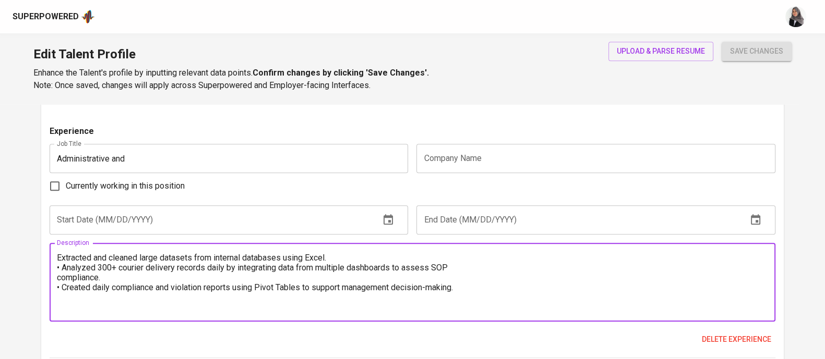
click at [57, 259] on textarea "Extracted and cleaned large datasets from internal databases using Excel. • Ana…" at bounding box center [412, 282] width 711 height 59
click at [60, 264] on textarea "1. Extracted and cleaned large datasets from internal databases using Excel. • …" at bounding box center [412, 282] width 711 height 59
click at [474, 267] on textarea "1. Extracted and cleaned large datasets from internal databases using Excel. 2.…" at bounding box center [412, 282] width 711 height 59
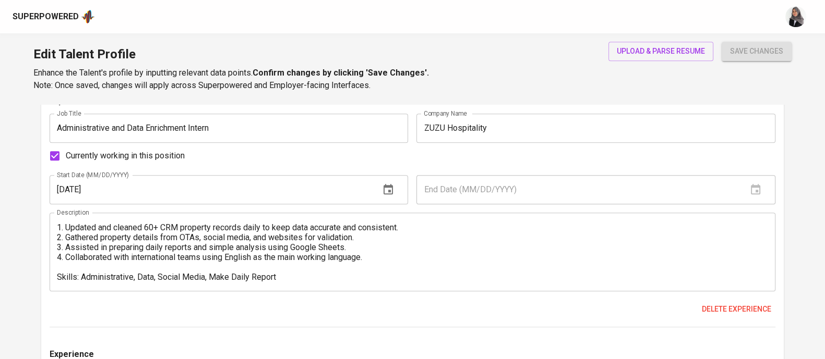
scroll to position [930, 0]
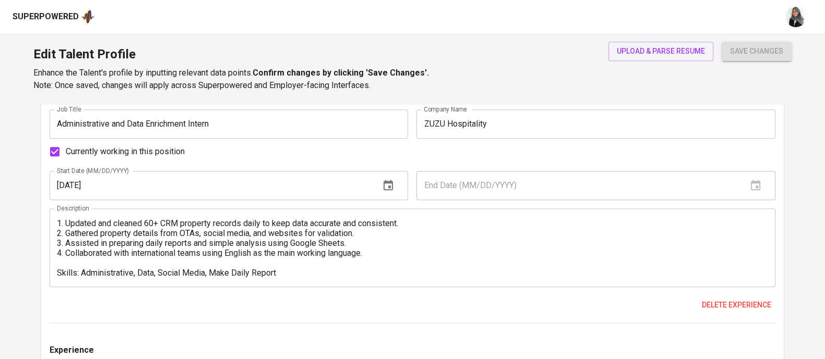
type textarea "1. Extracted and cleaned large datasets from internal databases using Excel. 2.…"
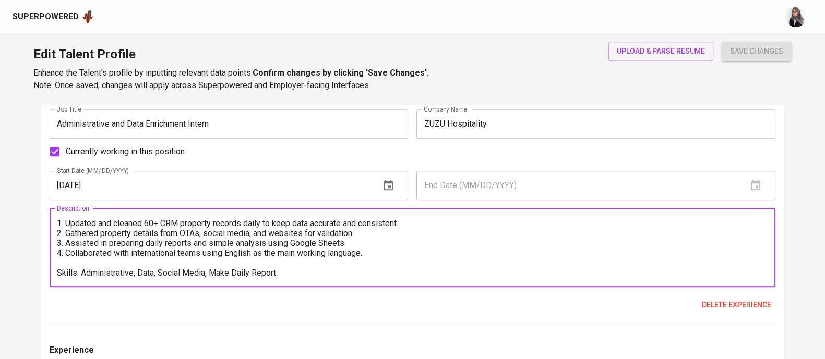
click at [196, 252] on textarea "ZUZU hospitality is a Singapore-based revenue management and tech solution comp…" at bounding box center [412, 247] width 711 height 59
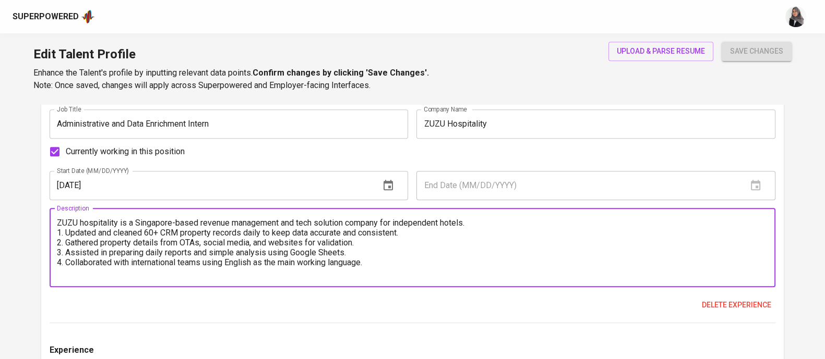
click at [486, 221] on textarea "ZUZU hospitality is a Singapore-based revenue management and tech solution comp…" at bounding box center [412, 247] width 711 height 59
click at [474, 223] on textarea "ZUZU hospitality is a Singapore-based revenue management and tech solution comp…" at bounding box center [412, 247] width 711 height 59
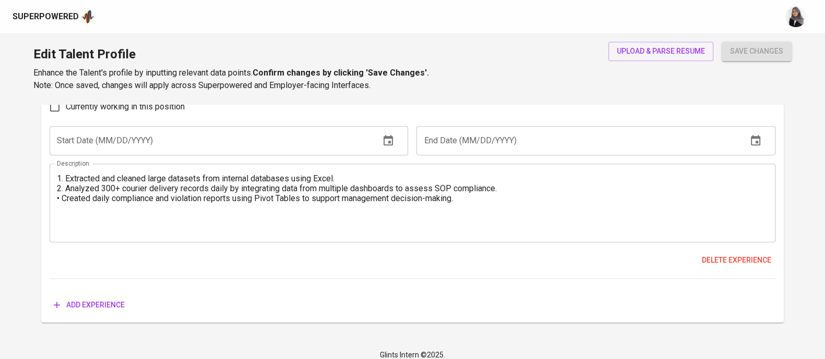
scroll to position [1227, 0]
type textarea "ZUZU hospitality is a Singapore-based revenue management and tech solution comp…"
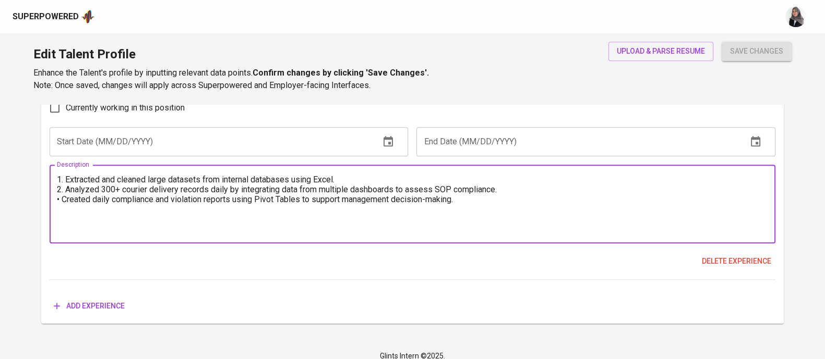
click at [60, 203] on textarea "1. Extracted and cleaned large datasets from internal databases using Excel. 2.…" at bounding box center [412, 204] width 711 height 59
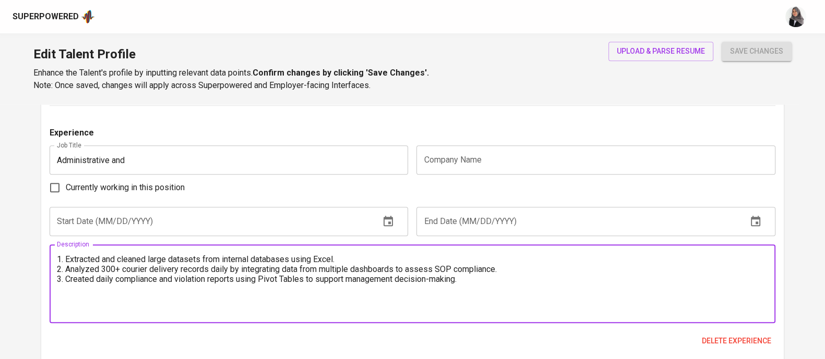
scroll to position [1129, 0]
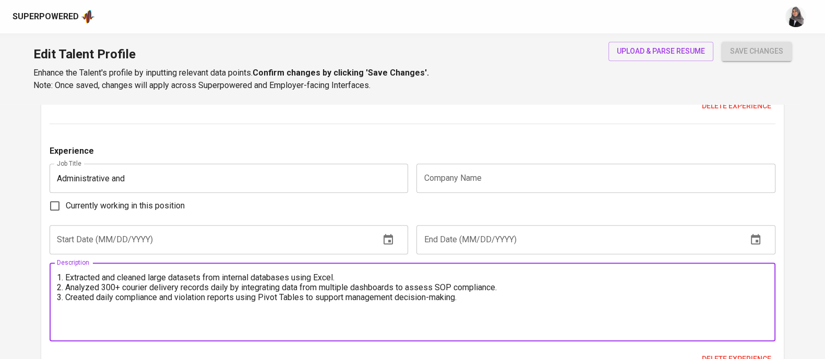
type textarea "1. Extracted and cleaned large datasets from internal databases using Excel. 2.…"
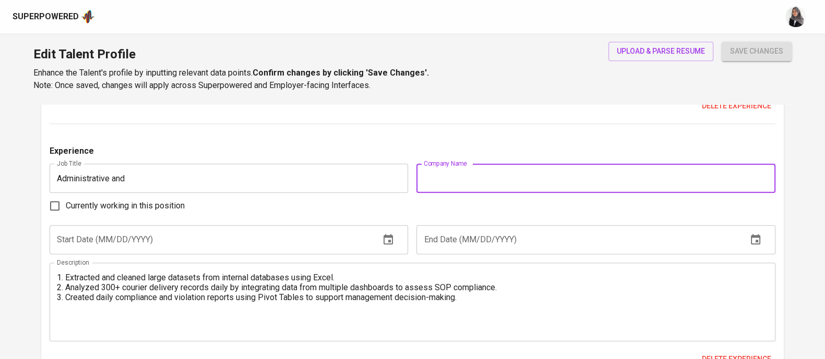
click at [472, 175] on input "text" at bounding box center [595, 178] width 358 height 29
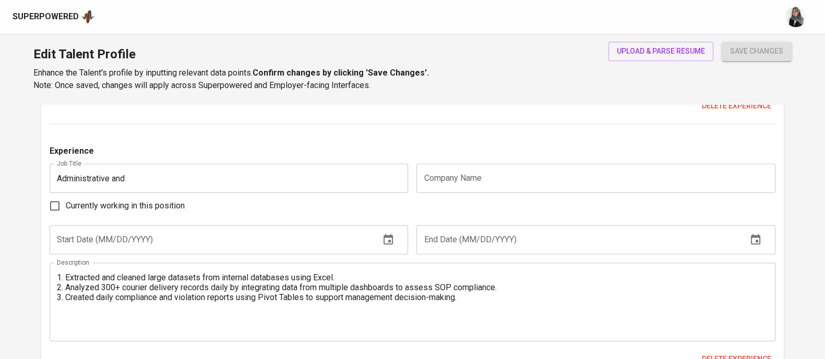
click at [485, 139] on div "Experience Job Title Administrative and Data Enrichment Intern Job Title Compan…" at bounding box center [412, 153] width 725 height 523
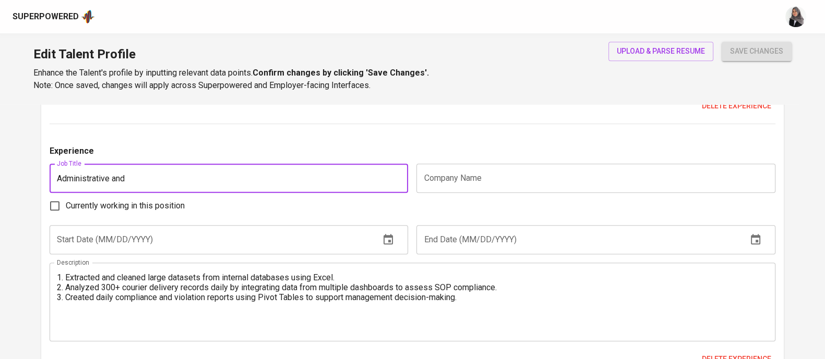
click at [168, 176] on input "Administrative and" at bounding box center [229, 178] width 358 height 29
type input "Administrative and Data Analyst Intern"
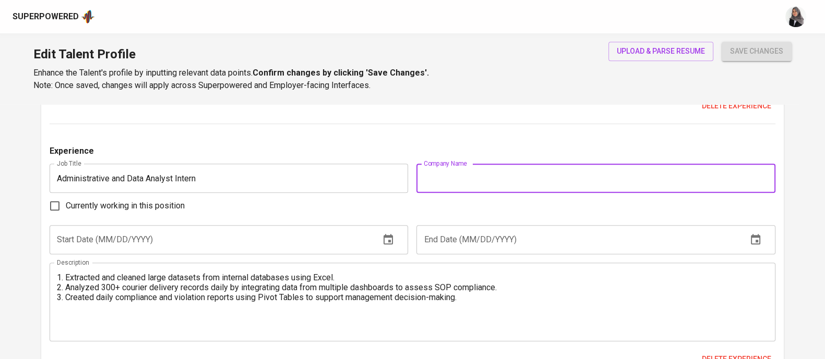
click at [482, 181] on input "text" at bounding box center [595, 178] width 358 height 29
click at [438, 177] on input "text" at bounding box center [595, 178] width 358 height 29
paste input "SiCepat Ekspres Indonesia"
type input "SiCepat Ekspres Indonesia"
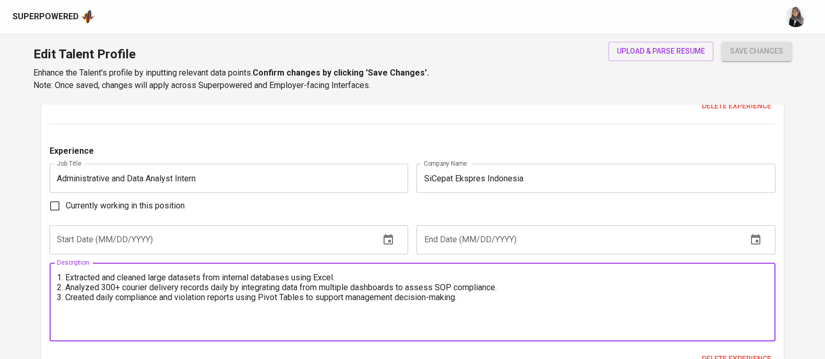
click at [57, 276] on textarea "1. Extracted and cleaned large datasets from internal databases using Excel. 2.…" at bounding box center [412, 302] width 711 height 59
click at [472, 276] on textarea "1. Extracted and cleaned large datasets from internal databases using Excel. 2.…" at bounding box center [412, 302] width 711 height 59
paste textarea "A technology-driven logistics company that provides fast and reliable delivery …"
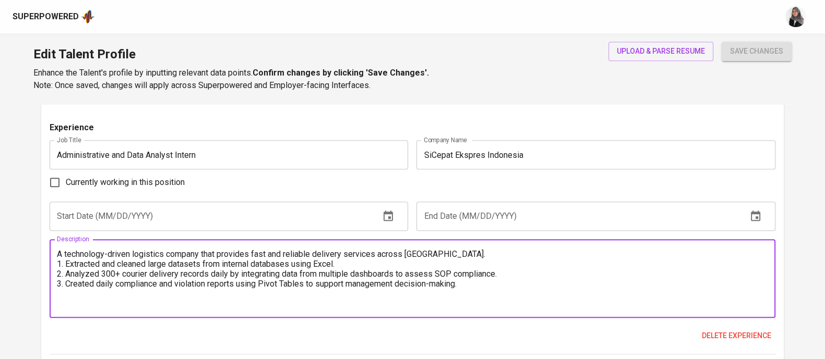
scroll to position [1153, 0]
click at [472, 289] on textarea "A technology-driven logistics company that provides fast and reliable delivery …" at bounding box center [412, 278] width 711 height 59
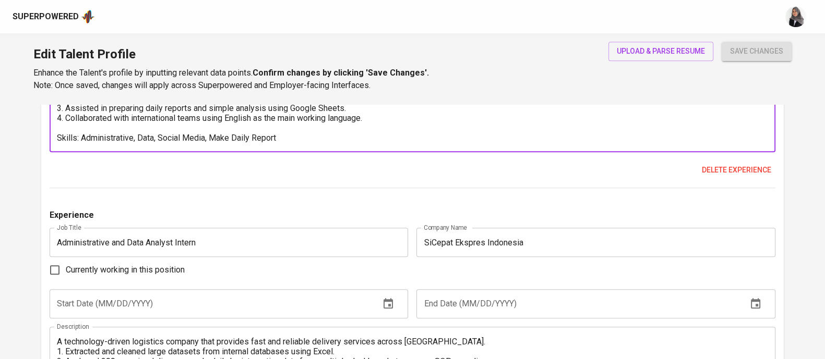
scroll to position [10, 0]
drag, startPoint x: 282, startPoint y: 137, endPoint x: 52, endPoint y: 141, distance: 230.0
click at [52, 141] on div "ZUZU hospitality is a Singapore-based revenue management and tech solution comp…" at bounding box center [412, 113] width 725 height 79
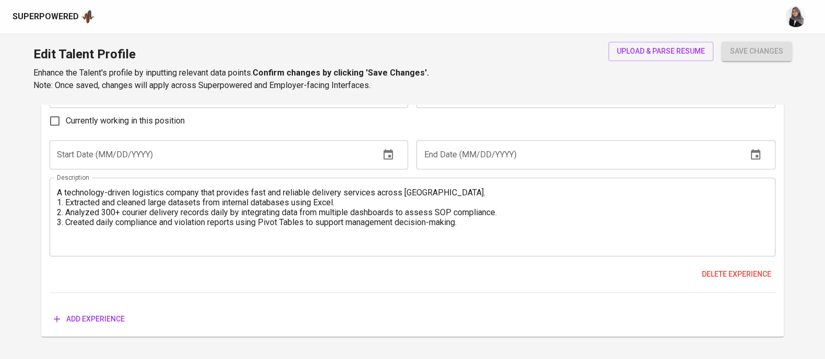
scroll to position [1215, 0]
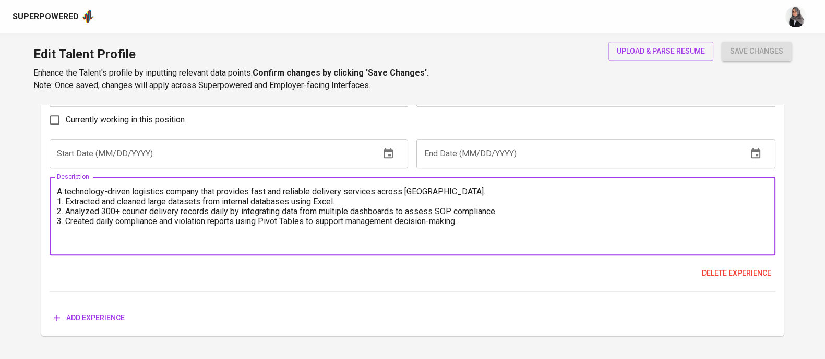
click at [108, 242] on textarea "A technology-driven logistics company that provides fast and reliable delivery …" at bounding box center [412, 216] width 711 height 59
paste textarea "Skills: Administrative, Data, Social Media, Make Daily Report"
drag, startPoint x: 161, startPoint y: 241, endPoint x: 207, endPoint y: 238, distance: 46.5
click at [207, 238] on textarea "A technology-driven logistics company that provides fast and reliable delivery …" at bounding box center [412, 216] width 711 height 59
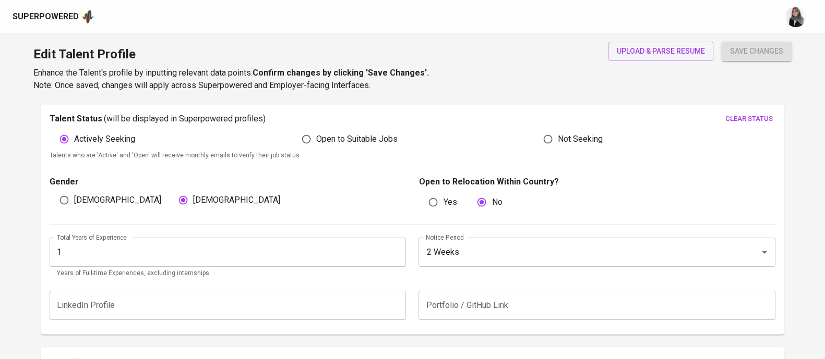
scroll to position [296, 0]
type textarea "A technology-driven logistics company that provides fast and reliable delivery …"
click at [428, 304] on input "text" at bounding box center [596, 304] width 356 height 29
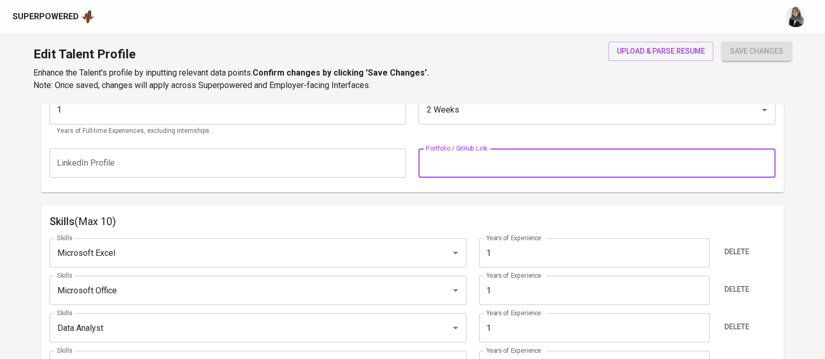
scroll to position [461, 0]
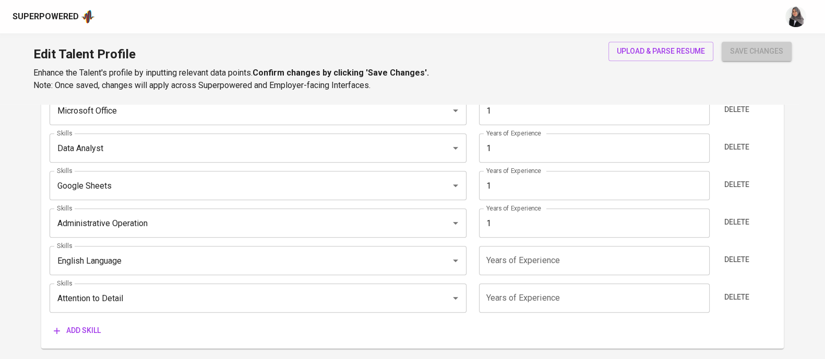
click at [736, 43] on button "save changes" at bounding box center [756, 51] width 70 height 19
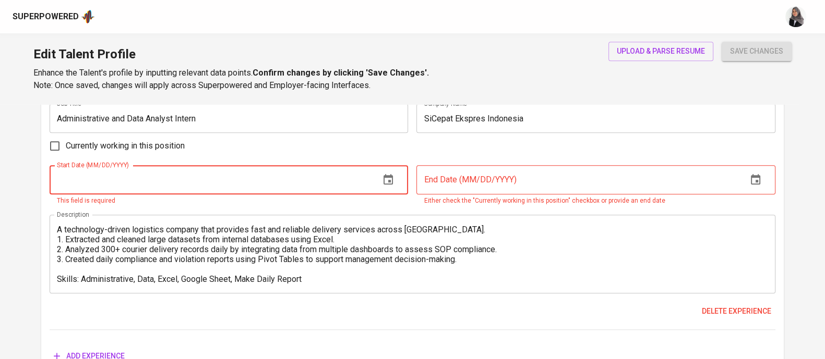
scroll to position [1159, 0]
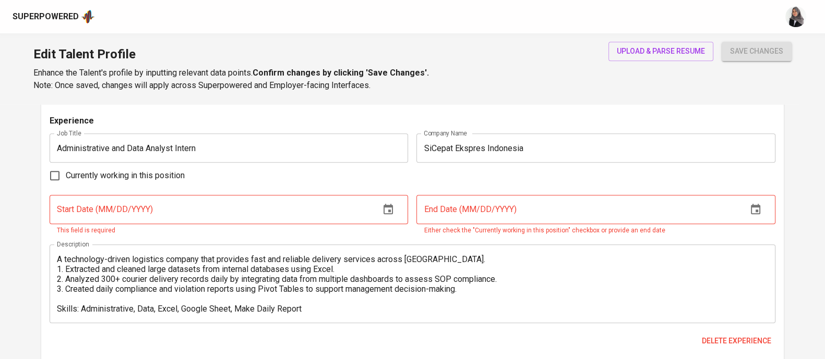
click at [501, 178] on div "Currently working in this position" at bounding box center [412, 176] width 725 height 22
click at [280, 217] on input "text" at bounding box center [211, 209] width 322 height 29
drag, startPoint x: 470, startPoint y: 175, endPoint x: 382, endPoint y: 214, distance: 95.9
click at [382, 214] on div "Experience Job Title Administrative and Data Analyst Intern Job Title Company N…" at bounding box center [412, 237] width 725 height 245
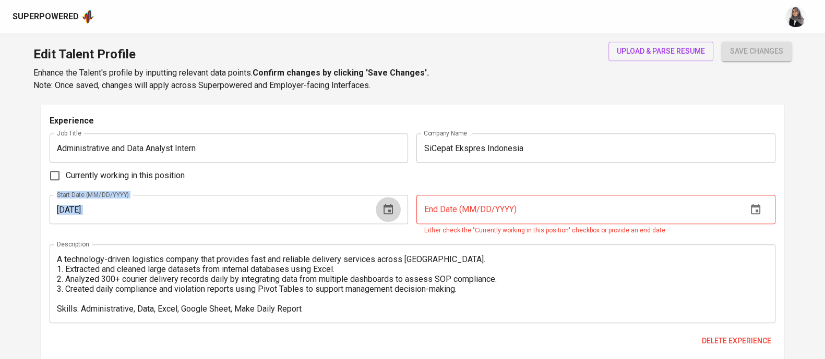
click at [382, 214] on icon "button" at bounding box center [388, 209] width 13 height 13
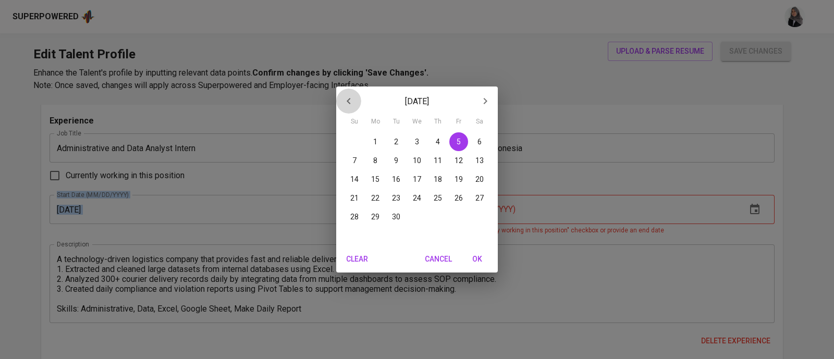
click at [351, 100] on icon "button" at bounding box center [349, 101] width 13 height 13
click at [462, 142] on span "1" at bounding box center [459, 142] width 19 height 10
type input "03/01/2024"
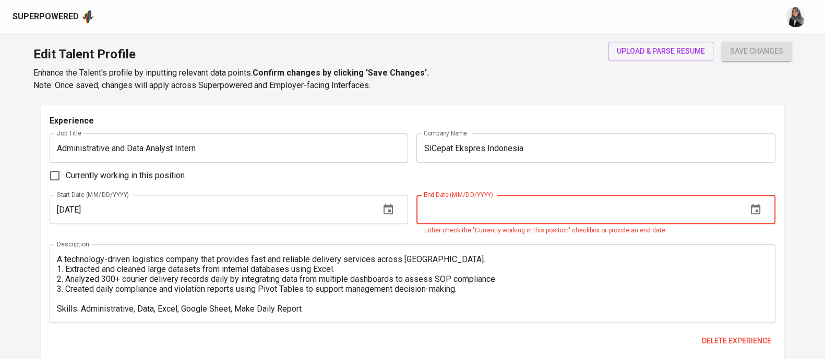
click at [519, 216] on input "text" at bounding box center [577, 209] width 322 height 29
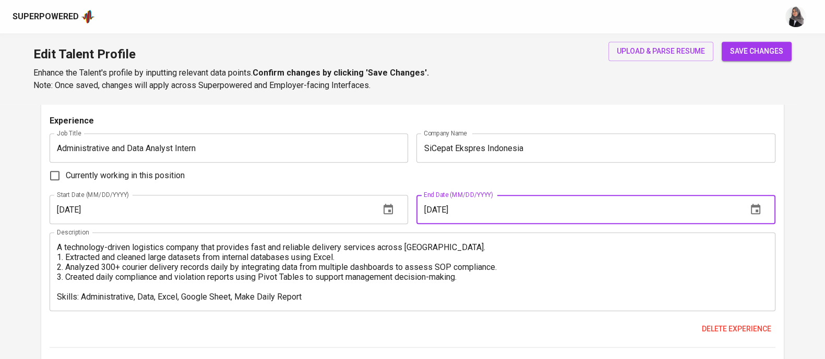
type input "05/01/2024"
click at [721, 42] on button "save changes" at bounding box center [756, 51] width 70 height 19
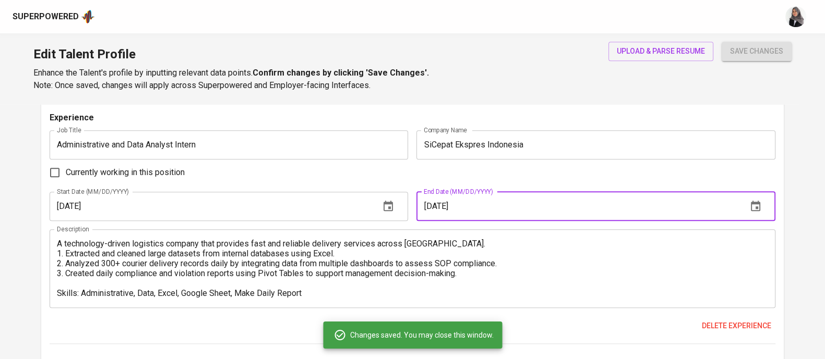
type input "Administrative Operation"
type input "Google Sheets"
type input "Data Analysis"
type input "Microsoft Office"
type input "Microsoft Excel"
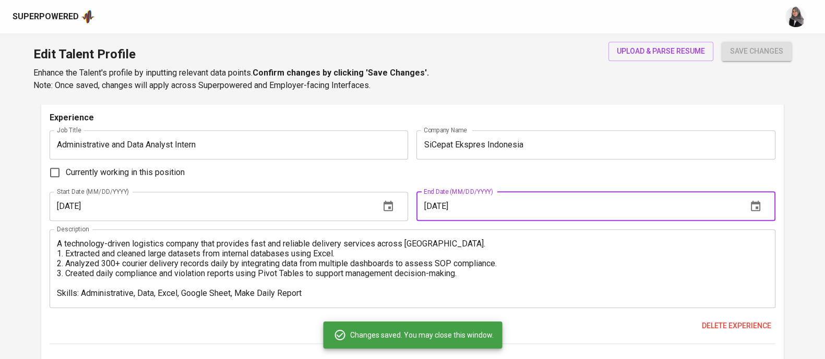
type input "Attention to Detail"
type input "English Language"
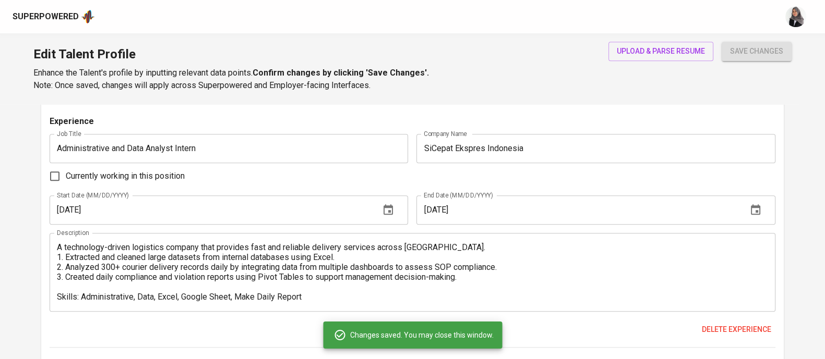
click at [753, 212] on icon "button" at bounding box center [755, 210] width 13 height 13
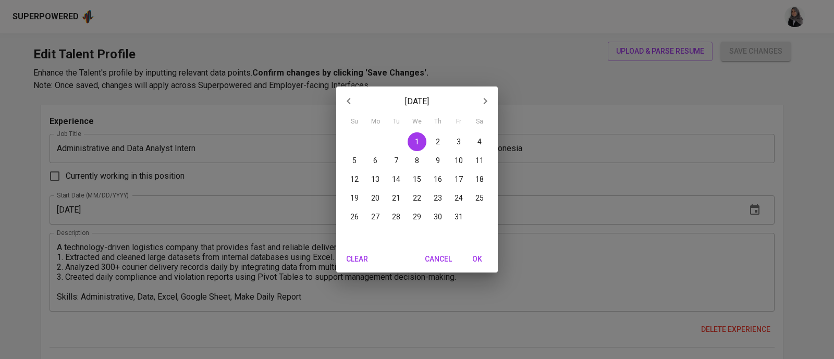
click at [459, 220] on p "31" at bounding box center [459, 217] width 8 height 10
type input "05/31/2024"
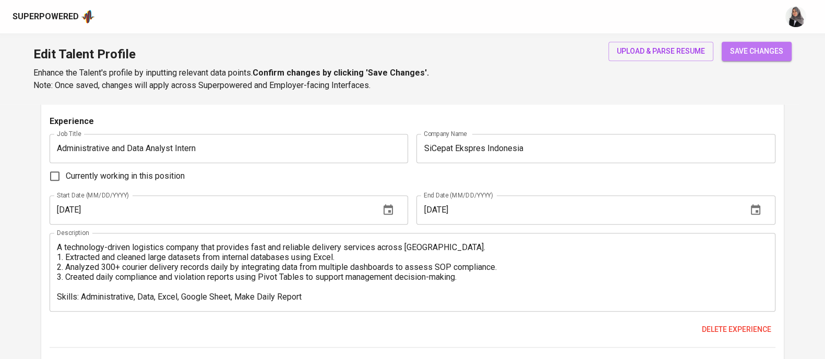
click at [757, 47] on span "save changes" at bounding box center [756, 51] width 53 height 13
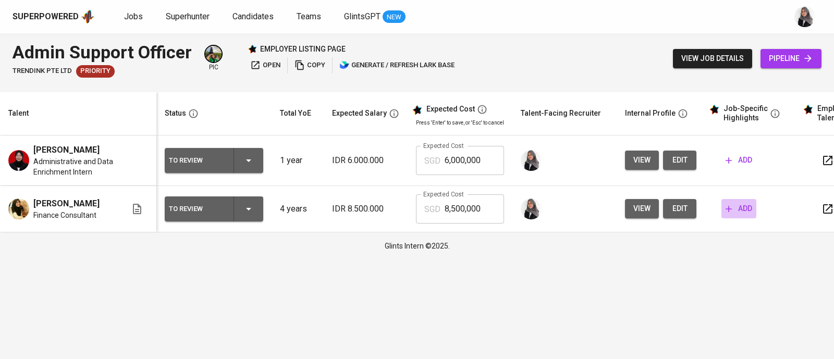
click at [736, 205] on span "add" at bounding box center [739, 208] width 27 height 13
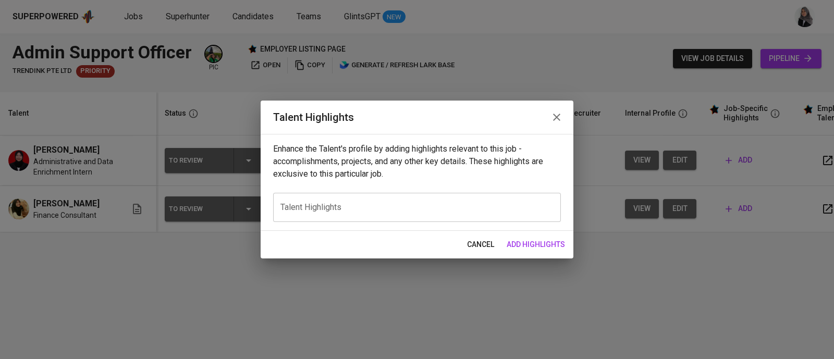
click at [399, 217] on div "x Talent Highlights" at bounding box center [417, 207] width 288 height 29
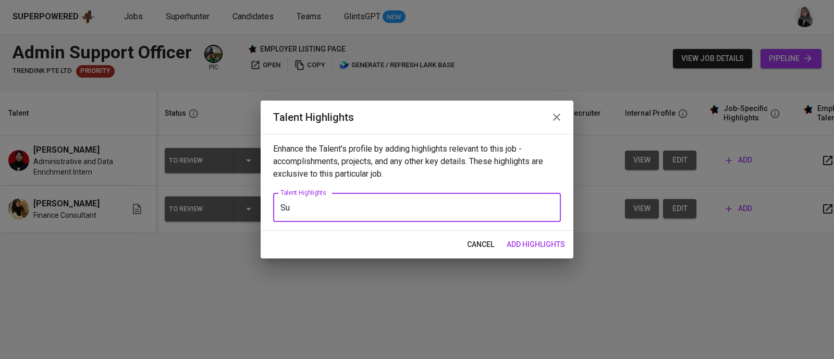
type textarea "S"
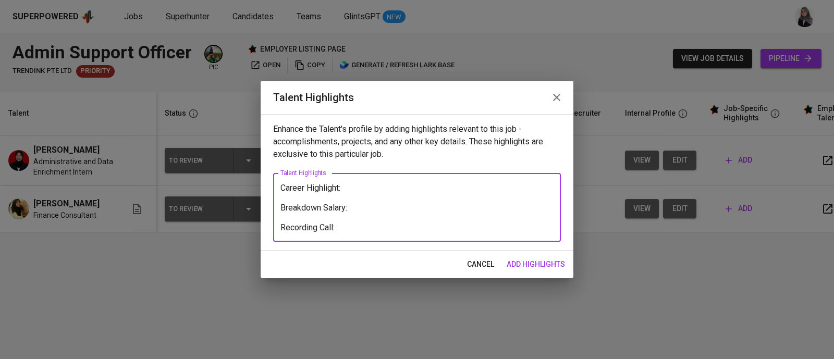
type textarea "Career Highlight: Breakdown Salary: Recording Call:"
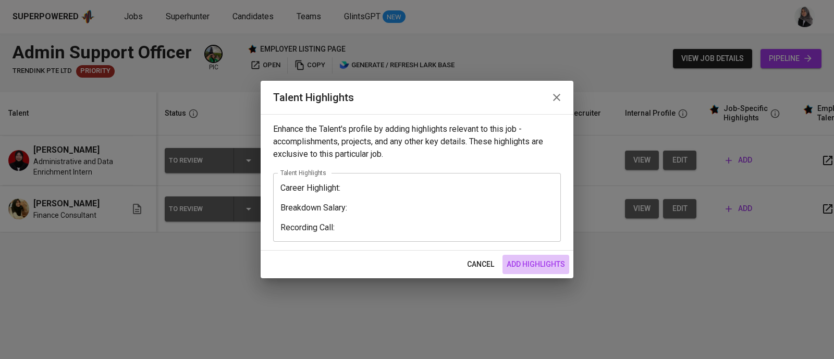
click at [511, 264] on span "add highlights" at bounding box center [536, 264] width 58 height 13
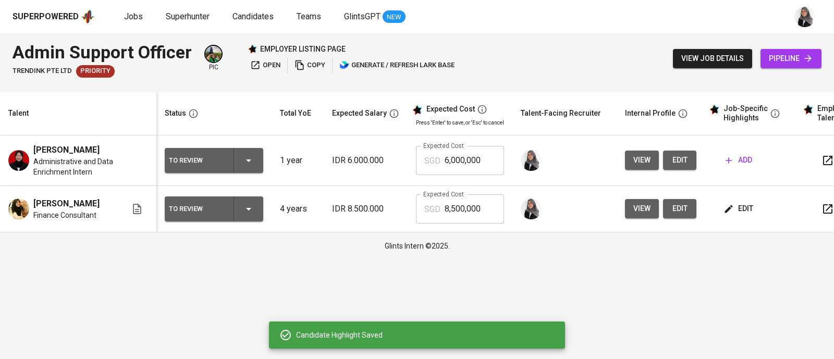
click at [566, 70] on div "Admin Support Officer TRENDINK PTE LTD Priority pic employer listing page open …" at bounding box center [417, 58] width 834 height 51
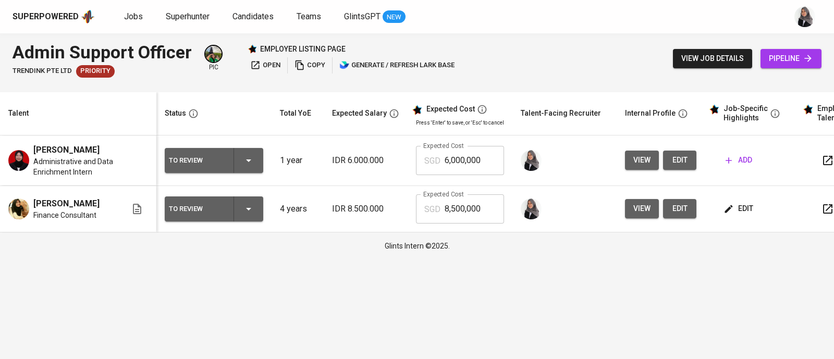
click at [571, 50] on div "Admin Support Officer TRENDINK PTE LTD Priority pic employer listing page open …" at bounding box center [417, 58] width 834 height 51
click at [736, 212] on span "edit" at bounding box center [740, 208] width 28 height 13
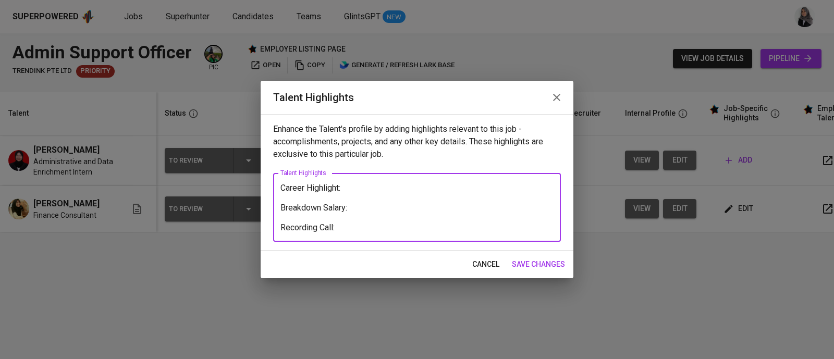
click at [444, 223] on textarea "Career Highlight: Breakdown Salary: Recording Call:" at bounding box center [417, 208] width 273 height 50
paste textarea "https://glints.sg.larksuite.com/minutes/obsgwor9391p3rwgg7z947ft?from=from_copy…"
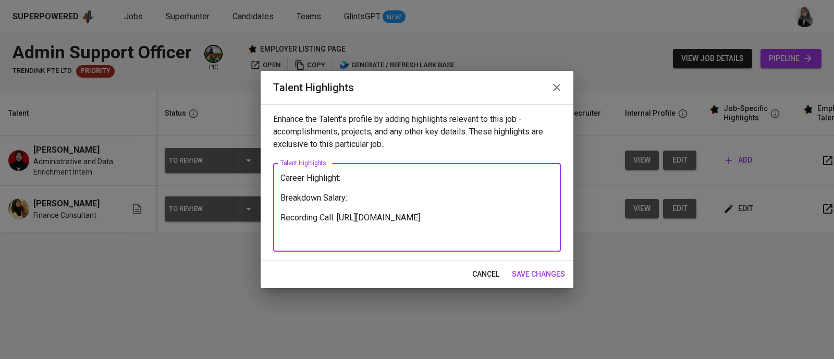
click at [362, 201] on textarea "Career Highlight: Breakdown Salary: Recording Call: https://glints.sg.larksuite…" at bounding box center [417, 207] width 273 height 69
click at [354, 174] on textarea "Career Highlight: Breakdown Salary: Recording Call: https://glints.sg.larksuite…" at bounding box center [417, 207] width 273 height 69
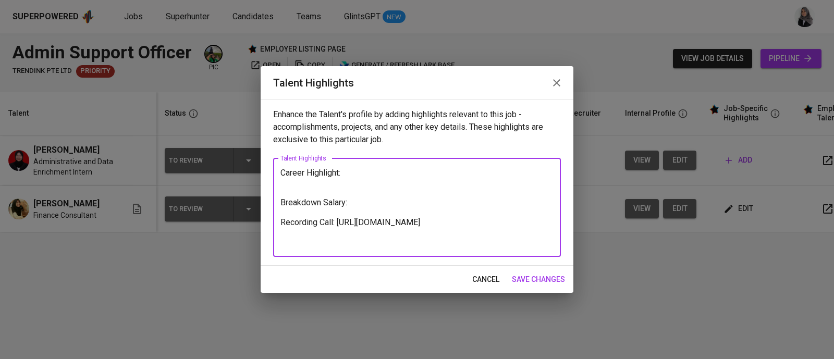
type textarea "Career Highlight: Breakdown Salary: Recording Call: https://glints.sg.larksuite…"
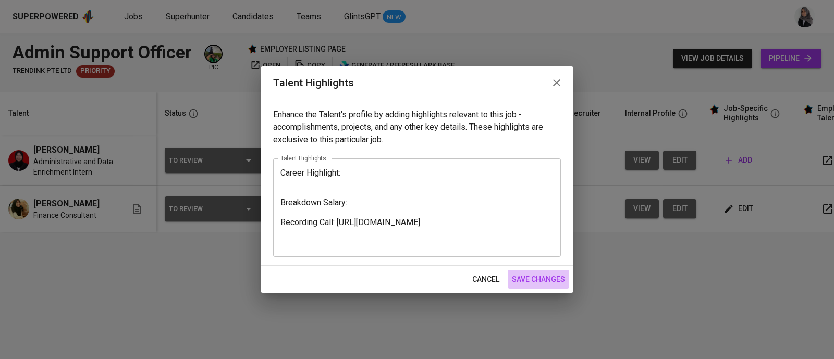
click at [557, 277] on span "save changes" at bounding box center [538, 279] width 53 height 13
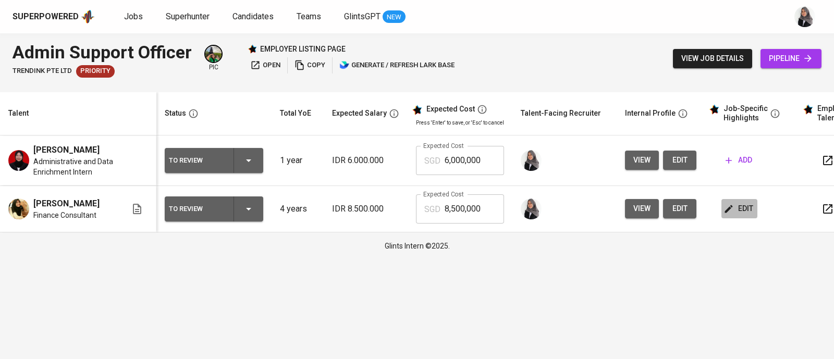
click at [737, 204] on button "edit" at bounding box center [740, 208] width 36 height 19
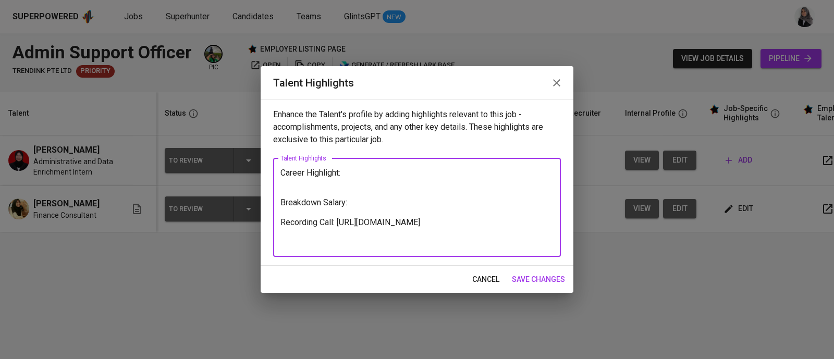
click at [350, 170] on textarea "Career Highlight: Breakdown Salary: Recording Call: https://glints.sg.larksuite…" at bounding box center [417, 207] width 273 height 79
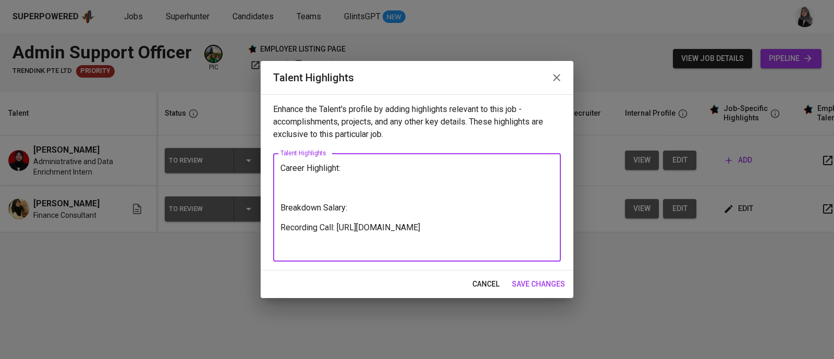
paste textarea "Adel has a strong background in administration, finance, project management, an…"
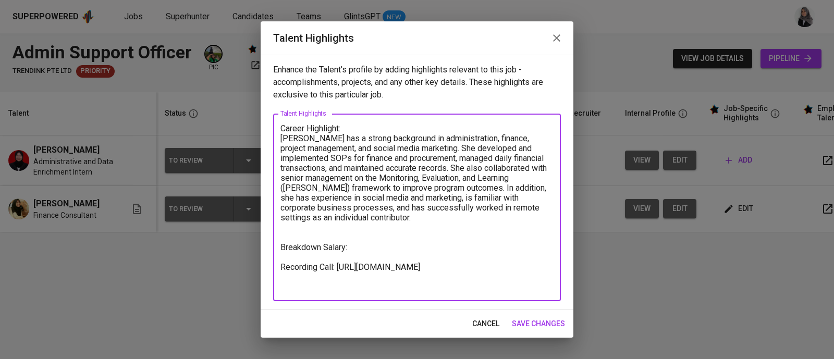
click at [464, 188] on textarea "Career Highlight: Adel has a strong background in administration, finance, proj…" at bounding box center [417, 208] width 273 height 168
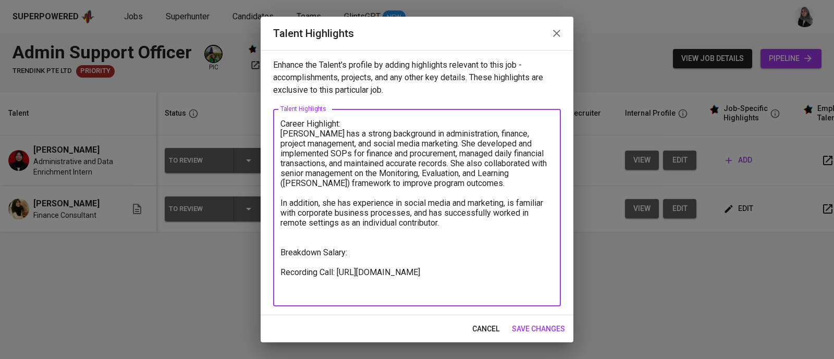
click at [326, 239] on textarea "Career Highlight: Adel has a strong background in administration, finance, proj…" at bounding box center [417, 208] width 273 height 178
click at [362, 253] on textarea "Career Highlight: Adel has a strong background in administration, finance, proj…" at bounding box center [417, 208] width 273 height 178
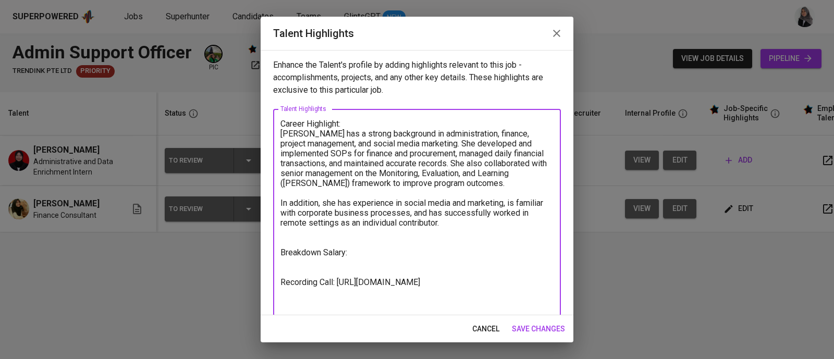
type textarea "Career Highlight: Adel has a strong background in administration, finance, proj…"
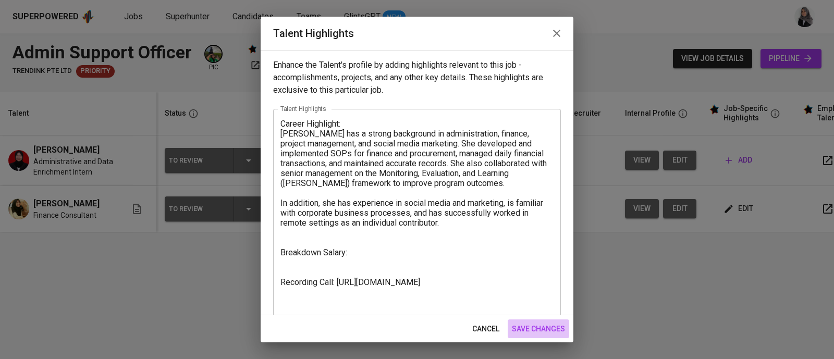
click at [532, 326] on span "save changes" at bounding box center [538, 329] width 53 height 13
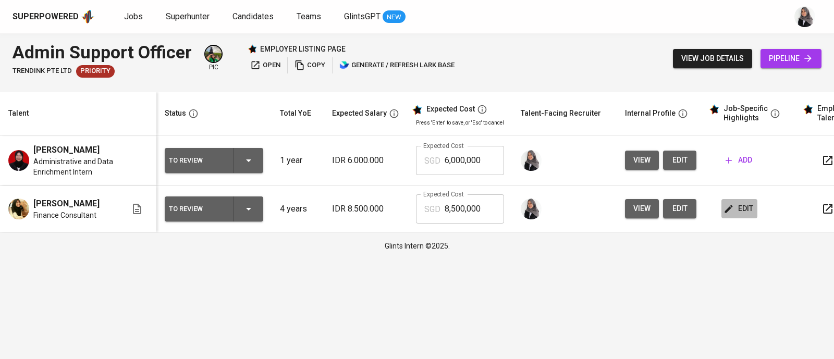
click at [736, 213] on span "edit" at bounding box center [740, 208] width 28 height 13
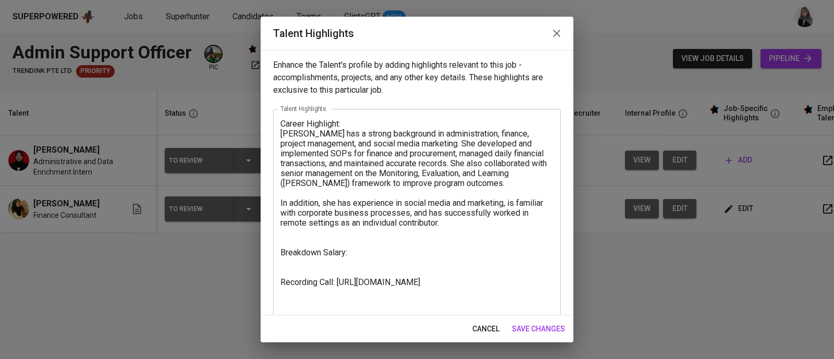
click at [279, 261] on div "Career Highlight: Adel has a strong background in administration, finance, proj…" at bounding box center [417, 213] width 288 height 208
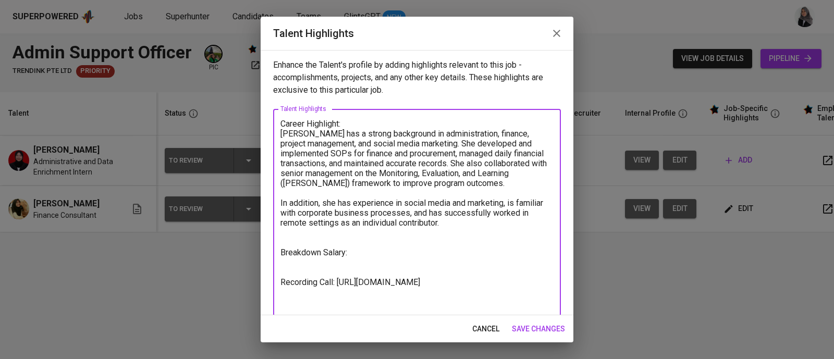
click at [292, 260] on textarea "Career Highlight: Adel has a strong background in administration, finance, proj…" at bounding box center [417, 213] width 273 height 188
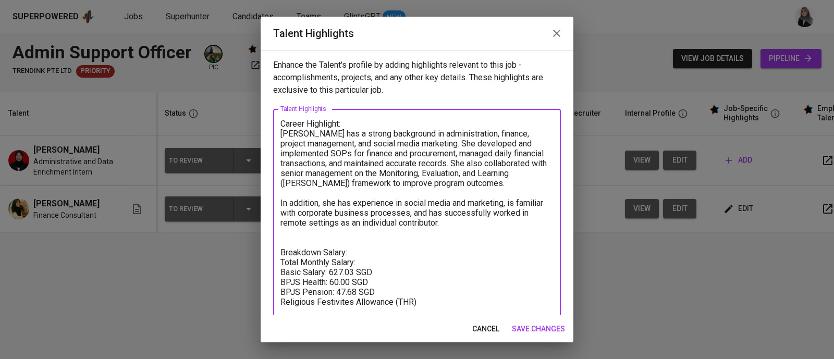
click at [330, 299] on textarea "Career Highlight: Adel has a strong background in administration, finance, proj…" at bounding box center [417, 238] width 273 height 238
click at [435, 297] on textarea "Career Highlight: Adel has a strong background in administration, finance, proj…" at bounding box center [417, 238] width 273 height 238
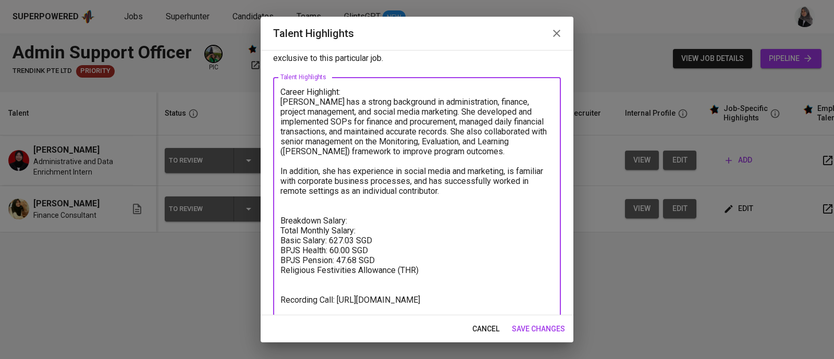
scroll to position [32, 0]
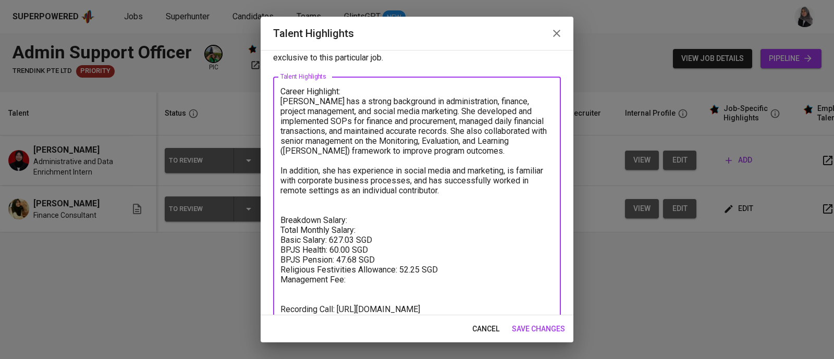
click at [391, 286] on textarea "Career Highlight: Adel has a strong background in administration, finance, proj…" at bounding box center [417, 211] width 273 height 248
type textarea "Career Highlight: Adel has a strong background in administration, finance, proj…"
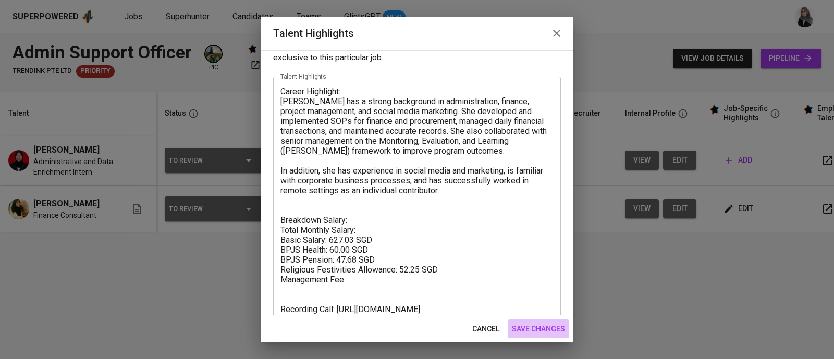
click at [525, 326] on span "save changes" at bounding box center [538, 329] width 53 height 13
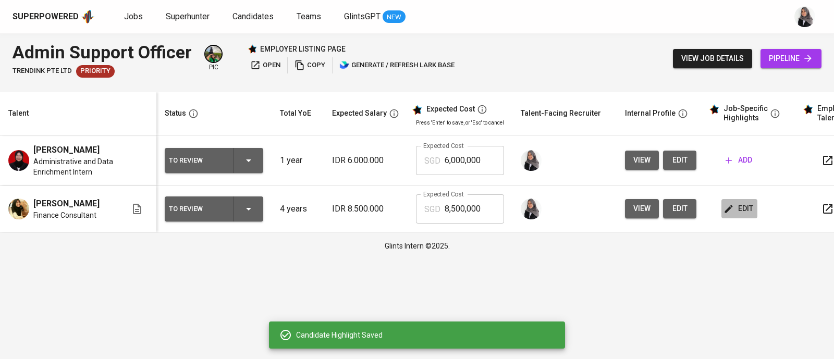
click at [742, 208] on span "edit" at bounding box center [740, 208] width 28 height 13
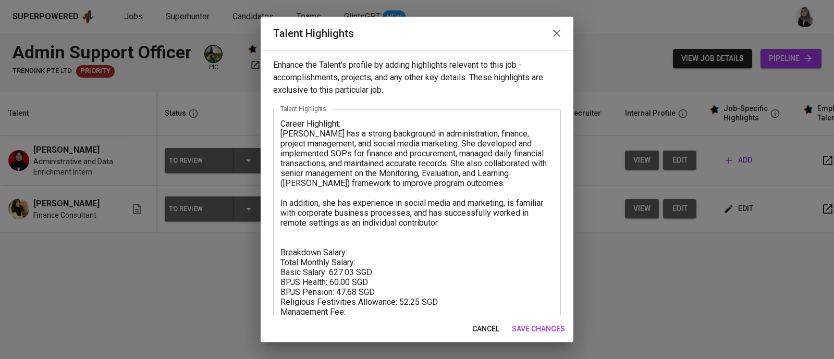
scroll to position [69, 0]
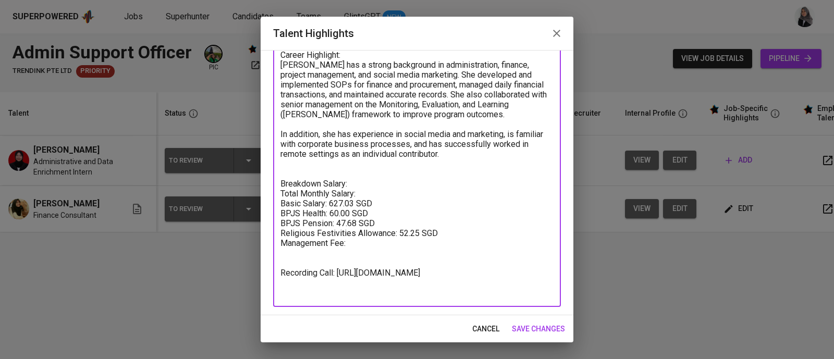
click at [377, 246] on textarea "Career Highlight: Adel has a strong background in administration, finance, proj…" at bounding box center [417, 174] width 273 height 248
click at [370, 187] on textarea "Career Highlight: Adel has a strong background in administration, finance, proj…" at bounding box center [417, 174] width 273 height 248
click at [374, 194] on textarea "Career Highlight: Adel has a strong background in administration, finance, proj…" at bounding box center [417, 174] width 273 height 248
drag, startPoint x: 360, startPoint y: 192, endPoint x: 391, endPoint y: 192, distance: 31.3
click at [391, 192] on textarea "Career Highlight: Adel has a strong background in administration, finance, proj…" at bounding box center [417, 174] width 273 height 248
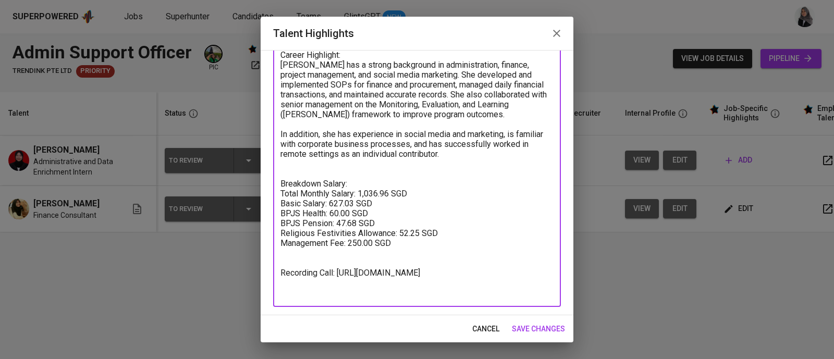
click at [392, 225] on textarea "Career Highlight: Adel has a strong background in administration, finance, proj…" at bounding box center [417, 174] width 273 height 248
type textarea "Career Highlight: Adel has a strong background in administration, finance, proj…"
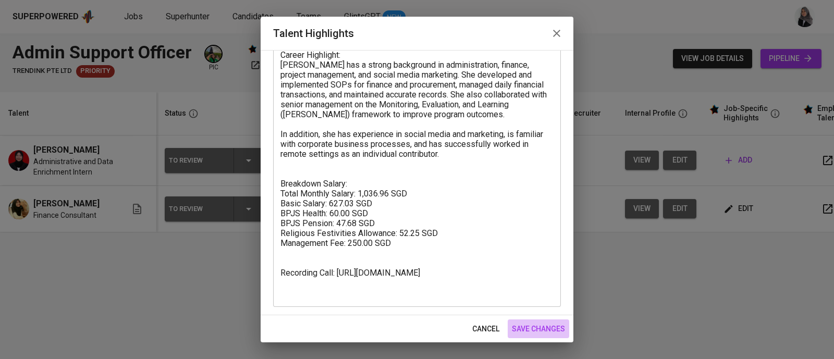
click at [531, 325] on span "save changes" at bounding box center [538, 329] width 53 height 13
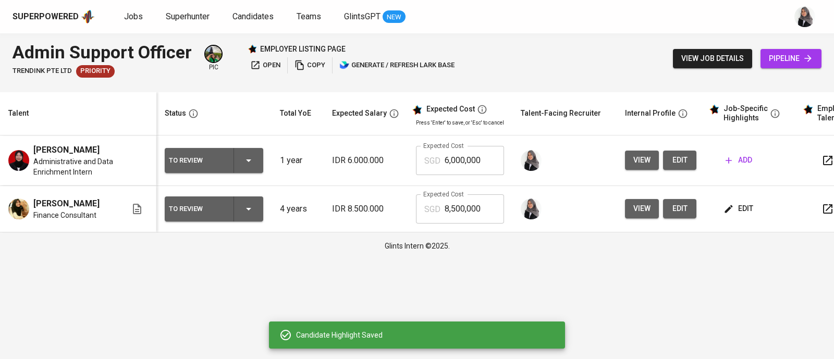
click at [455, 217] on input "8,500,000" at bounding box center [474, 209] width 59 height 29
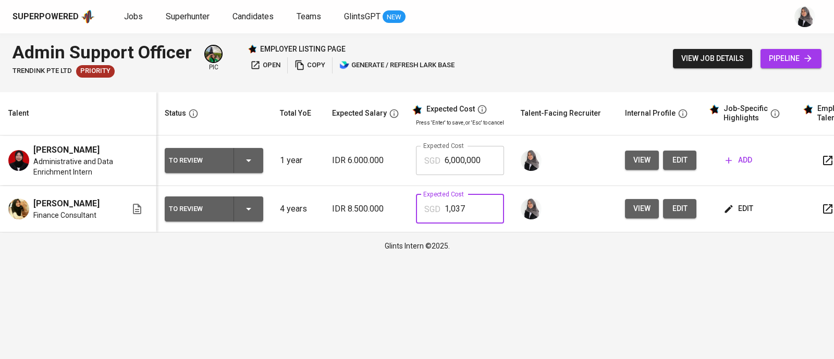
type input "1,037"
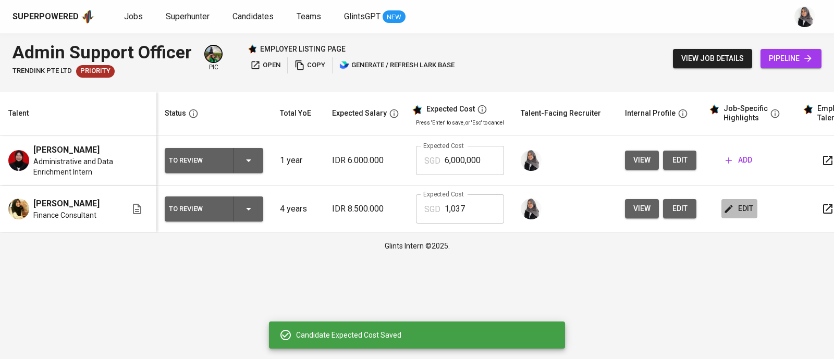
click at [732, 214] on span "edit" at bounding box center [740, 208] width 28 height 13
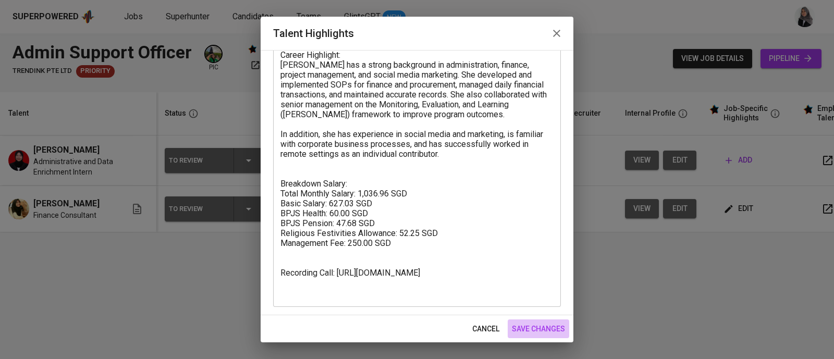
click at [538, 331] on span "save changes" at bounding box center [538, 329] width 53 height 13
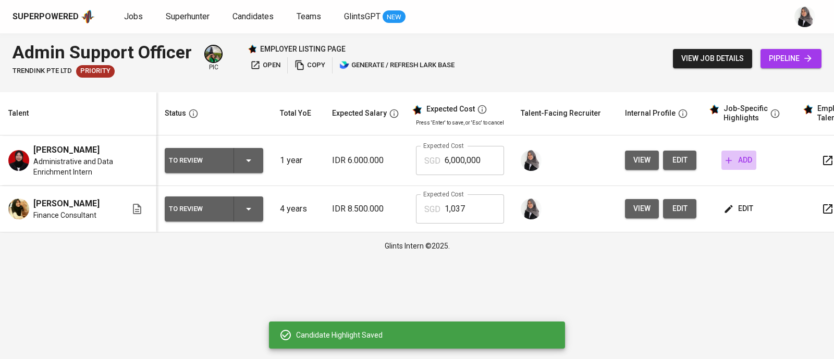
click at [741, 160] on span "add" at bounding box center [739, 160] width 27 height 13
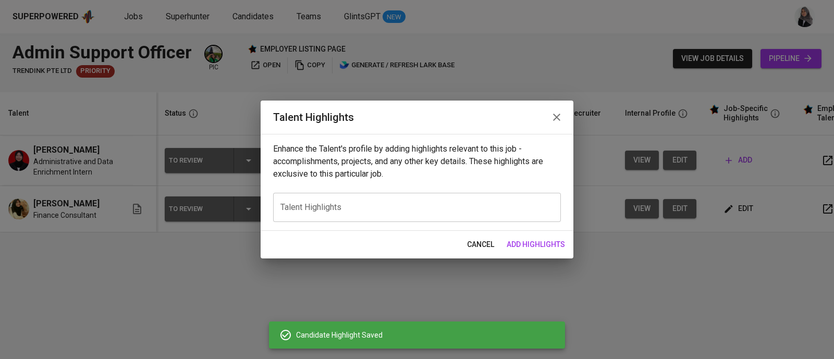
click at [338, 214] on div "x Talent Highlights" at bounding box center [417, 207] width 288 height 29
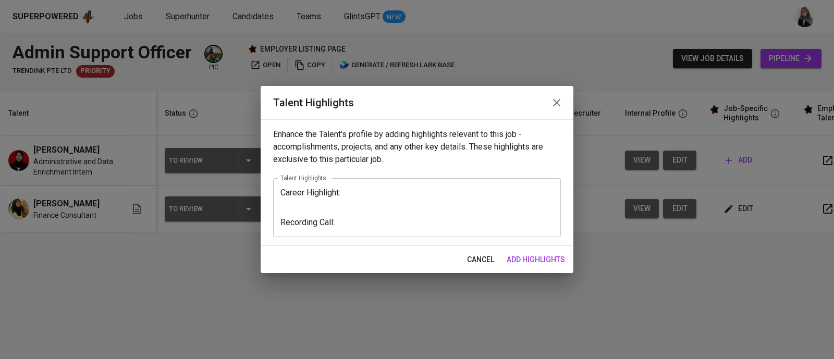
click at [357, 186] on div "Career Highlight: Recording Call: x Talent Highlights" at bounding box center [417, 207] width 288 height 59
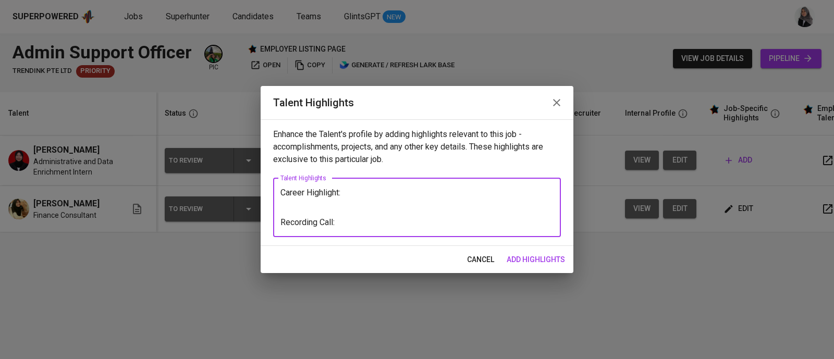
click at [357, 192] on textarea "Career Highlight: Recording Call:" at bounding box center [417, 208] width 273 height 40
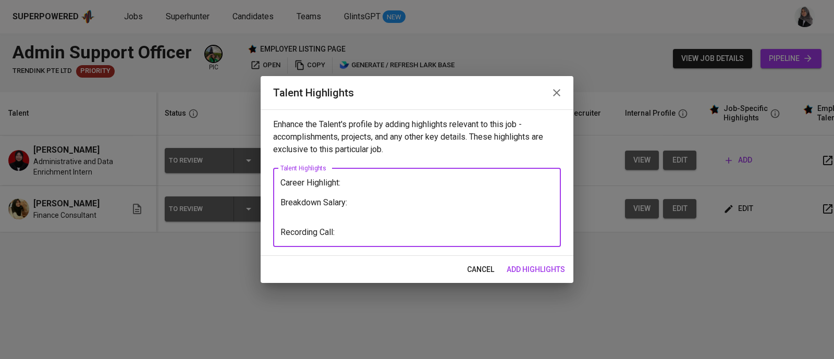
click at [356, 188] on textarea "Career Highlight: Breakdown Salary: Recording Call:" at bounding box center [417, 207] width 273 height 59
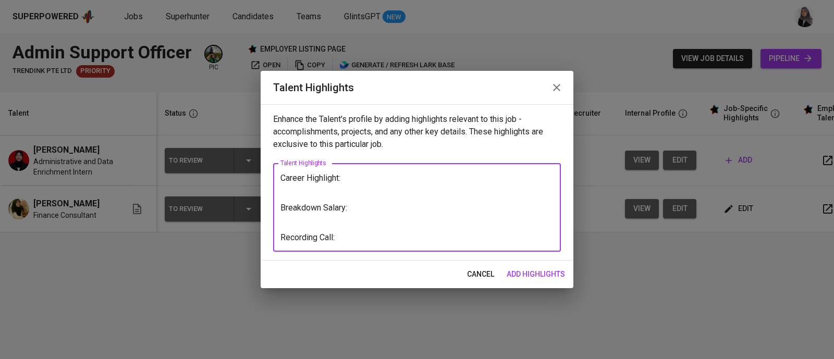
click at [401, 229] on textarea "Career Highlight: Breakdown Salary: Recording Call:" at bounding box center [417, 207] width 273 height 69
click at [375, 238] on textarea "Career Highlight: Breakdown Salary: Recording Call:" at bounding box center [417, 207] width 273 height 69
paste textarea "https://glints.sg.larksuite.com/minutes/obsgxbj2iquu974vv5u9772l?from=from_copy…"
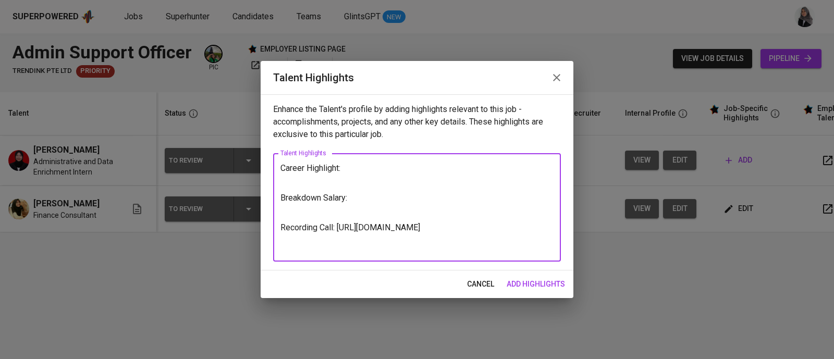
click at [348, 168] on textarea "Career Highlight: Breakdown Salary: Recording Call: https://glints.sg.larksuite…" at bounding box center [417, 207] width 273 height 89
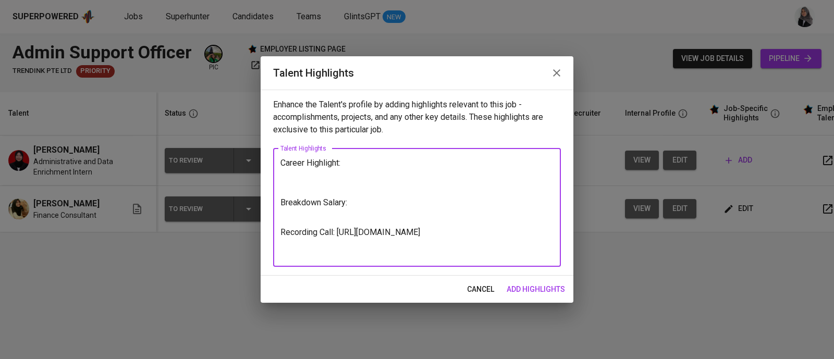
type textarea "Career Highlight: Breakdown Salary: Recording Call: https://glints.sg.larksuite…"
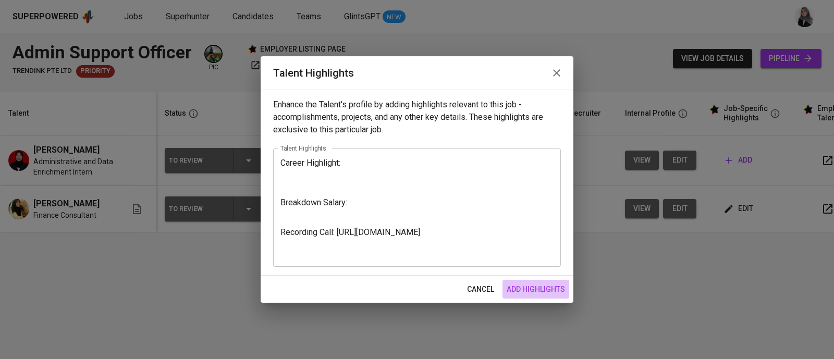
click at [518, 293] on span "add highlights" at bounding box center [536, 289] width 58 height 13
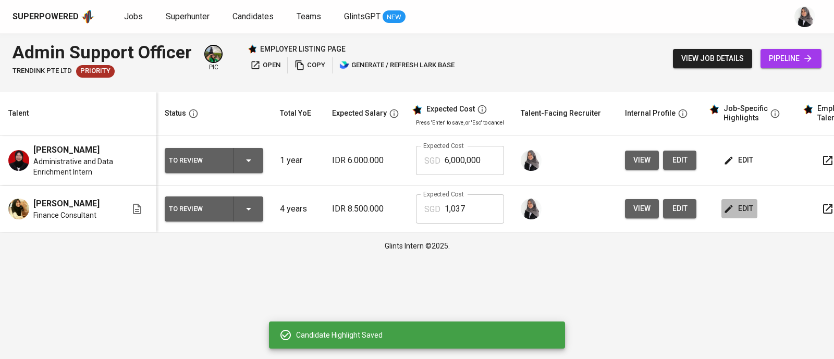
click at [745, 210] on span "edit" at bounding box center [740, 208] width 28 height 13
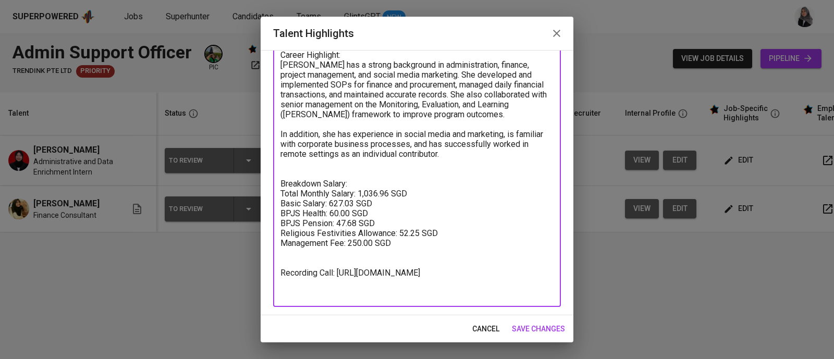
drag, startPoint x: 280, startPoint y: 194, endPoint x: 406, endPoint y: 254, distance: 139.7
click at [406, 254] on textarea "Career Highlight: Adel has a strong background in administration, finance, proj…" at bounding box center [417, 174] width 273 height 248
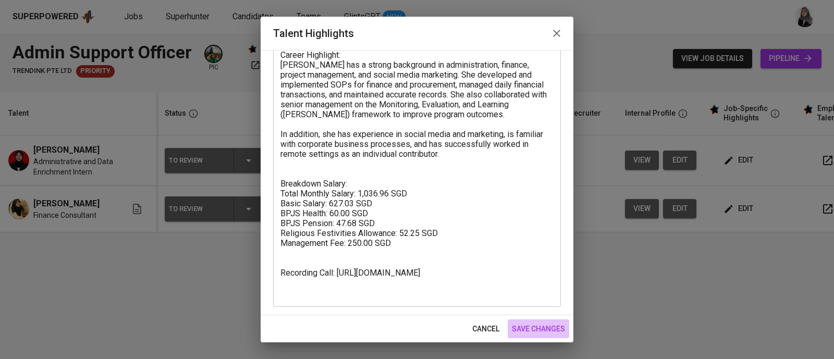
click at [554, 324] on span "save changes" at bounding box center [538, 329] width 53 height 13
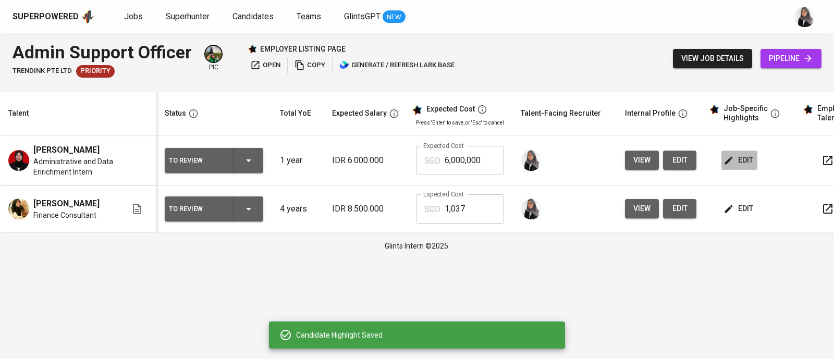
click at [724, 160] on icon "button" at bounding box center [729, 160] width 10 height 10
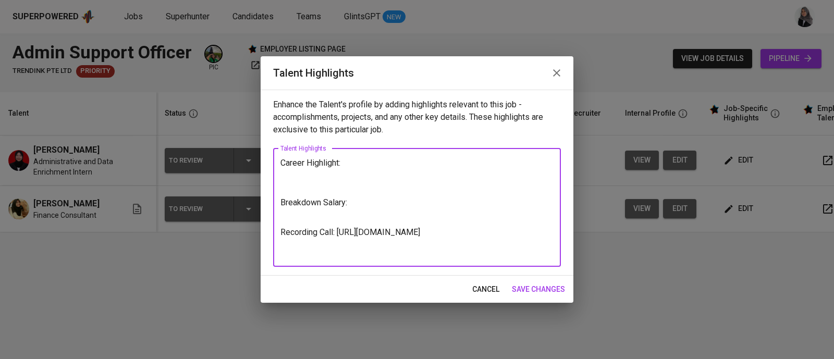
click at [302, 212] on textarea "Career Highlight: Breakdown Salary: Recording Call: https://glints.sg.larksuite…" at bounding box center [417, 207] width 273 height 99
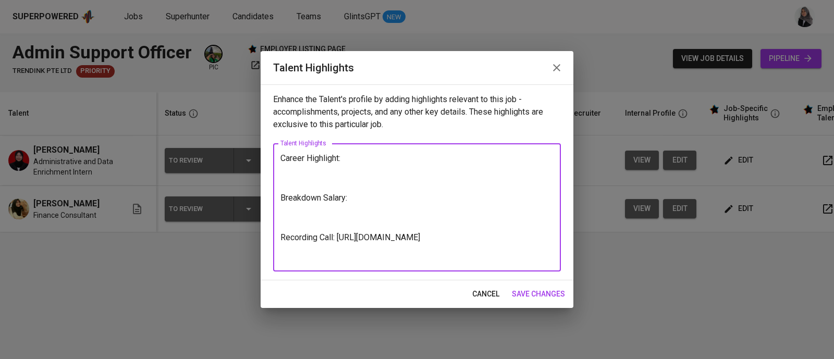
paste textarea "Total Monthly Salary: 1,036.96 SGD Basic Salary: 627.03 SGD BPJS Health: 60.00 …"
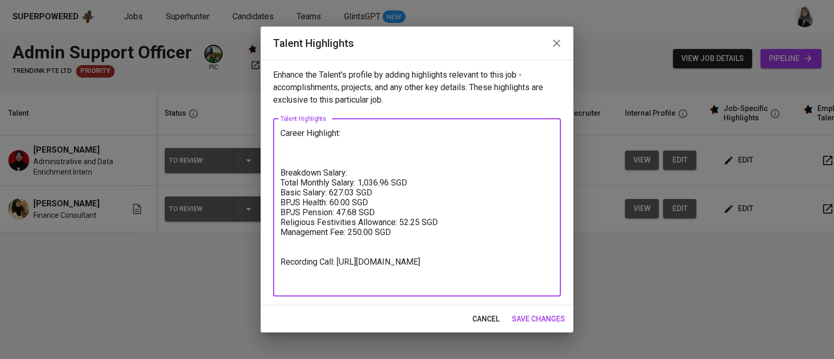
type textarea "Career Highlight: Breakdown Salary: Total Monthly Salary: 1,036.96 SGD Basic Sa…"
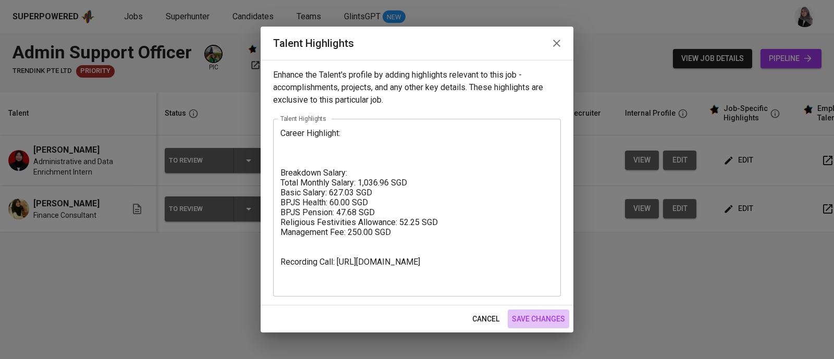
click at [548, 324] on span "save changes" at bounding box center [538, 319] width 53 height 13
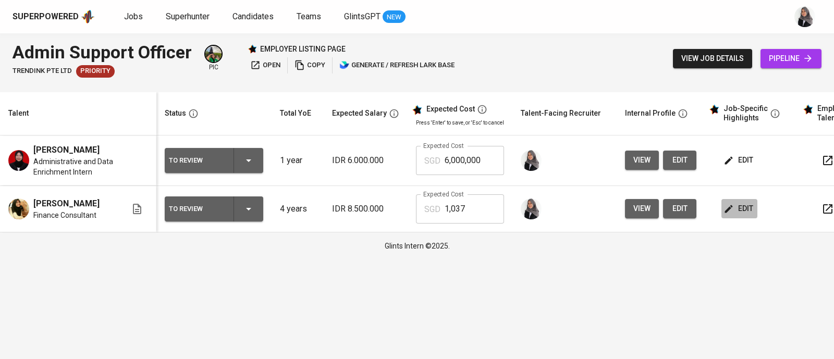
click at [738, 214] on span "edit" at bounding box center [740, 208] width 28 height 13
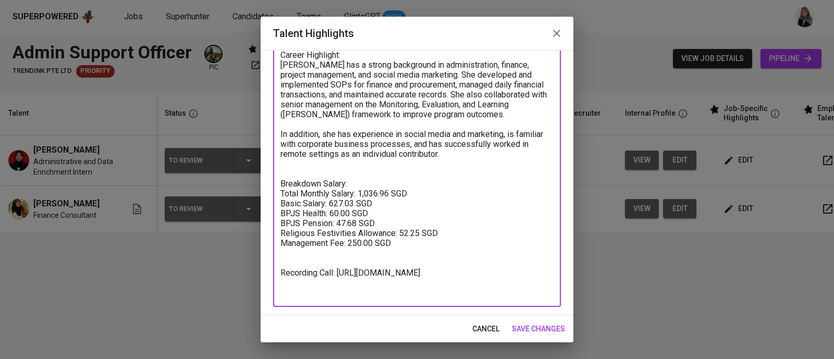
drag, startPoint x: 281, startPoint y: 182, endPoint x: 405, endPoint y: 244, distance: 139.2
click at [405, 244] on textarea "Career Highlight: Adel has a strong background in administration, finance, proj…" at bounding box center [417, 174] width 273 height 248
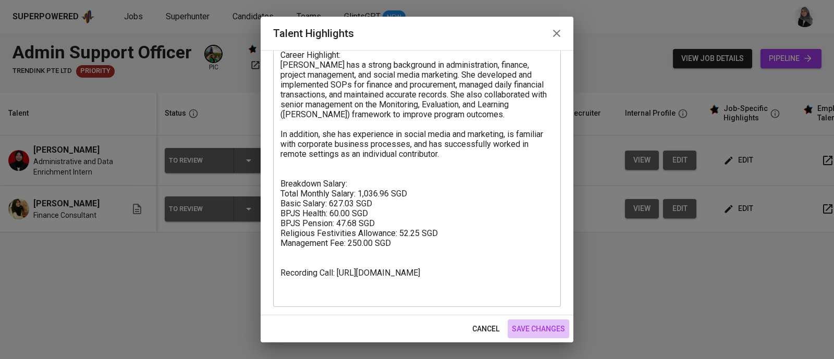
click at [530, 337] on button "save changes" at bounding box center [539, 329] width 62 height 19
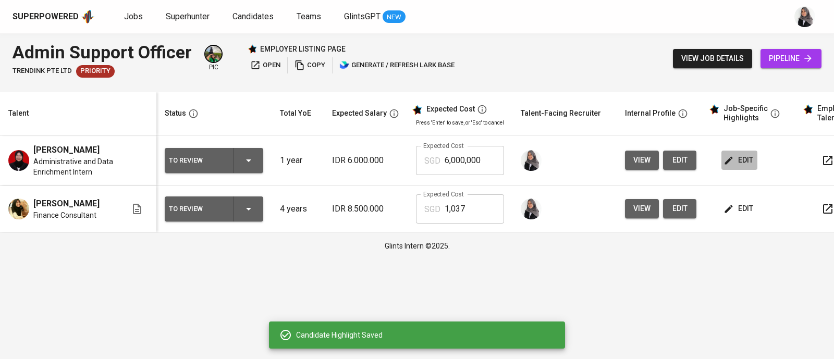
click at [728, 168] on button "edit" at bounding box center [740, 160] width 36 height 19
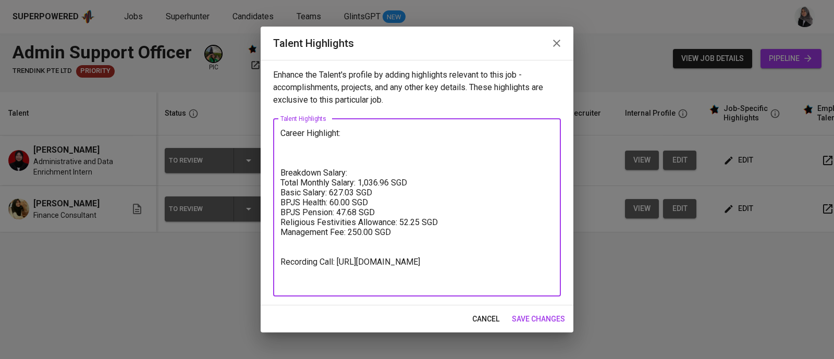
drag, startPoint x: 281, startPoint y: 172, endPoint x: 382, endPoint y: 222, distance: 112.2
click at [382, 222] on textarea "Career Highlight: Breakdown Salary: Total Monthly Salary: 1,036.96 SGD Basic Sa…" at bounding box center [417, 207] width 273 height 159
click at [346, 250] on textarea "Career Highlight: Breakdown Salary: Total Monthly Salary: 1,036.96 SGD Basic Sa…" at bounding box center [417, 207] width 273 height 159
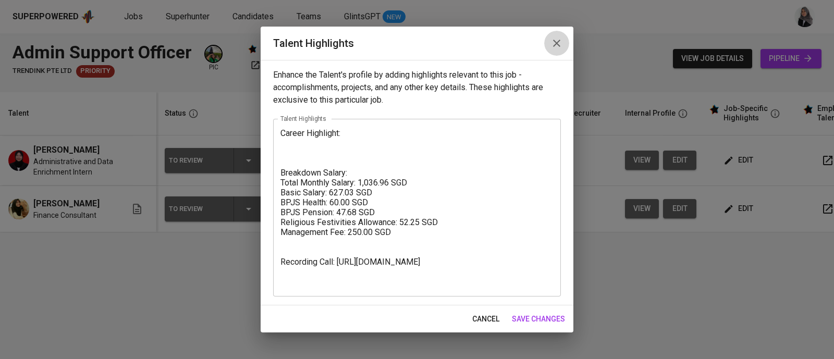
click at [553, 51] on button "button" at bounding box center [556, 43] width 25 height 25
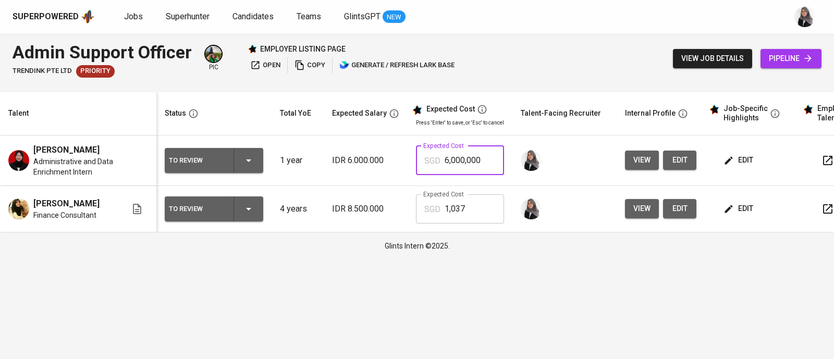
click at [468, 160] on input "6,000,000" at bounding box center [474, 160] width 59 height 29
type input "1,037"
click at [733, 214] on span "edit" at bounding box center [740, 208] width 28 height 13
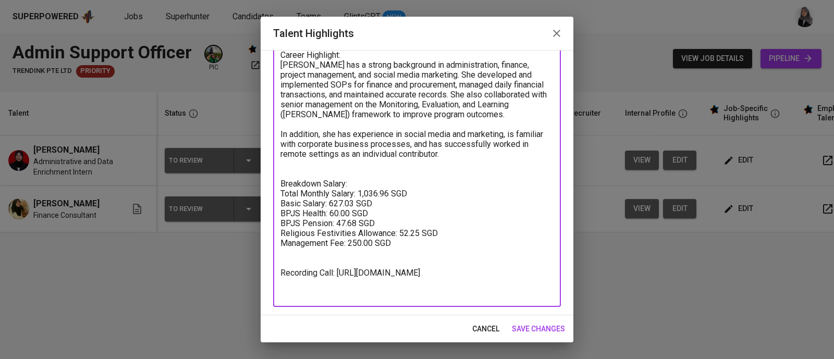
drag, startPoint x: 332, startPoint y: 200, endPoint x: 355, endPoint y: 201, distance: 23.0
click at [355, 201] on textarea "Career Highlight: Adel has a strong background in administration, finance, proj…" at bounding box center [417, 174] width 273 height 248
click at [391, 194] on textarea "Career Highlight: Adel has a strong background in administration, finance, proj…" at bounding box center [417, 174] width 273 height 248
type textarea "Career Highlight: Adel has a strong background in administration, finance, proj…"
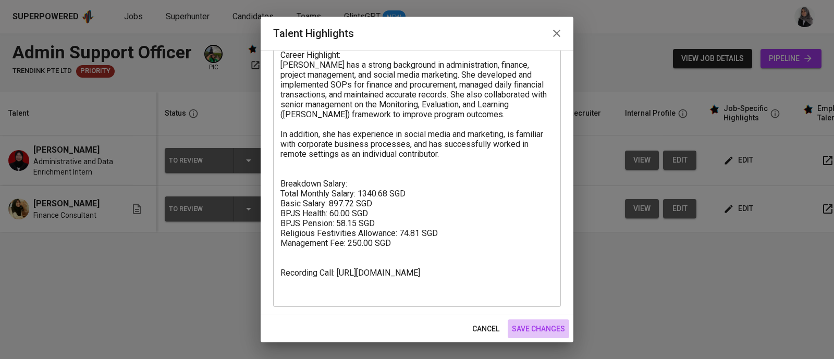
click at [529, 320] on button "save changes" at bounding box center [539, 329] width 62 height 19
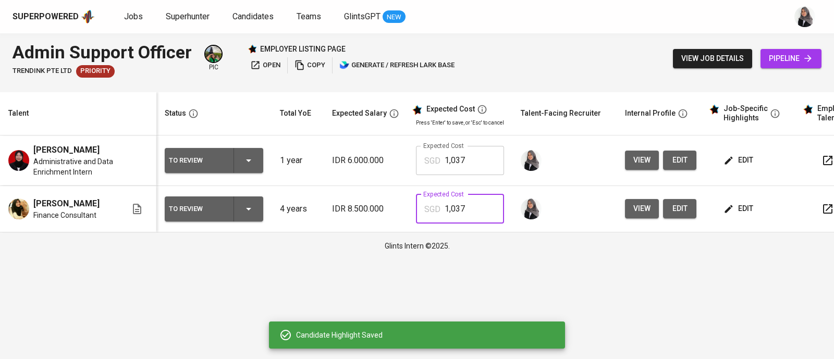
click at [472, 209] on input "1,037" at bounding box center [474, 209] width 59 height 29
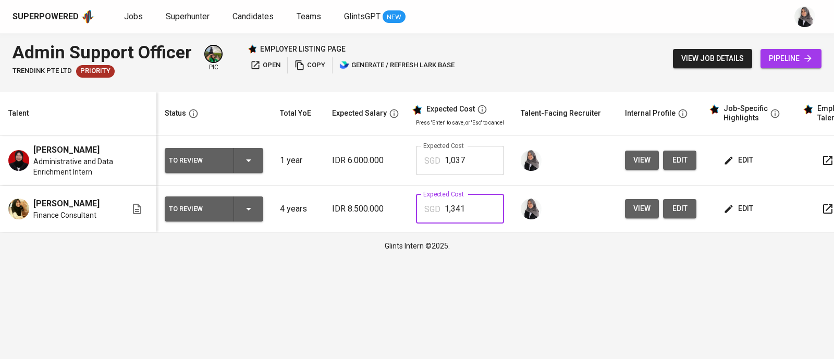
type input "1,341"
click at [559, 49] on div "Admin Support Officer TRENDINK PTE LTD Priority pic employer listing page open …" at bounding box center [417, 58] width 834 height 51
click at [741, 164] on span "edit" at bounding box center [740, 160] width 28 height 13
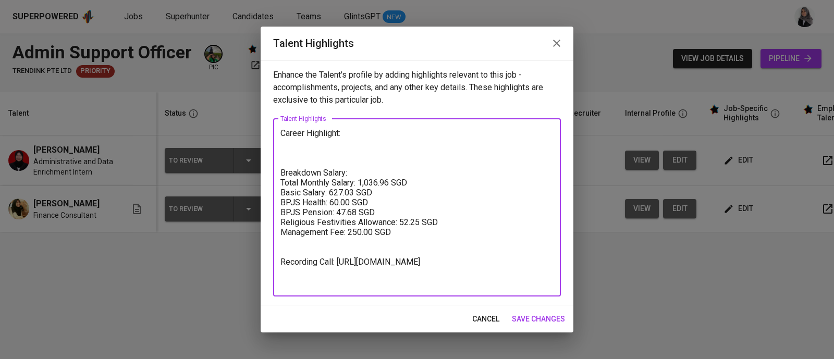
click at [347, 133] on textarea "Career Highlight: Breakdown Salary: Total Monthly Salary: 1,036.96 SGD Basic Sa…" at bounding box center [417, 207] width 273 height 159
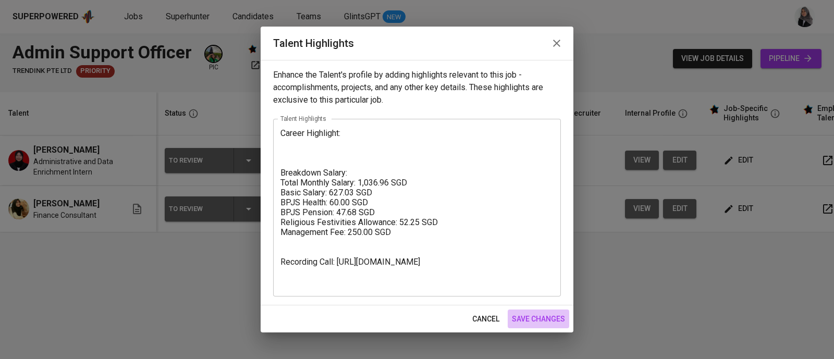
click at [535, 318] on span "save changes" at bounding box center [538, 319] width 53 height 13
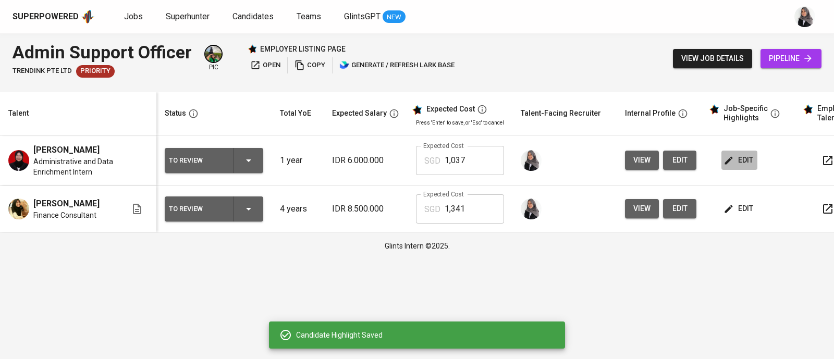
click at [740, 162] on span "edit" at bounding box center [740, 160] width 28 height 13
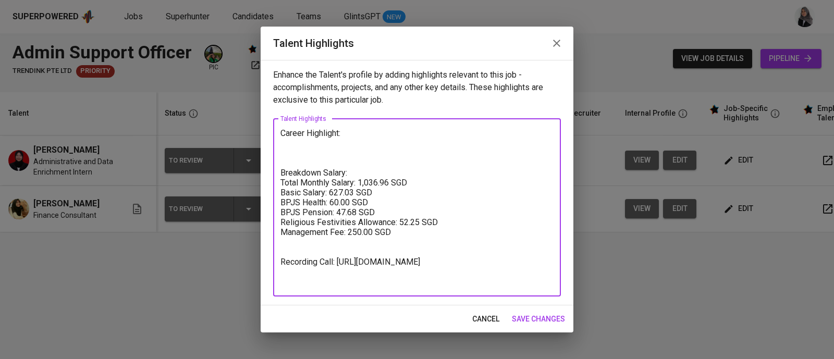
click at [321, 142] on textarea "Career Highlight: Breakdown Salary: Total Monthly Salary: 1,036.96 SGD Basic Sa…" at bounding box center [417, 207] width 273 height 159
paste textarea "Dwi is a detail-oriented Information Systems graduate with experience in data a…"
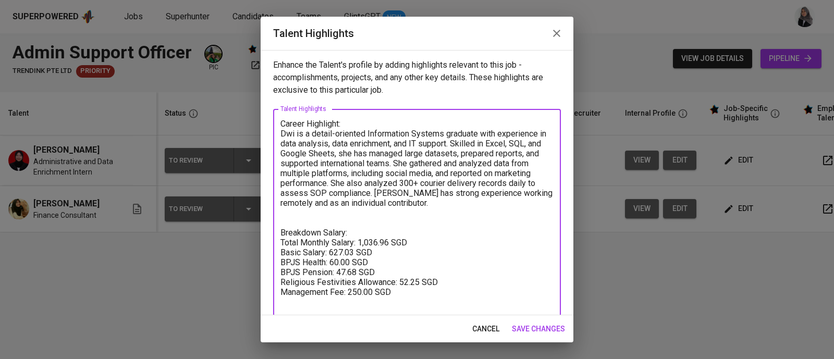
click at [416, 131] on textarea "Career Highlight: Dwi is a detail-oriented Information Systems graduate with ex…" at bounding box center [417, 233] width 273 height 228
drag, startPoint x: 290, startPoint y: 144, endPoint x: 339, endPoint y: 143, distance: 48.5
click at [339, 143] on textarea "Career Highlight: Dwi is a detail-oriented Information systems graduate with ex…" at bounding box center [417, 233] width 273 height 228
click at [344, 142] on textarea "Career Highlight: Dwi is a detail-oriented Information systems graduate with ex…" at bounding box center [417, 233] width 273 height 228
drag, startPoint x: 344, startPoint y: 142, endPoint x: 447, endPoint y: 141, distance: 103.3
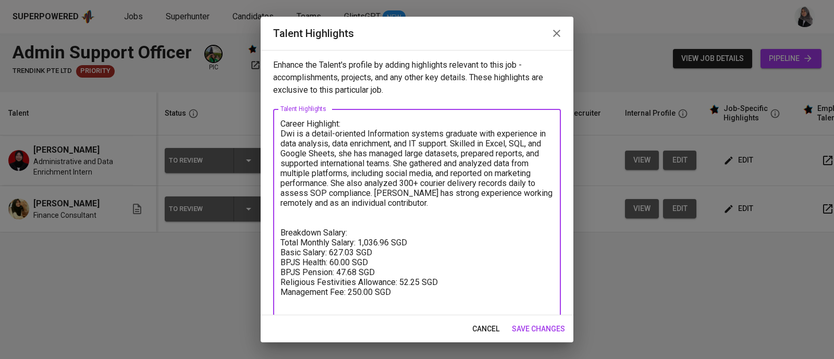
click at [447, 141] on textarea "Career Highlight: Dwi is a detail-oriented Information systems graduate with ex…" at bounding box center [417, 233] width 273 height 228
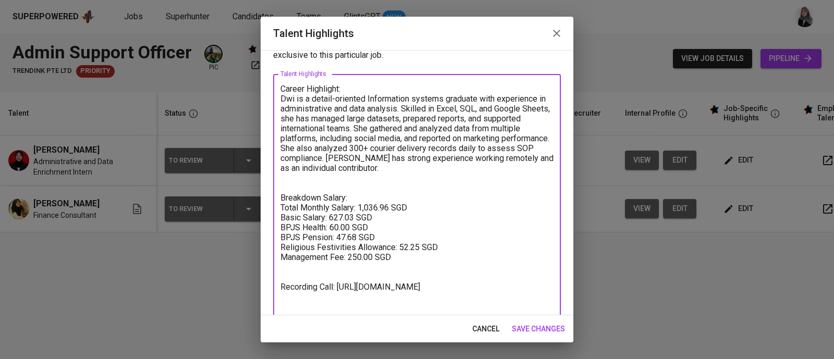
scroll to position [50, 0]
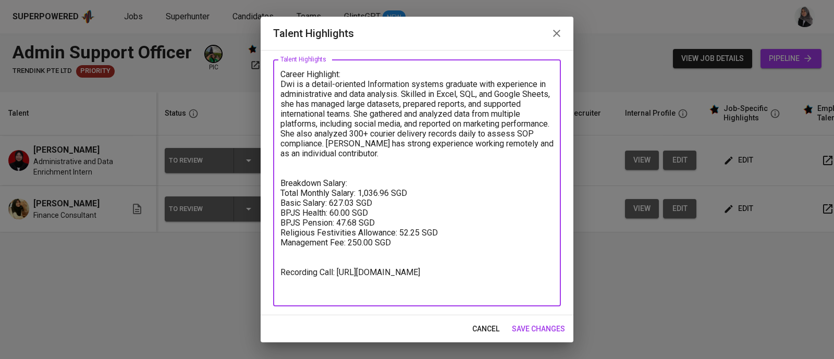
type textarea "Career Highlight: Dwi is a detail-oriented Information systems graduate with ex…"
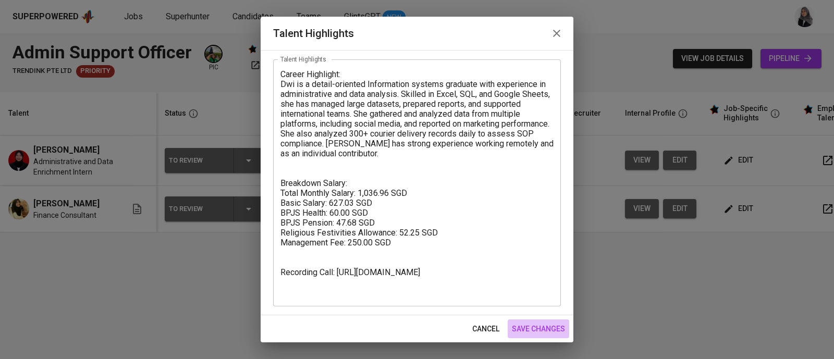
click at [555, 327] on span "save changes" at bounding box center [538, 329] width 53 height 13
